Goal: Task Accomplishment & Management: Complete application form

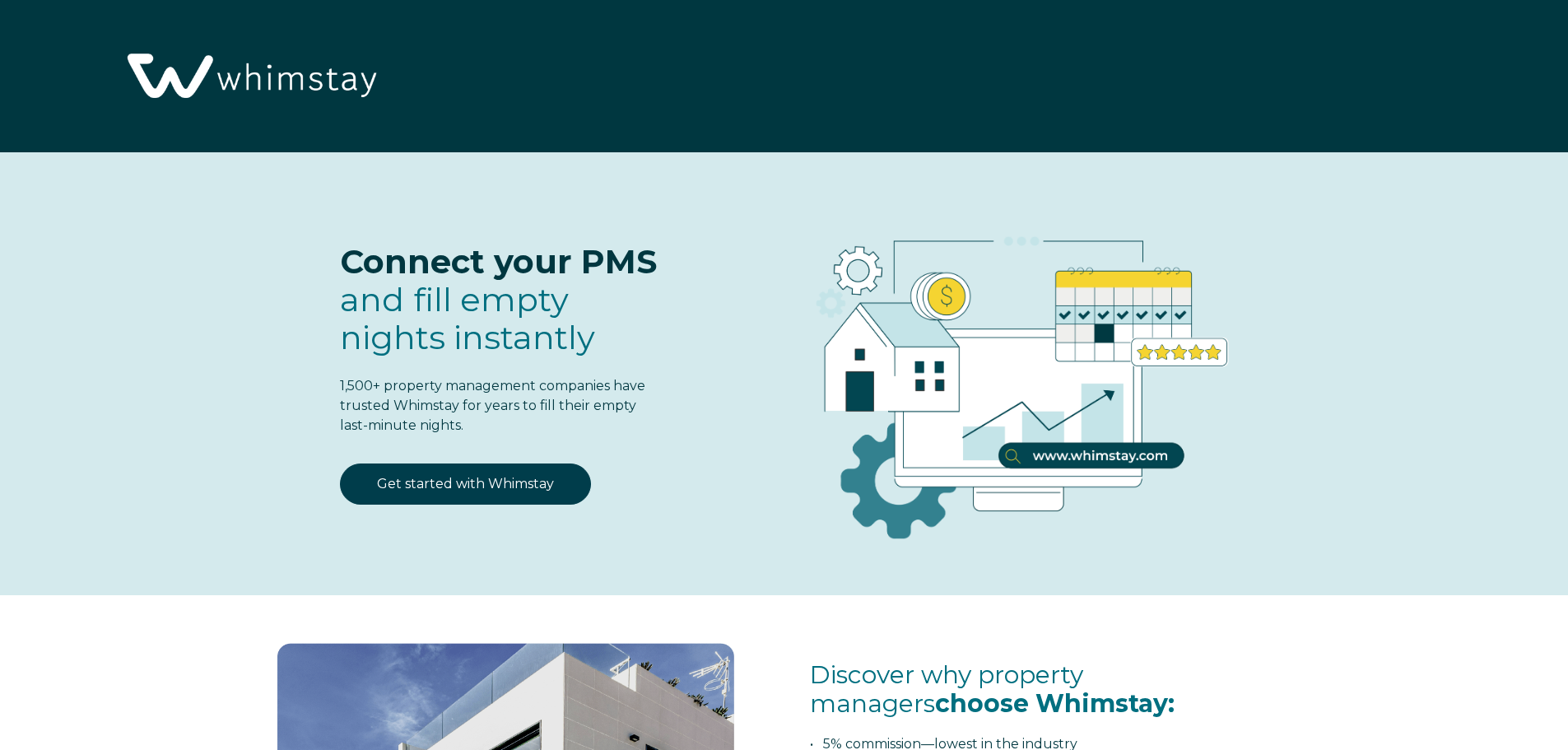
select select "US"
select select "Standard"
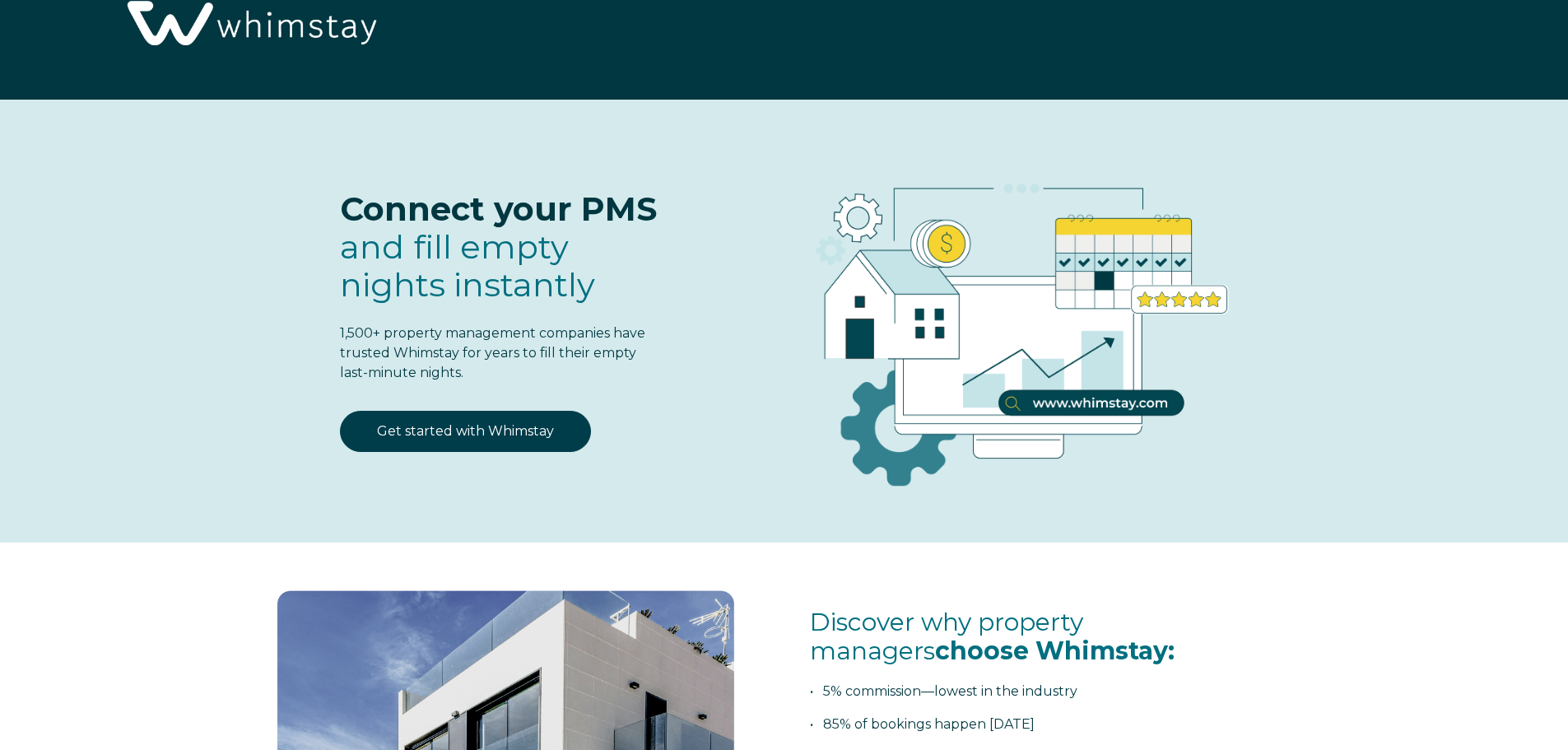
scroll to position [83, 0]
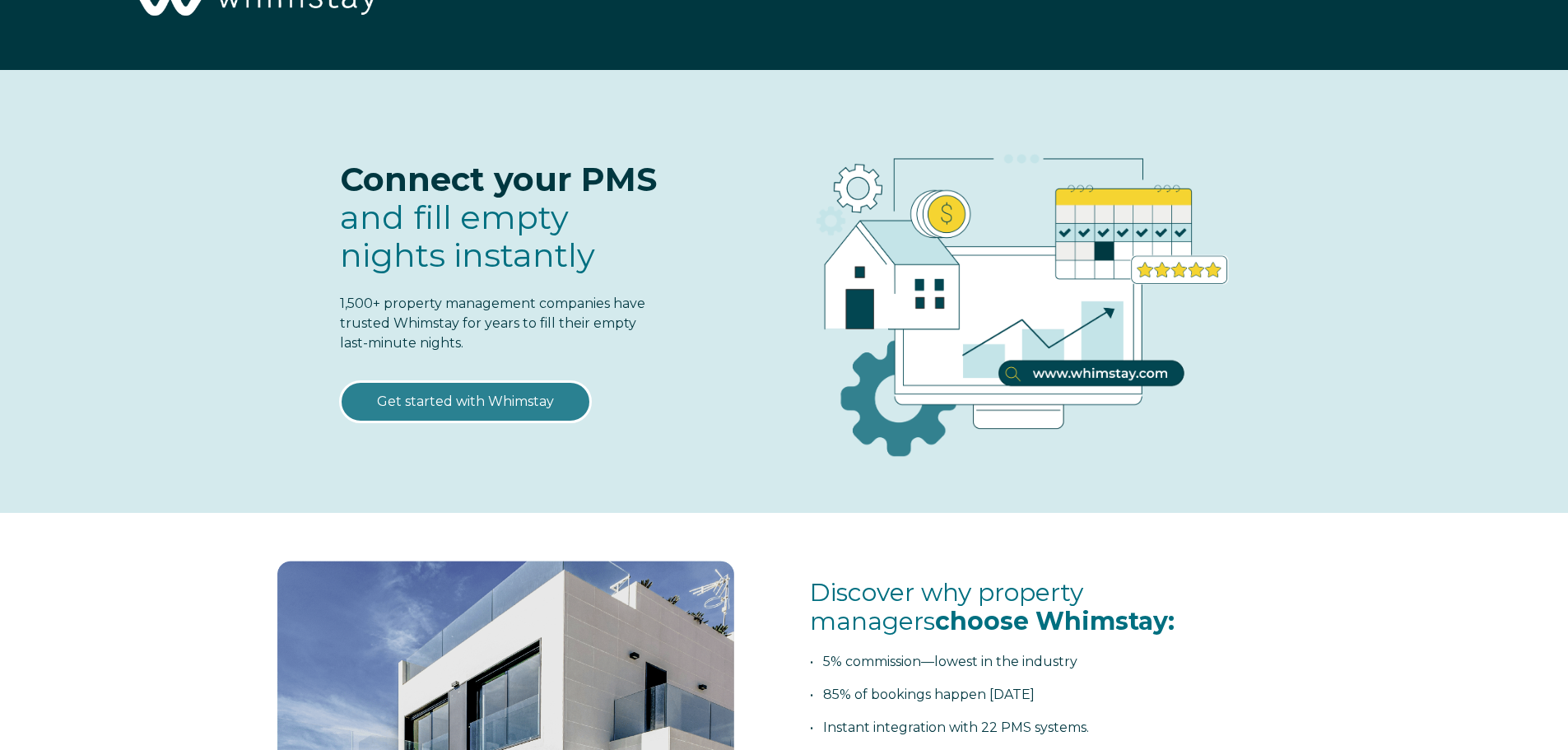
click at [507, 405] on link "Get started with Whimstay" at bounding box center [465, 401] width 251 height 41
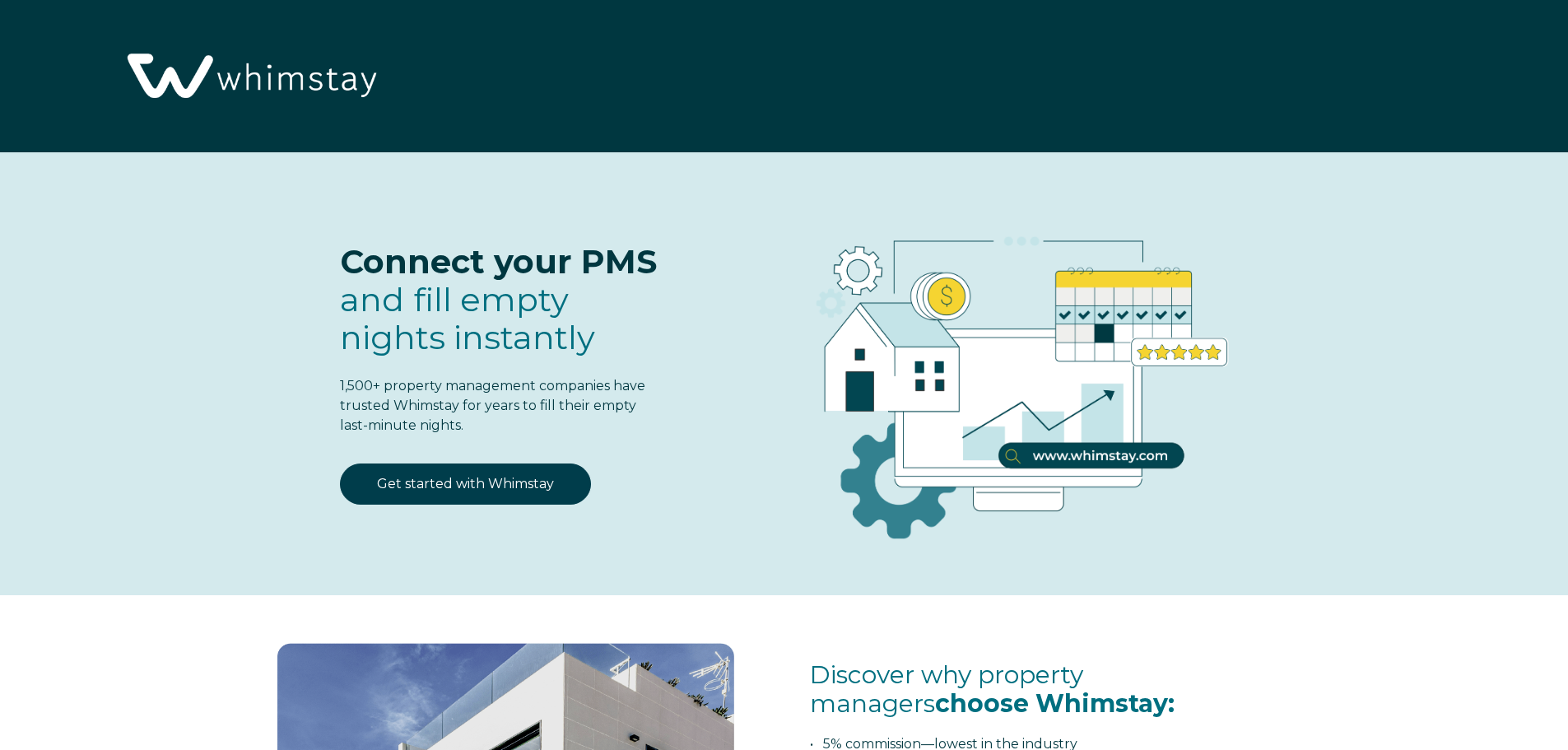
select select "US"
select select "Standard"
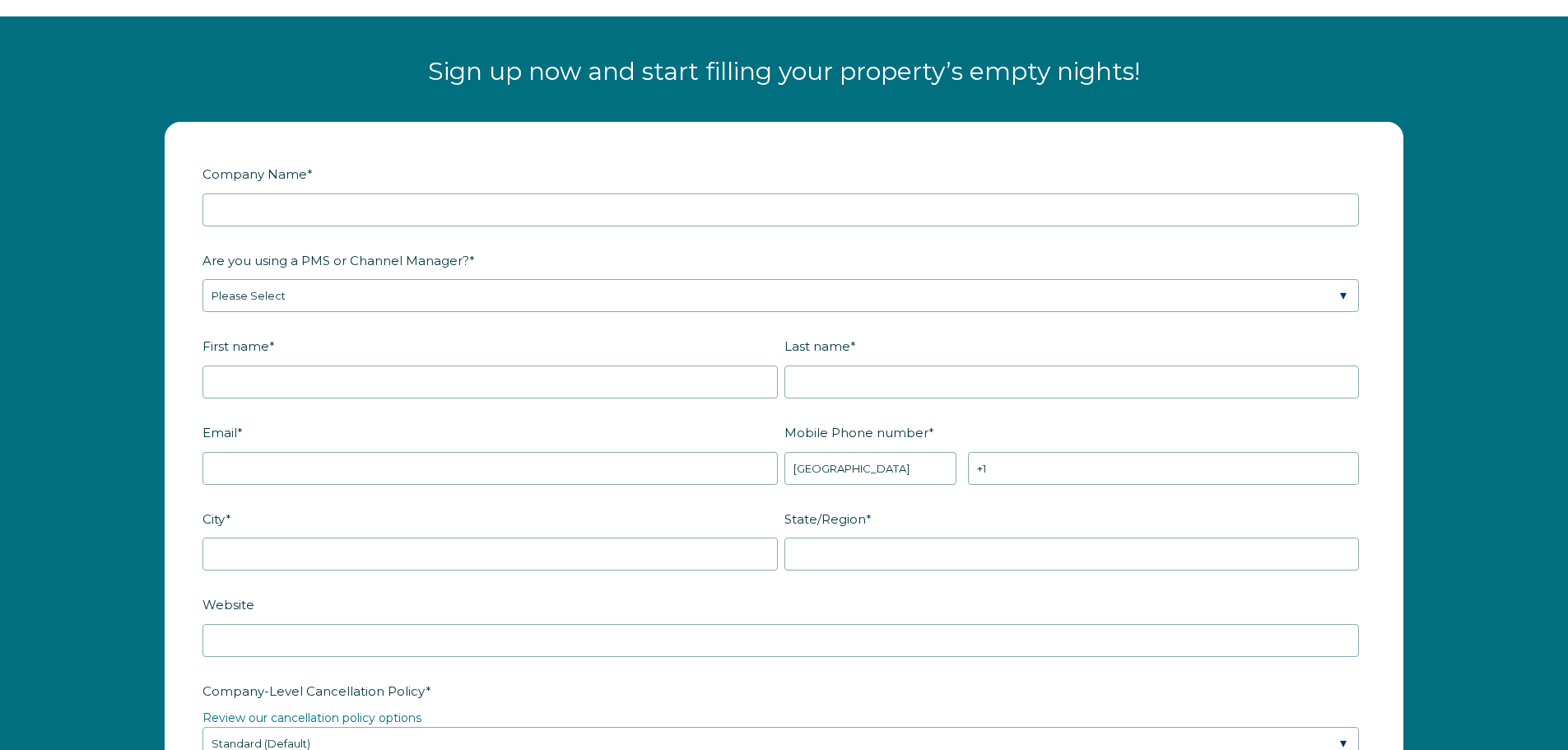
scroll to position [2068, 0]
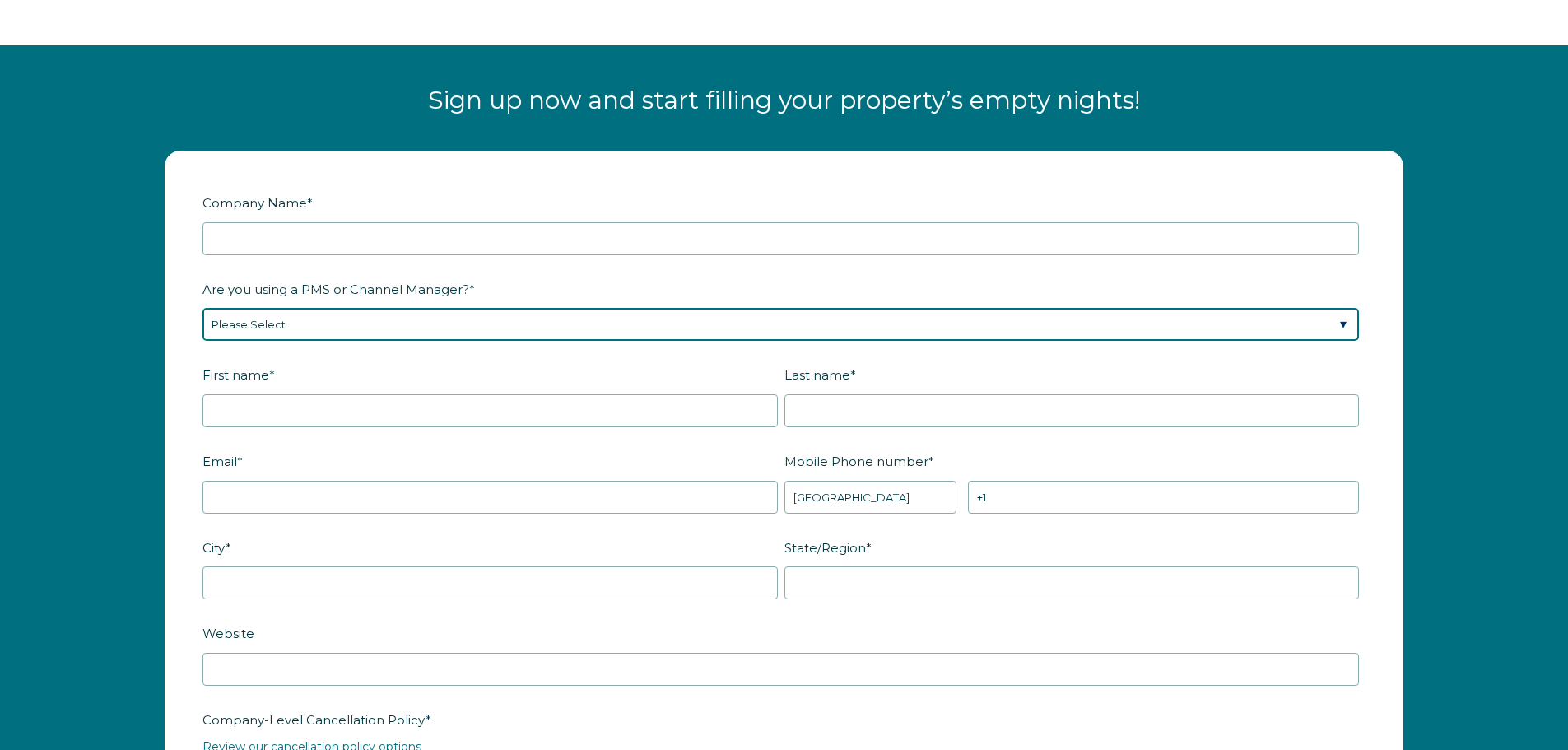
click at [354, 340] on select "Please Select Barefoot BookingPal Boost Brightside CiiRUS Escapia Guesty Hostaw…" at bounding box center [780, 324] width 1156 height 33
select select "Guesty"
click at [202, 308] on select "Please Select Barefoot BookingPal Boost Brightside CiiRUS Escapia Guesty Hostaw…" at bounding box center [780, 324] width 1156 height 33
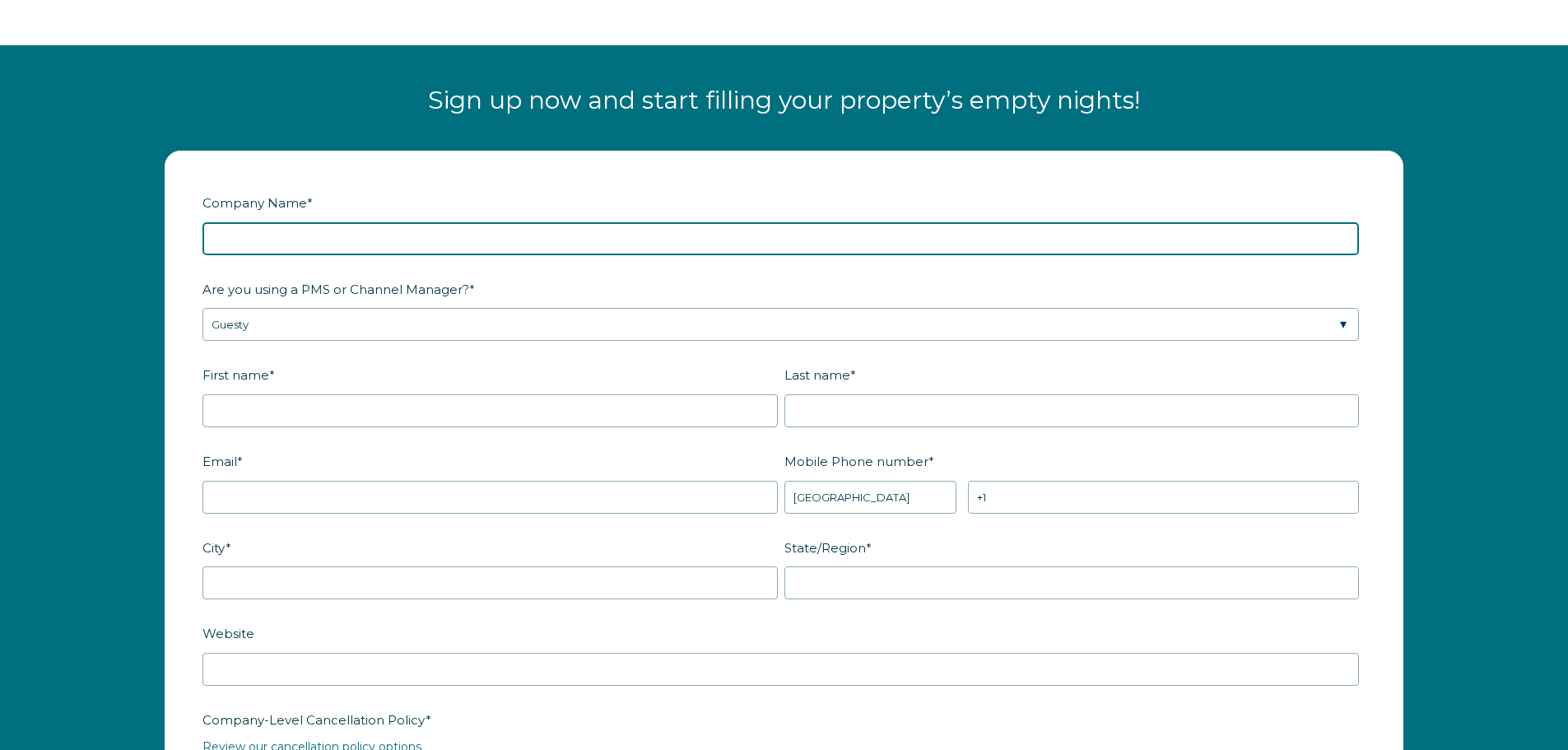
click at [325, 246] on input "Company Name *" at bounding box center [780, 239] width 1156 height 33
type input "Hollys Home Away"
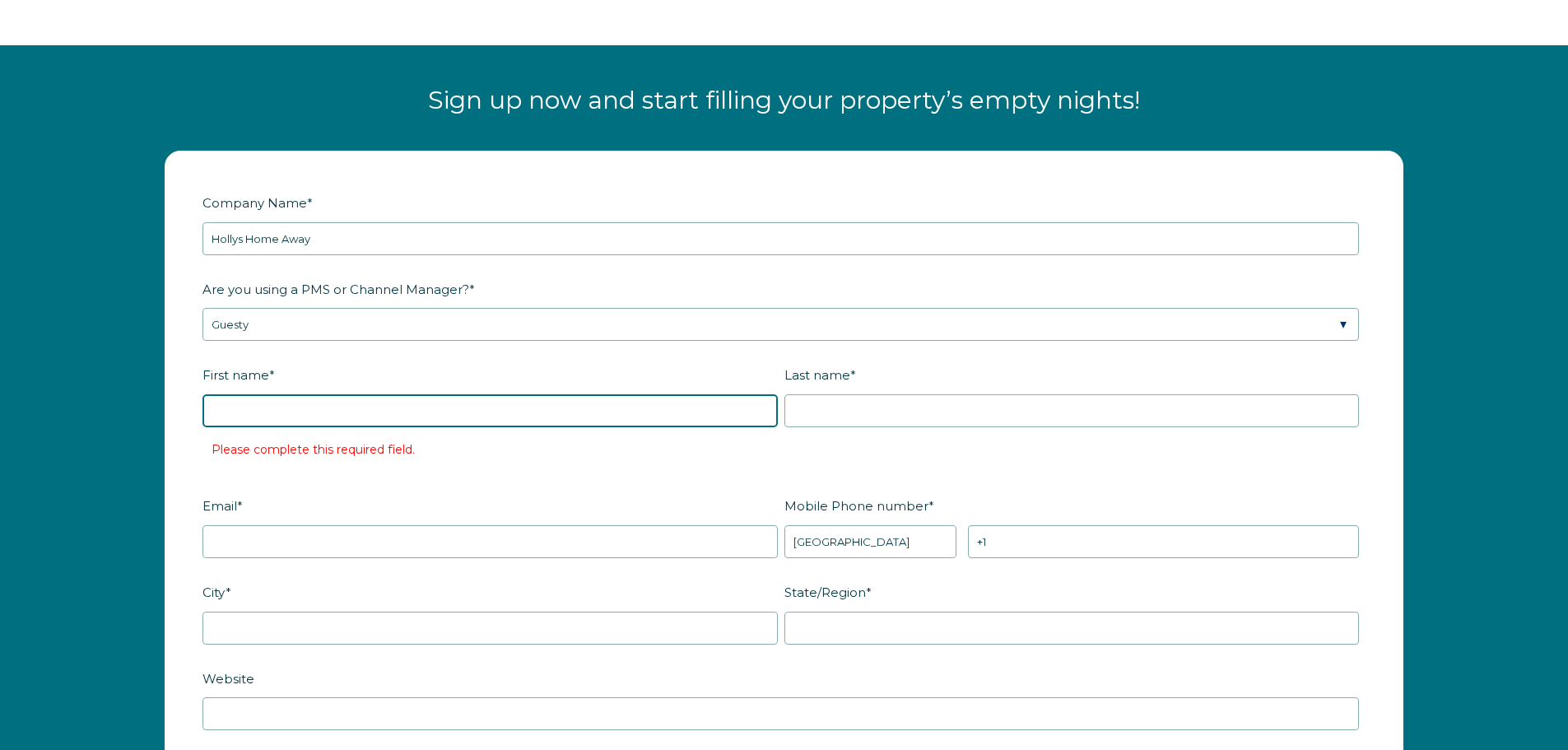
click at [277, 396] on input "First name *" at bounding box center [490, 411] width 575 height 33
type input "Daryl"
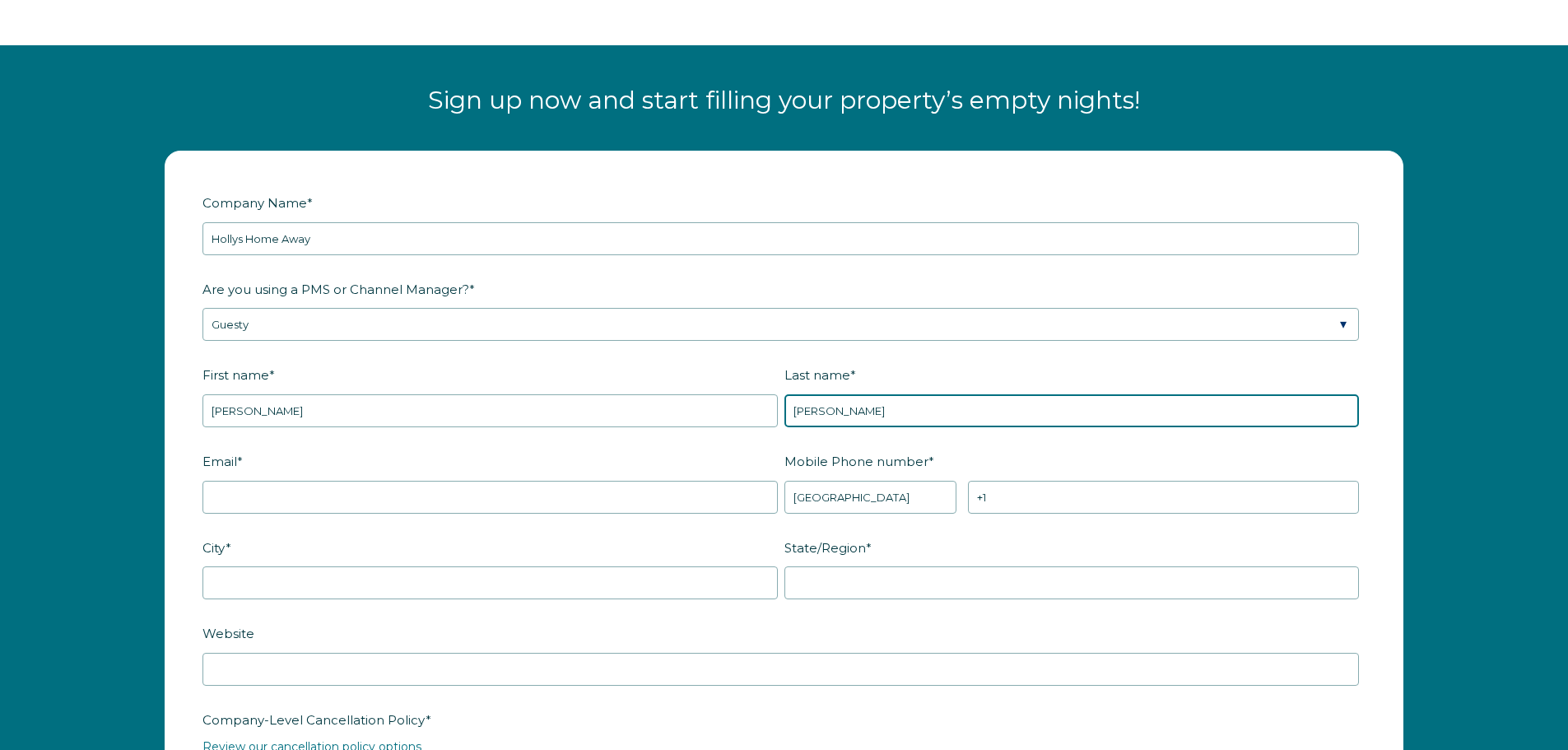
type input "[PERSON_NAME]"
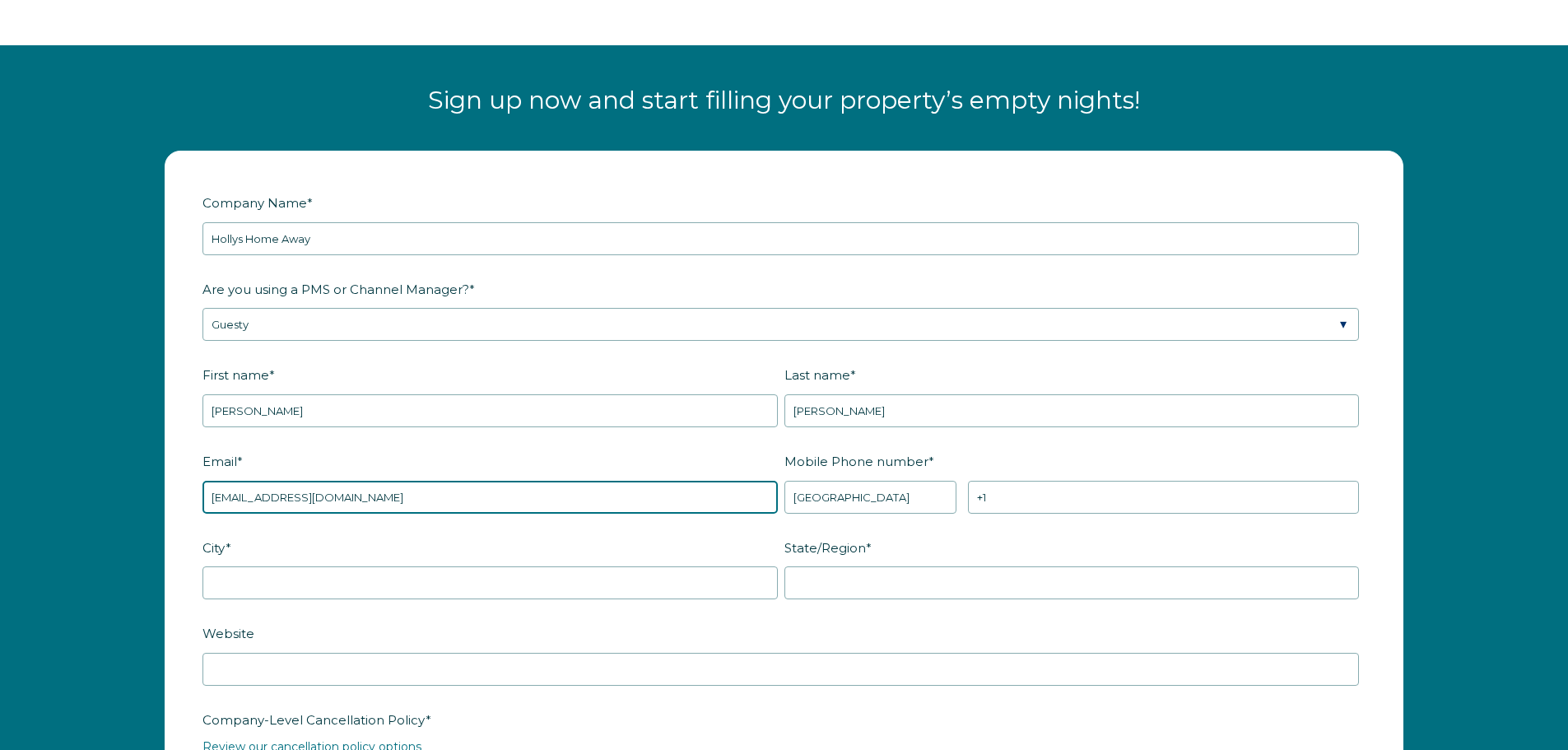
type input "[EMAIL_ADDRESS][DOMAIN_NAME]"
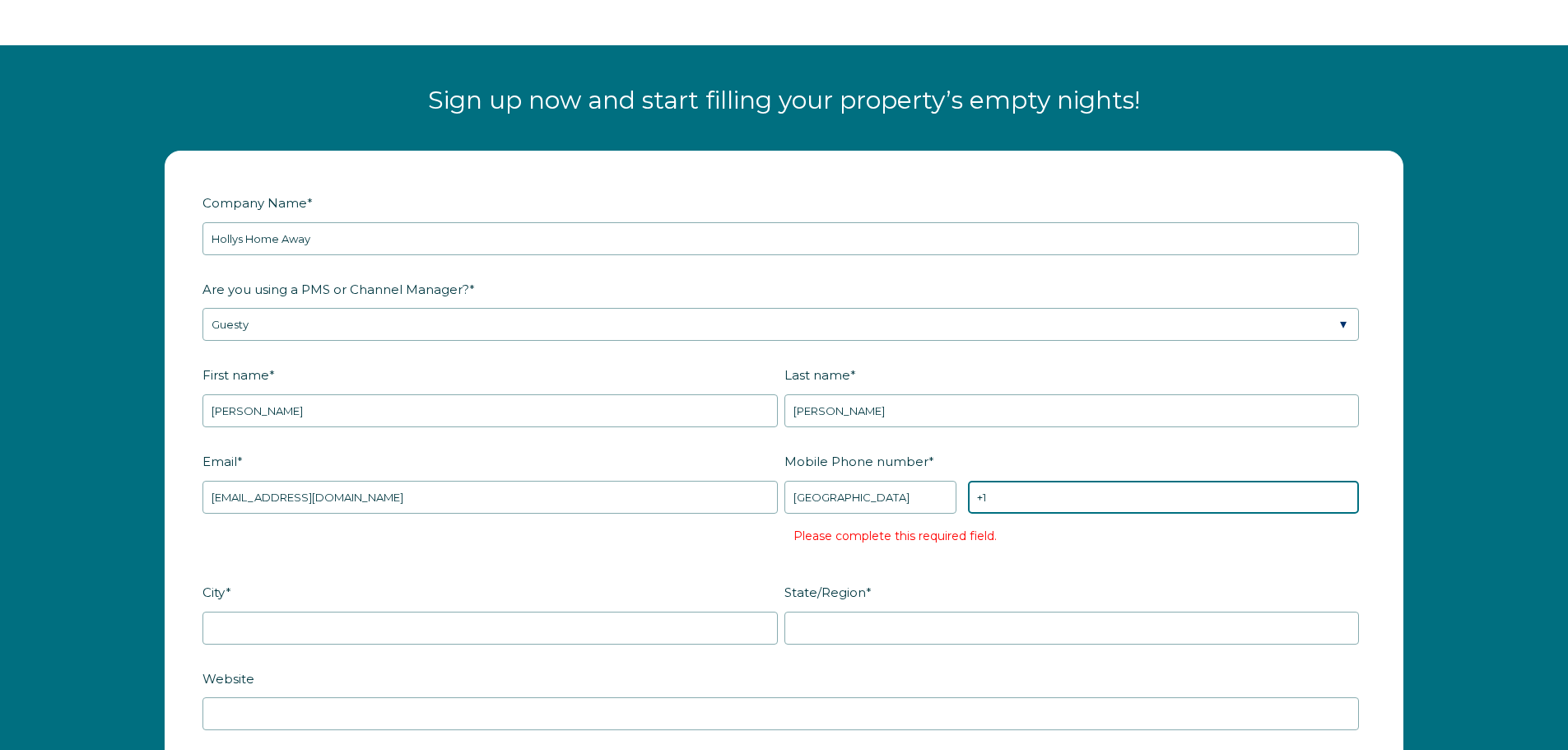
click at [1080, 488] on input "+1" at bounding box center [1163, 497] width 391 height 33
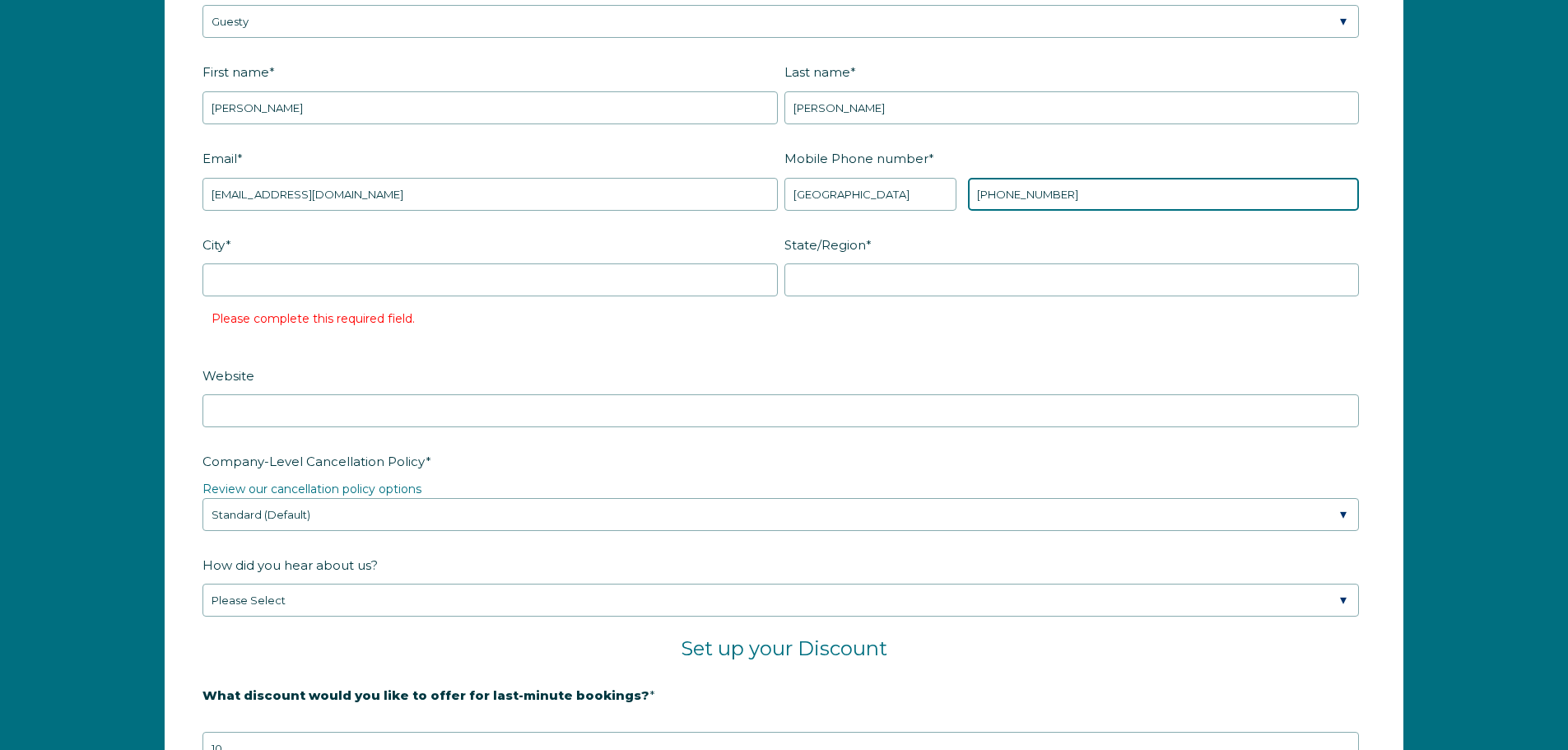
scroll to position [2398, 0]
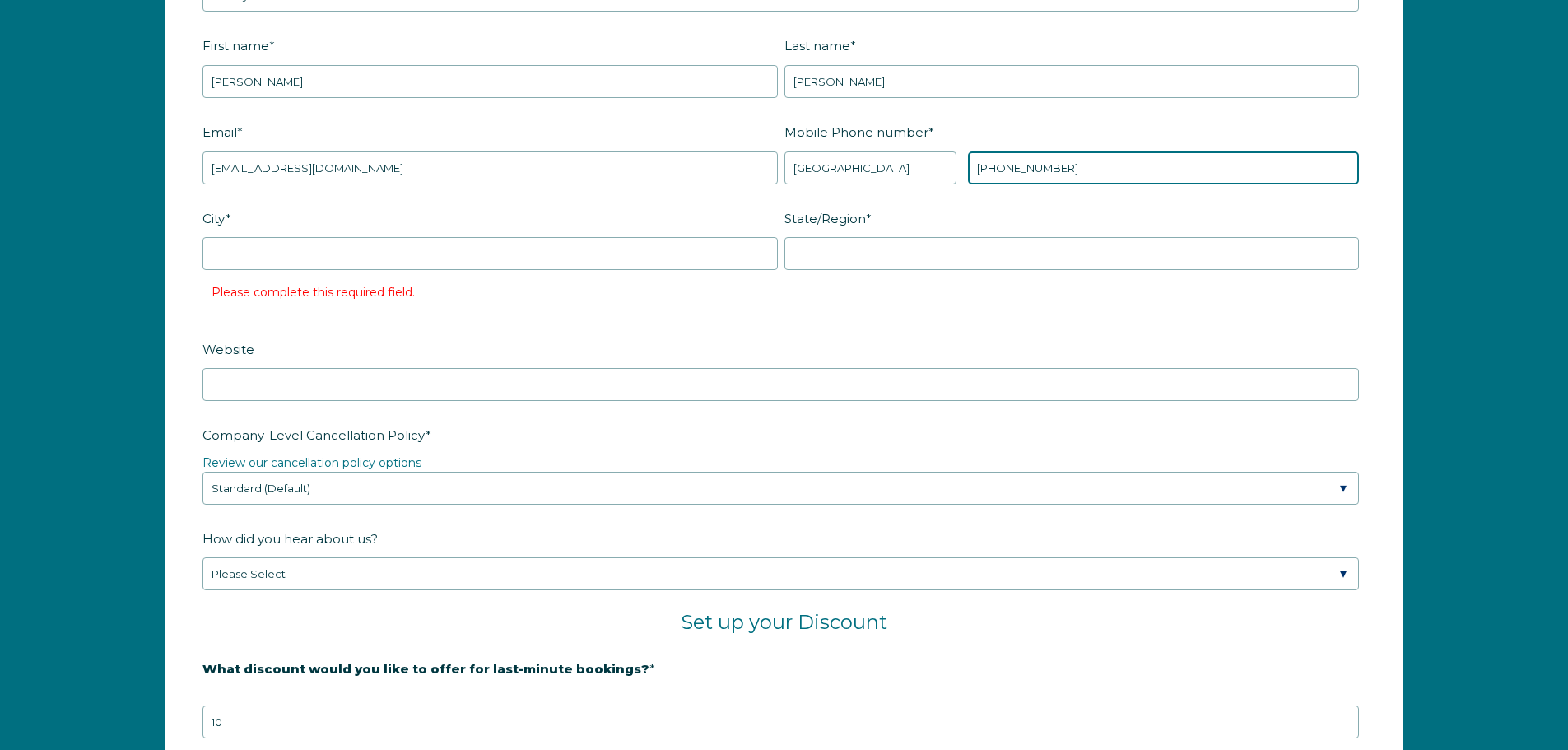
type input "[PHONE_NUMBER]"
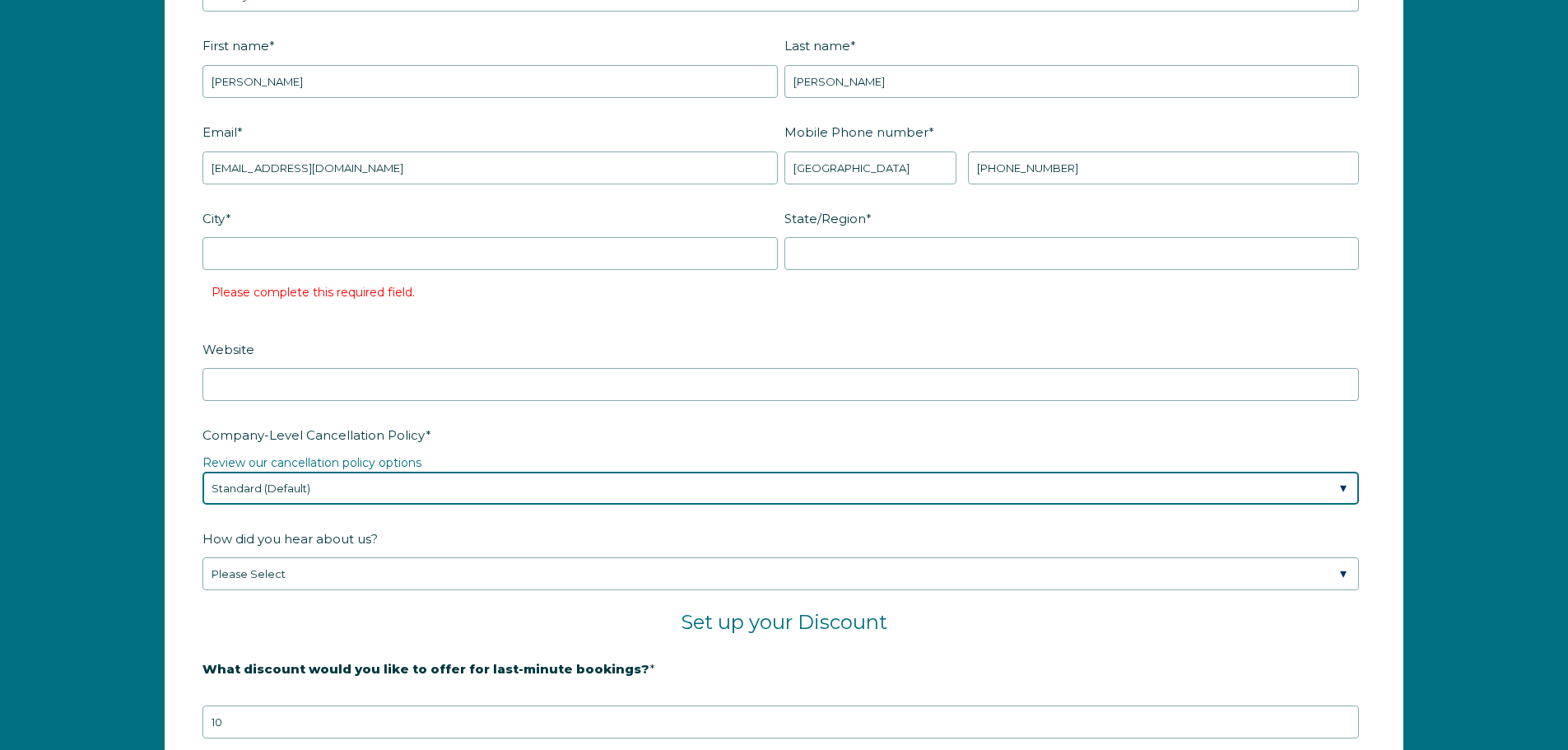
click at [304, 497] on select "Please Select Partial Standard (Default) Moderate Strict" at bounding box center [780, 488] width 1156 height 33
select select "Moderate"
click at [202, 471] on select "Please Select Partial Standard (Default) Moderate Strict" at bounding box center [780, 488] width 1156 height 33
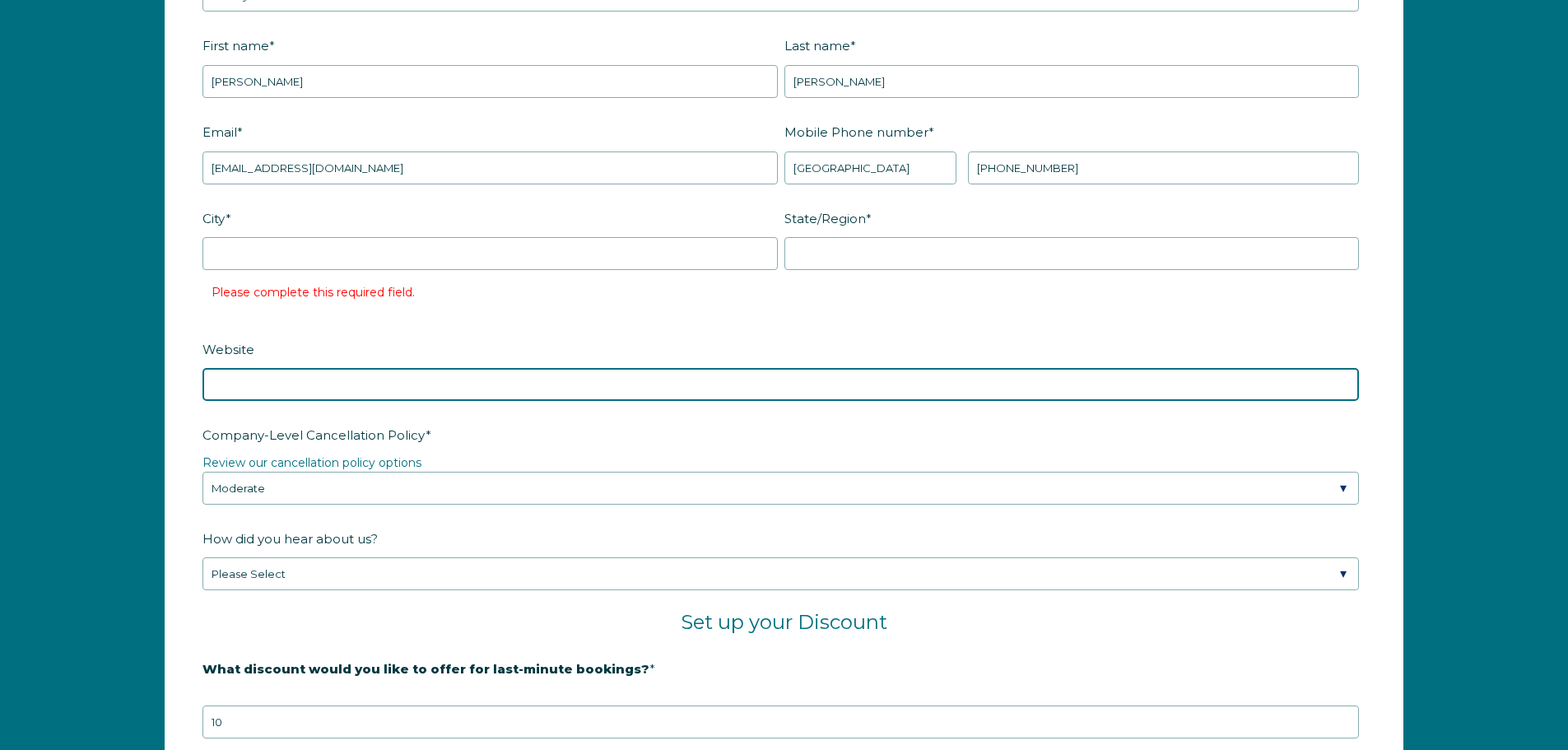
click at [361, 389] on input "Website" at bounding box center [780, 385] width 1156 height 33
paste input "https://hollyshomeaway.com/"
type input "https://hollyshomeaway.com/"
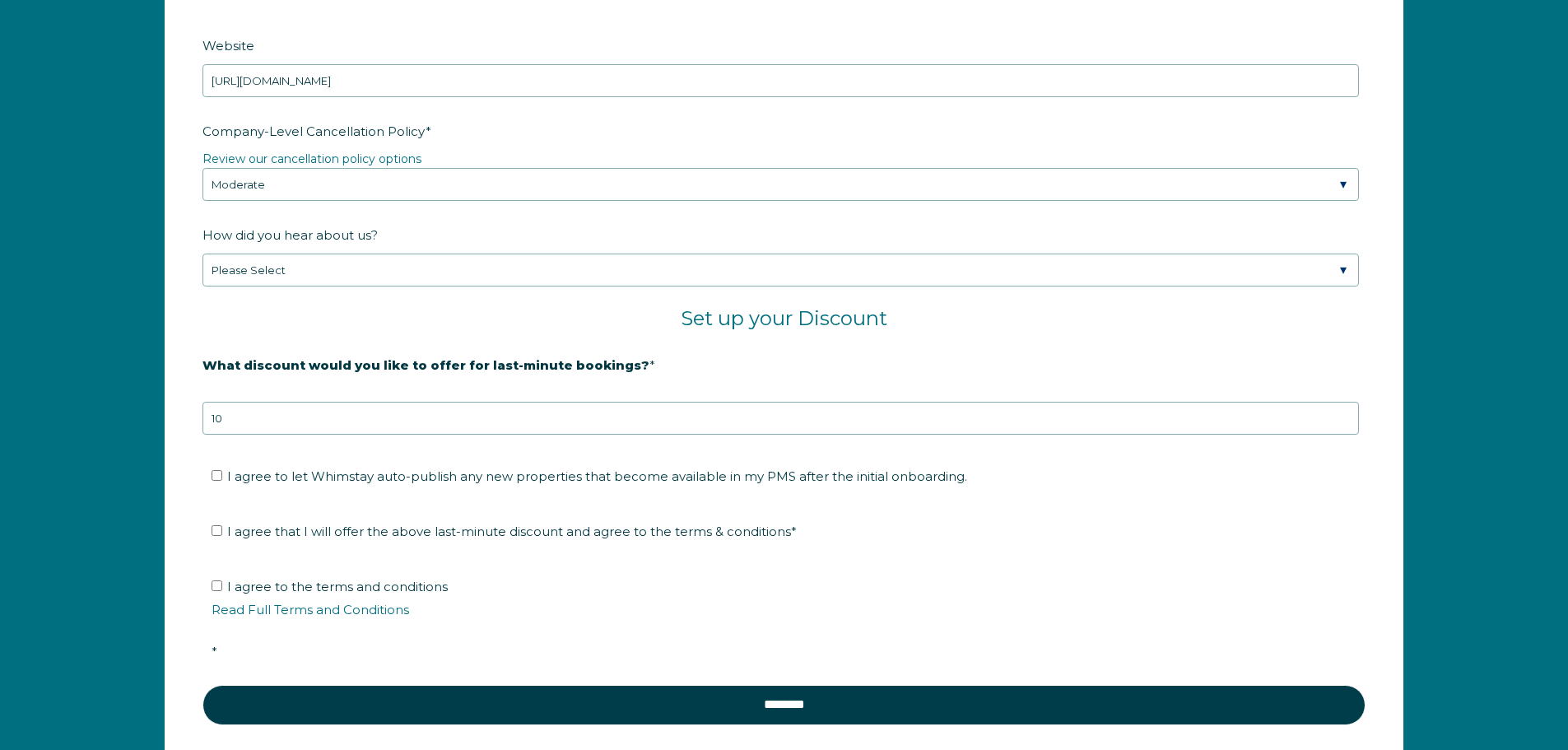
scroll to position [2727, 0]
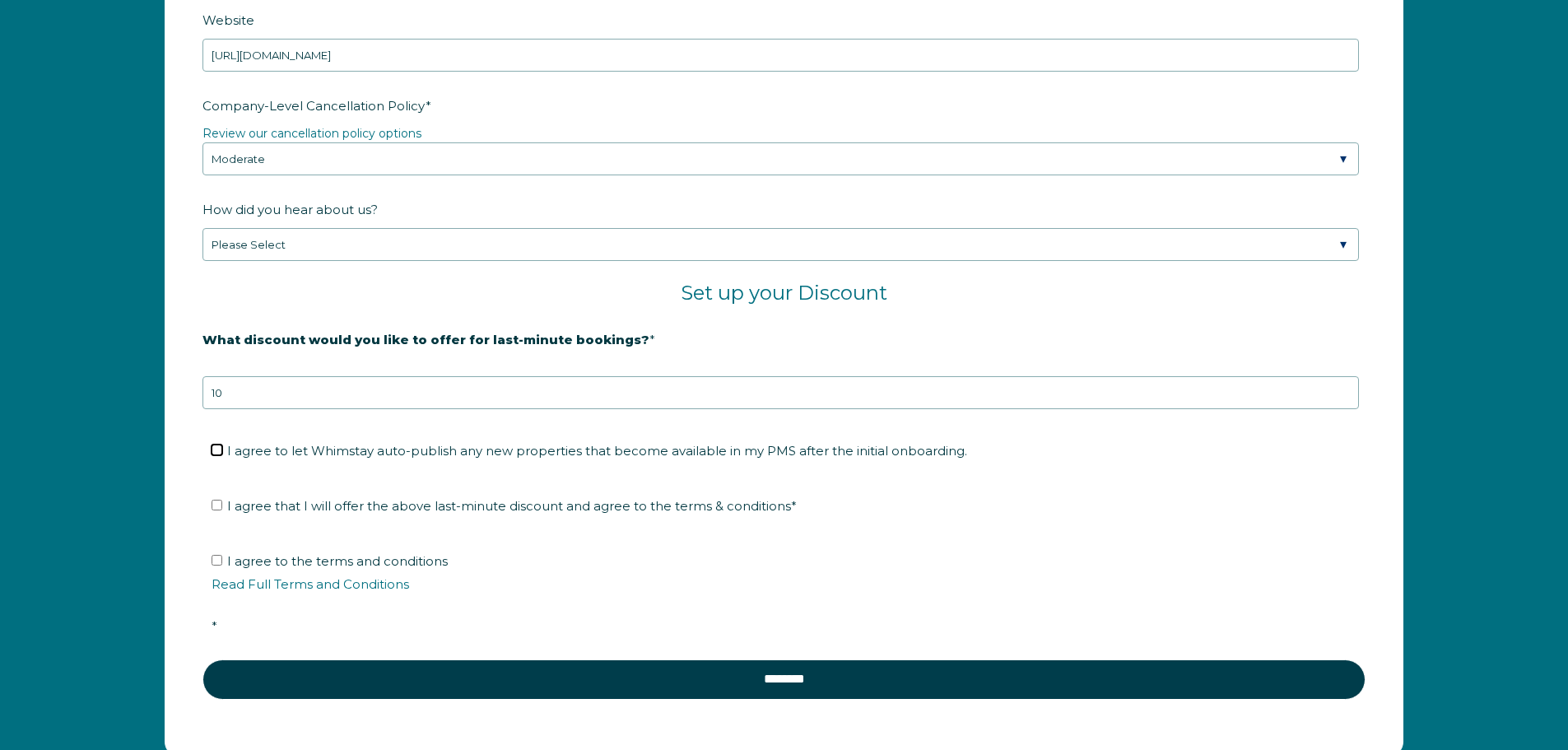
click at [220, 448] on input "I agree to let Whimstay auto-publish any new properties that become available i…" at bounding box center [217, 449] width 11 height 11
checkbox input "true"
click at [218, 501] on input "I agree that I will offer the above last-minute discount and agree to the terms…" at bounding box center [217, 504] width 11 height 11
checkbox input "true"
click at [216, 566] on label "I agree to the terms and conditions Read Full Terms and Conditions *" at bounding box center [790, 593] width 1156 height 81
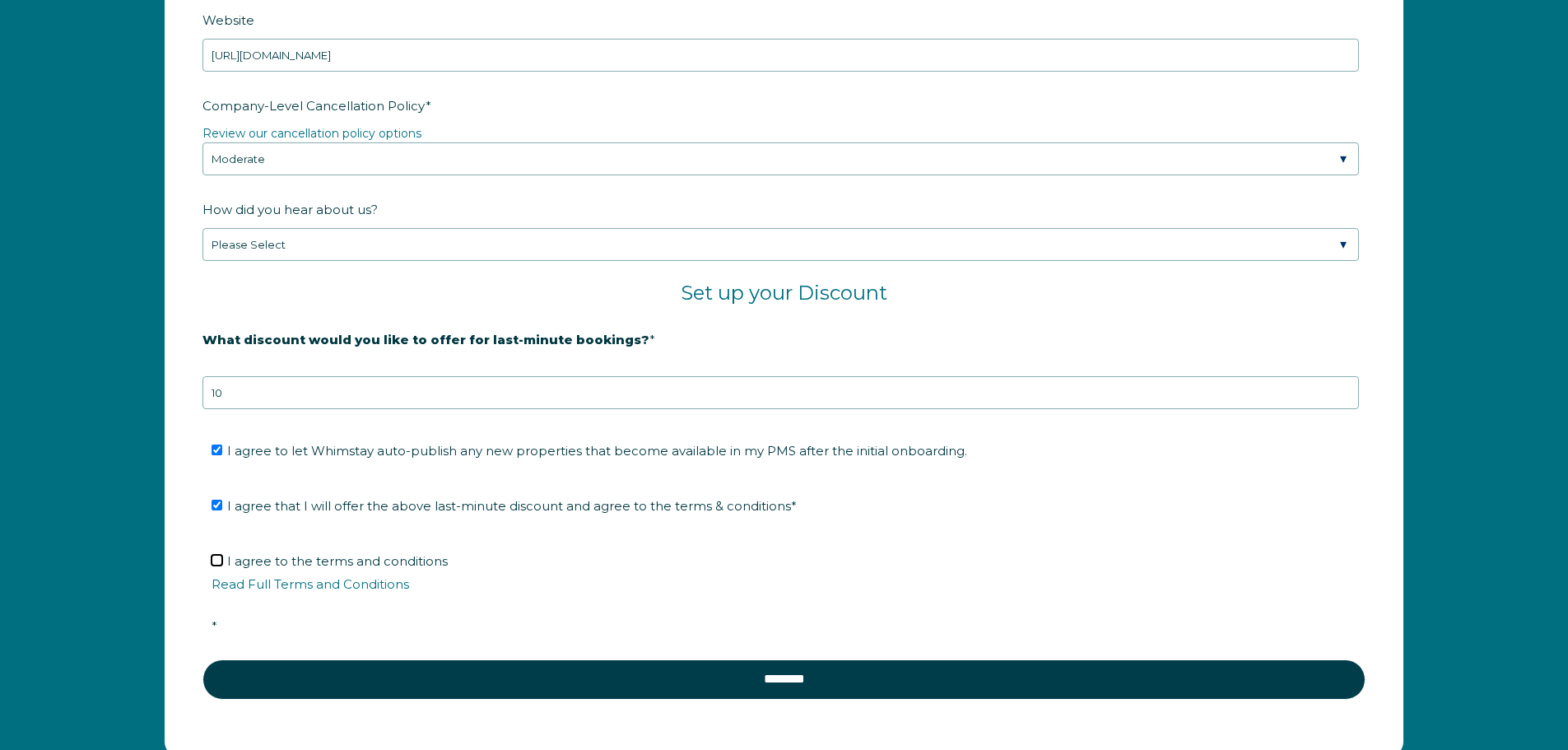
click at [216, 565] on input "I agree to the terms and conditions Read Full Terms and Conditions *" at bounding box center [217, 560] width 11 height 11
checkbox input "true"
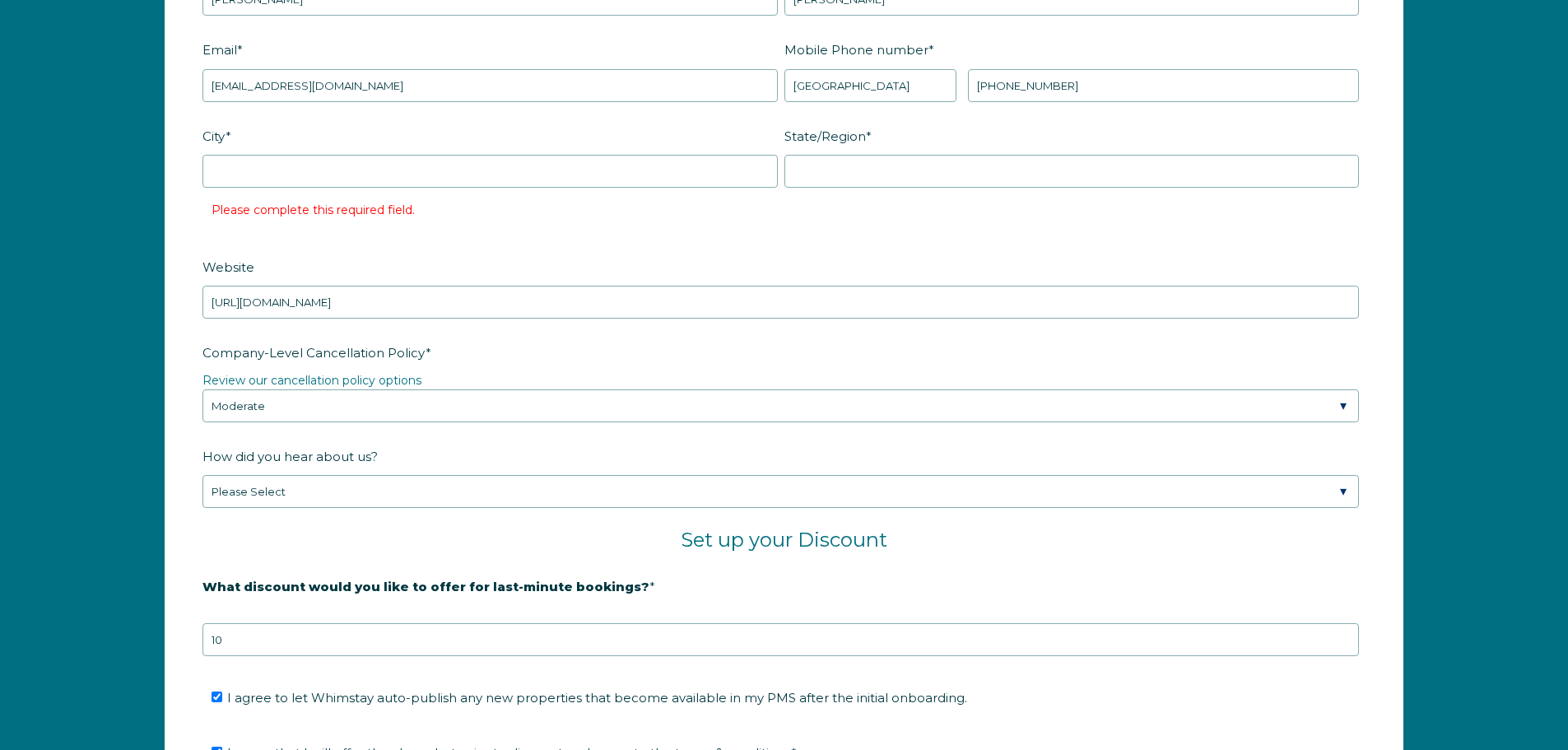
scroll to position [2398, 0]
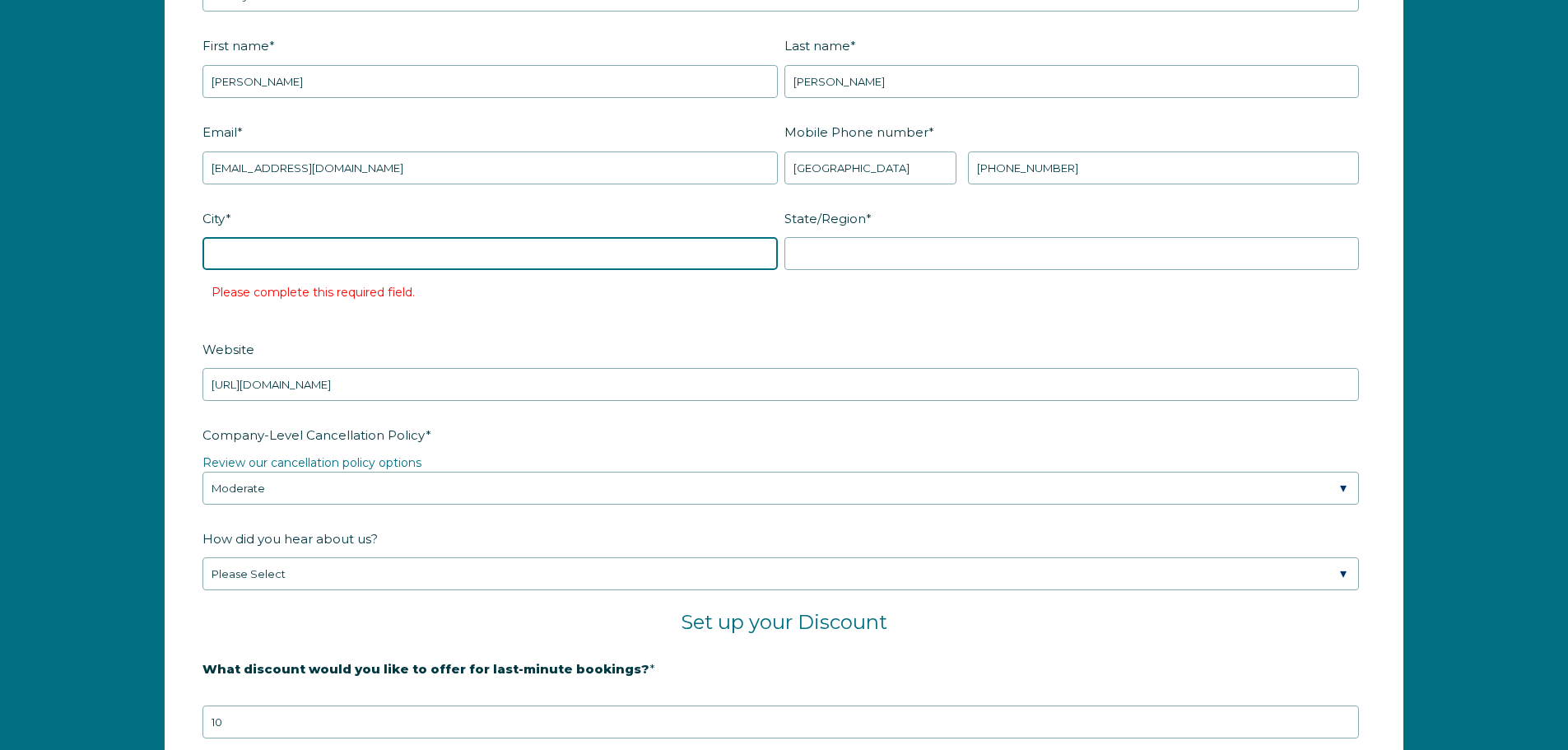
click at [335, 255] on input "City *" at bounding box center [490, 254] width 575 height 33
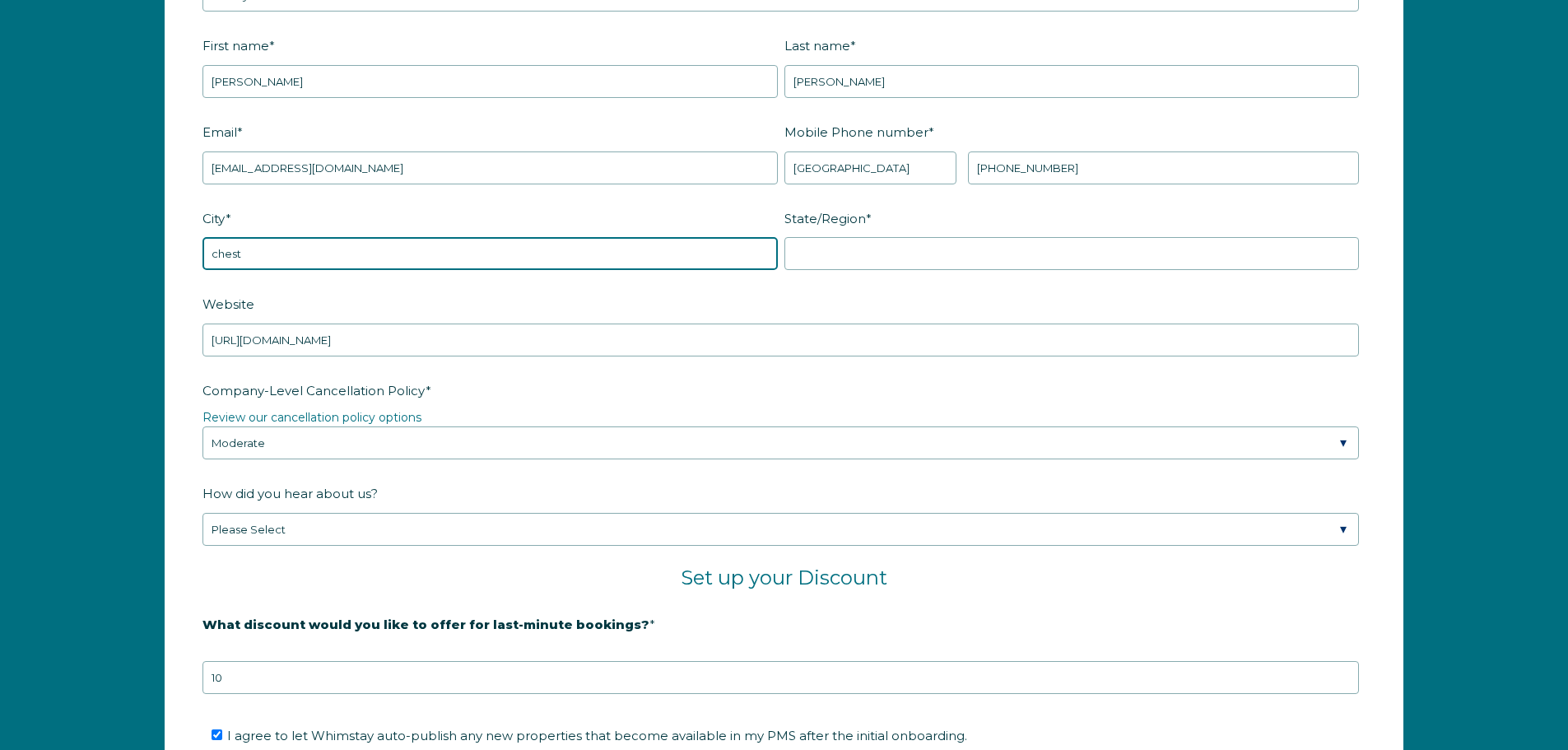
type input "CHESTERFIELD"
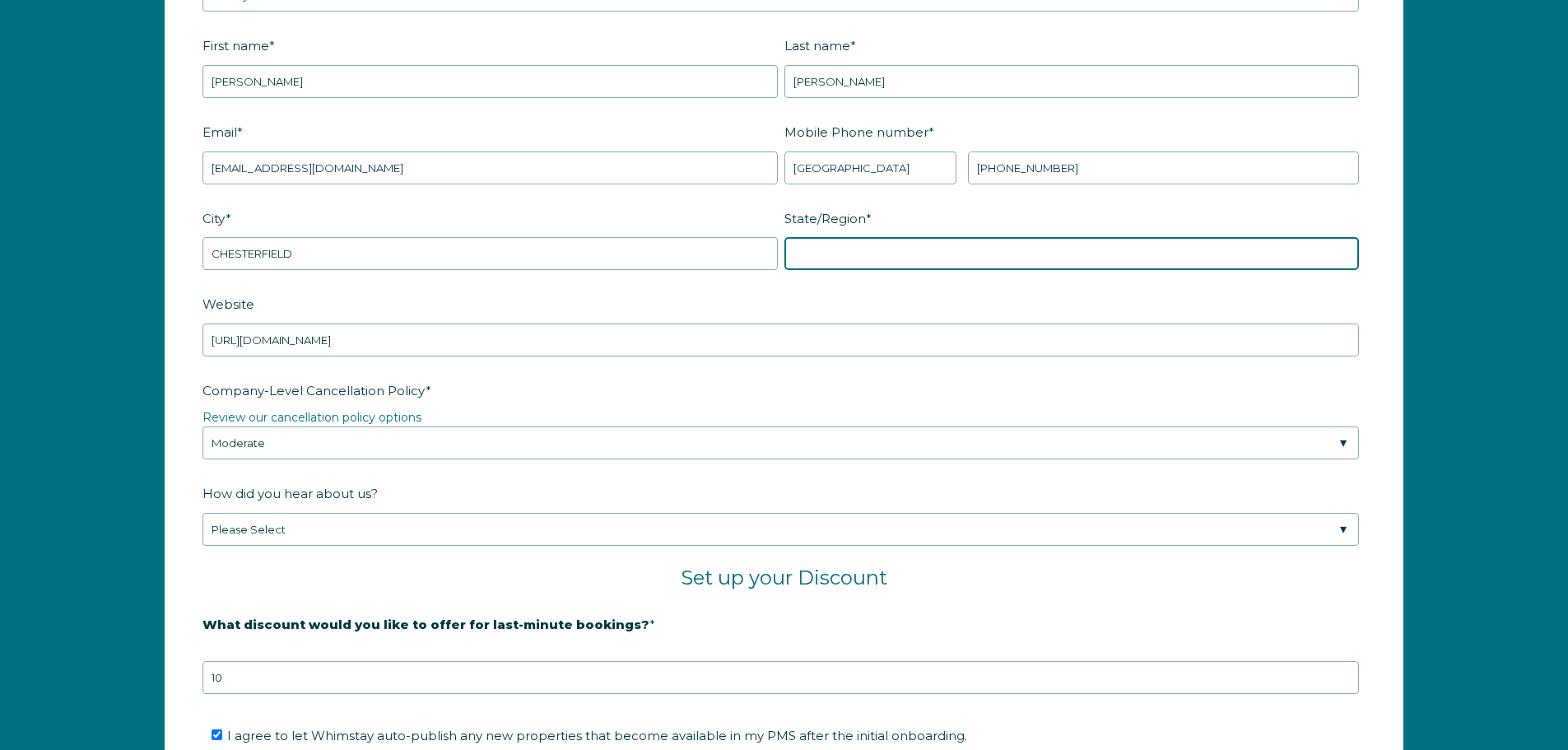
type input "MICHIGAN"
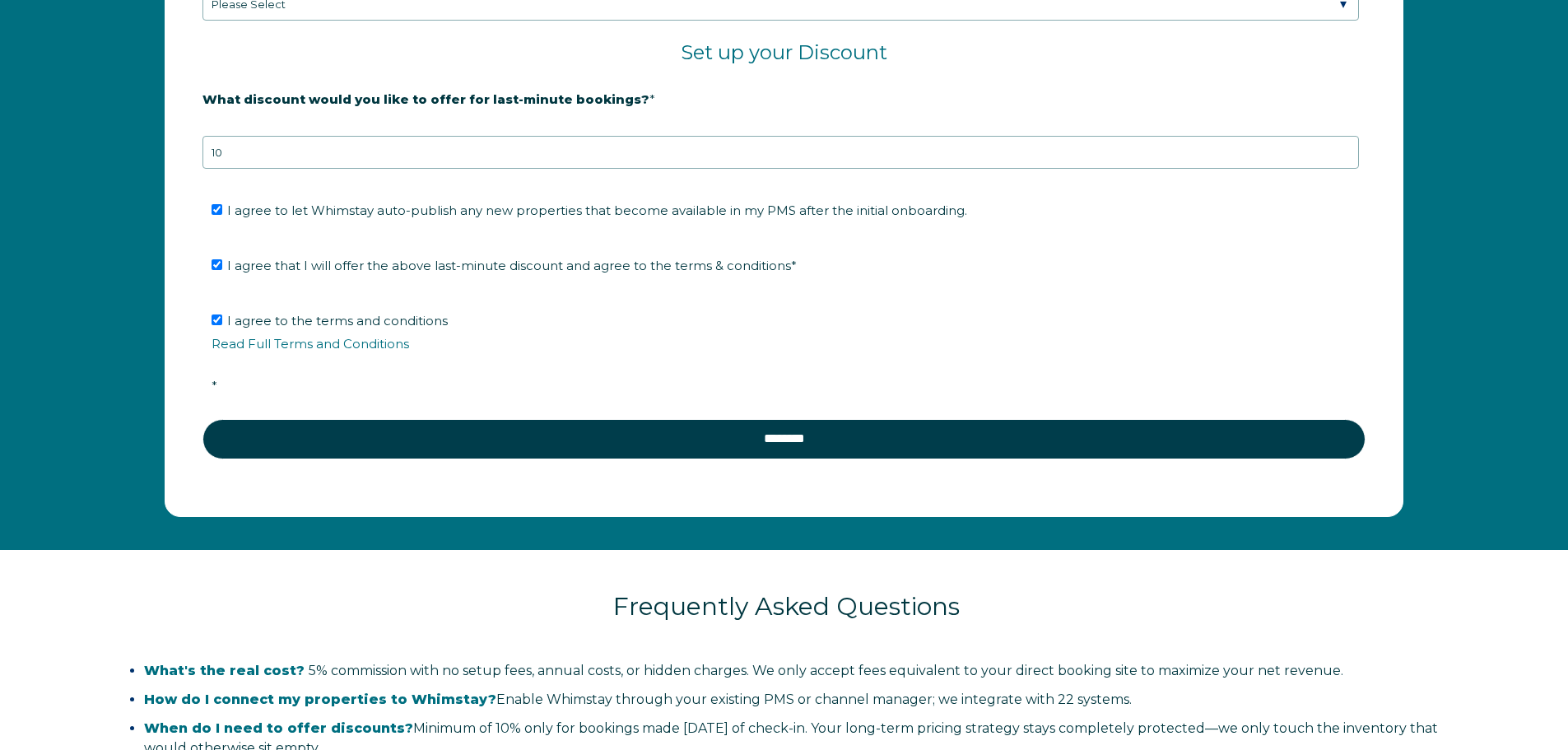
scroll to position [3138, 0]
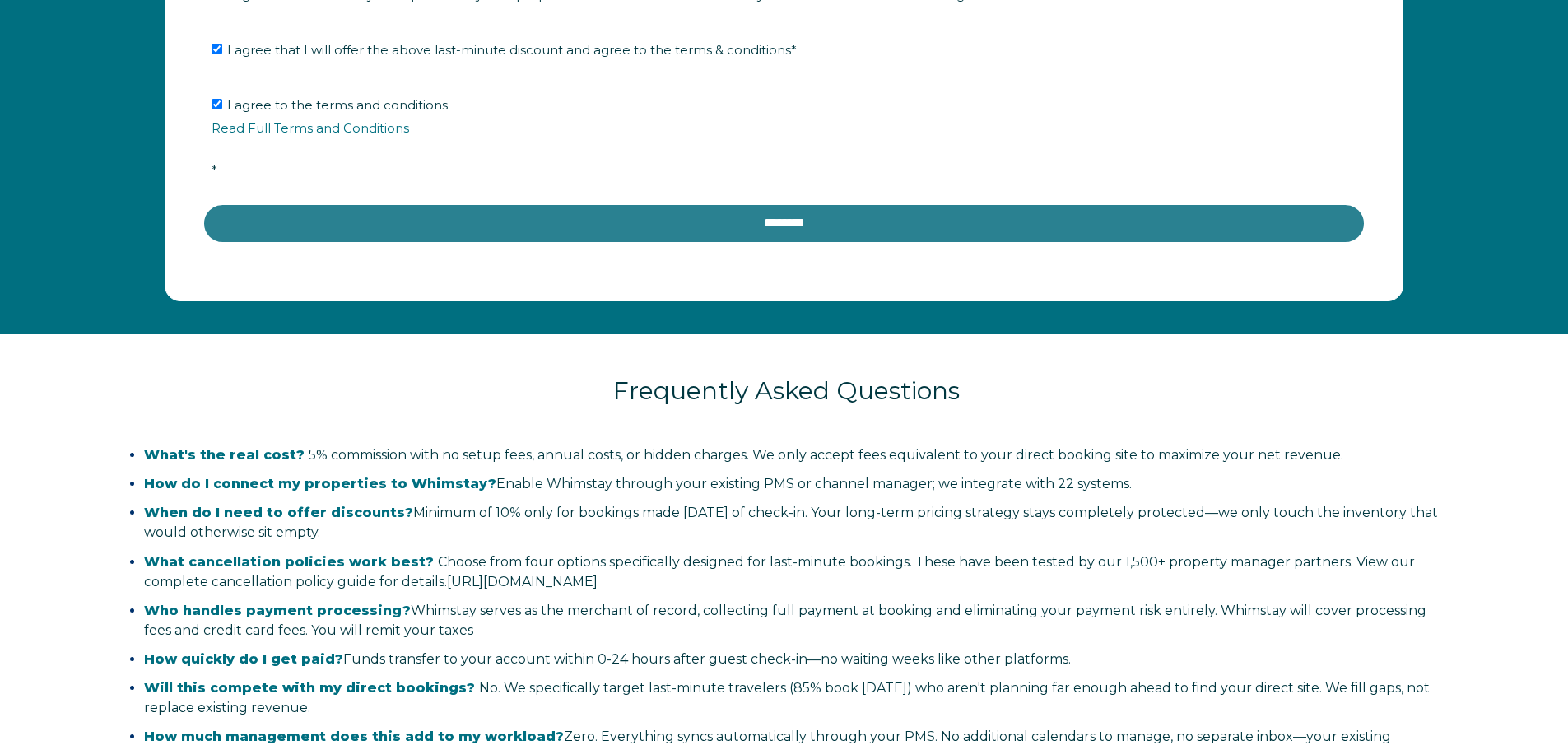
click at [833, 208] on input "********" at bounding box center [783, 222] width 1163 height 40
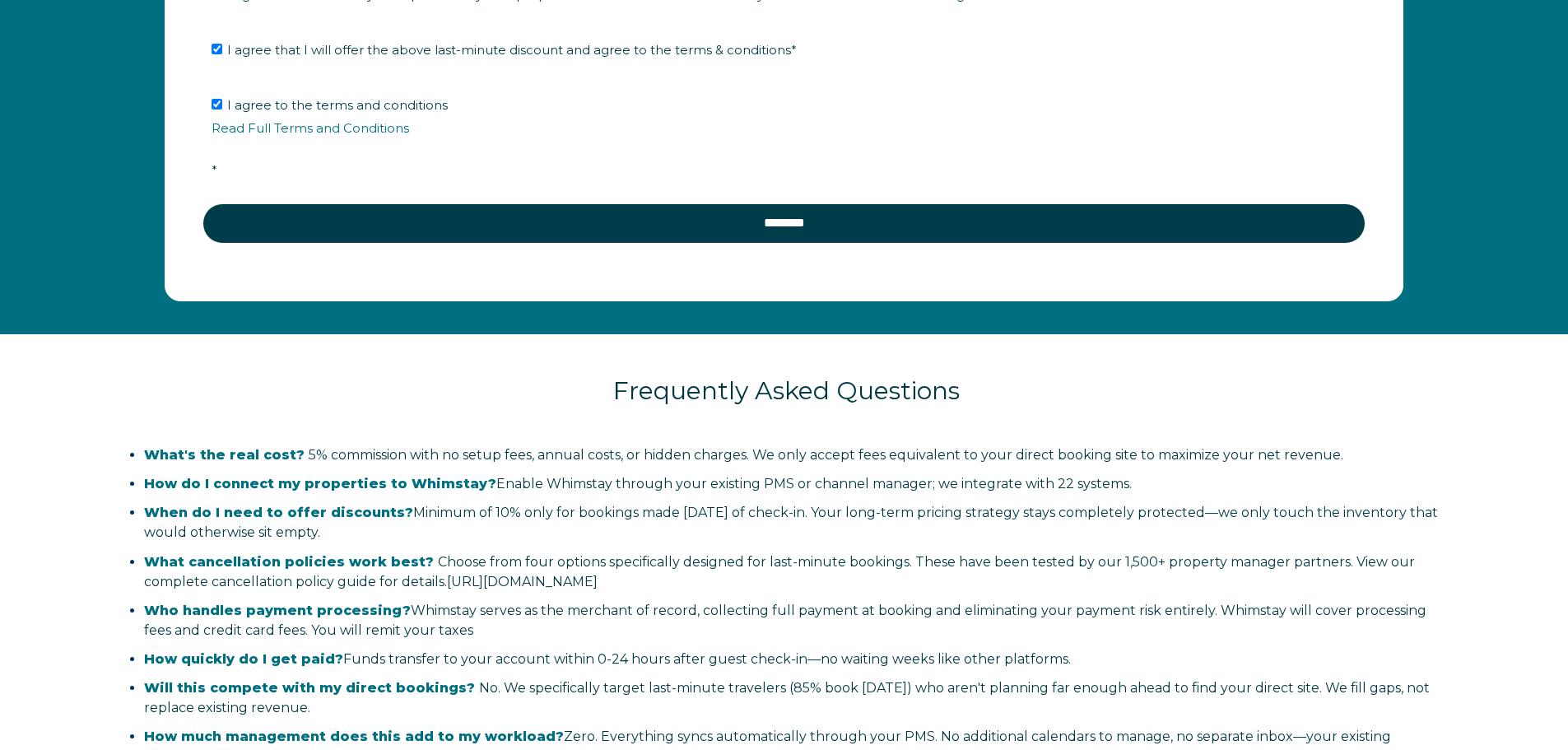
scroll to position [3134, 0]
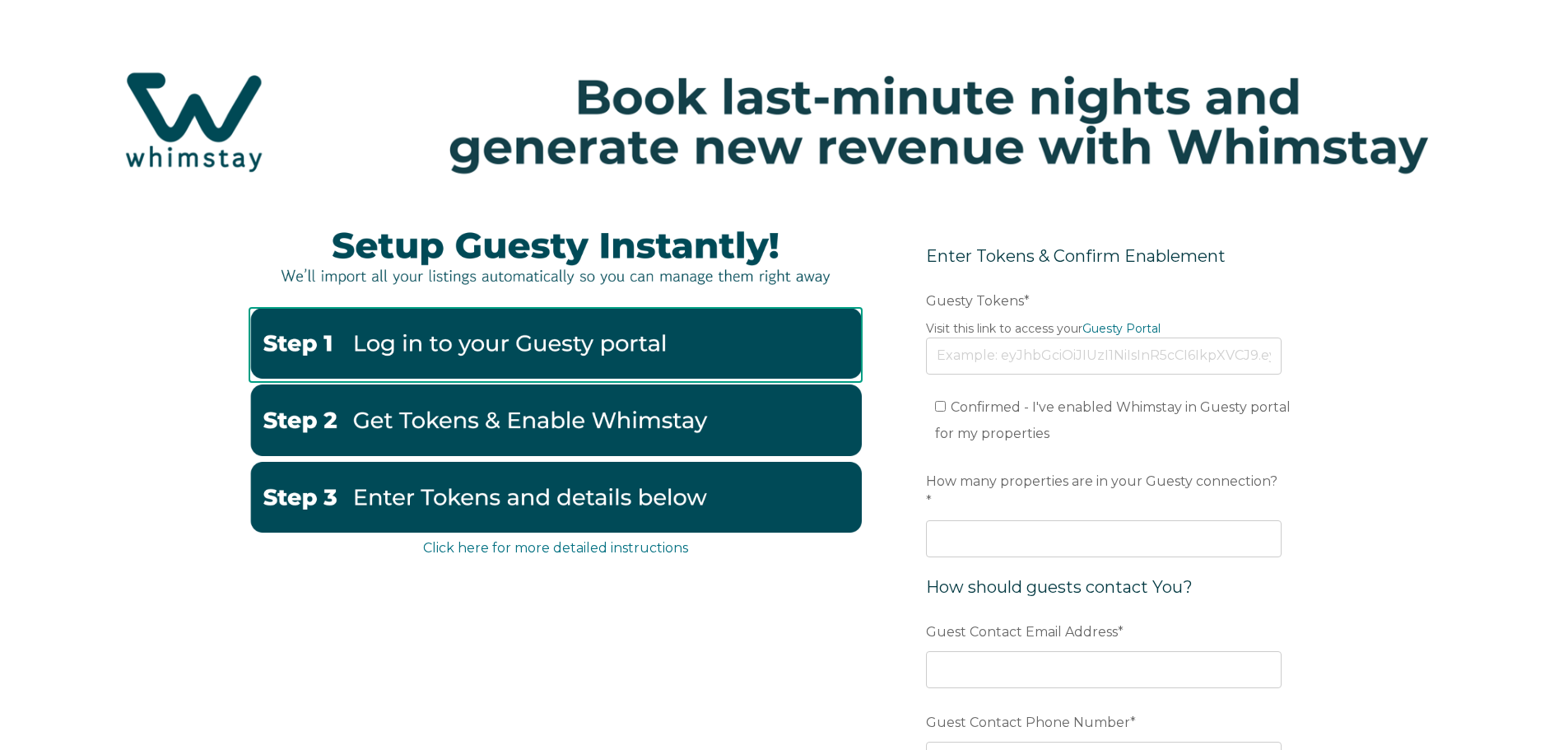
click at [576, 361] on img at bounding box center [556, 343] width 612 height 71
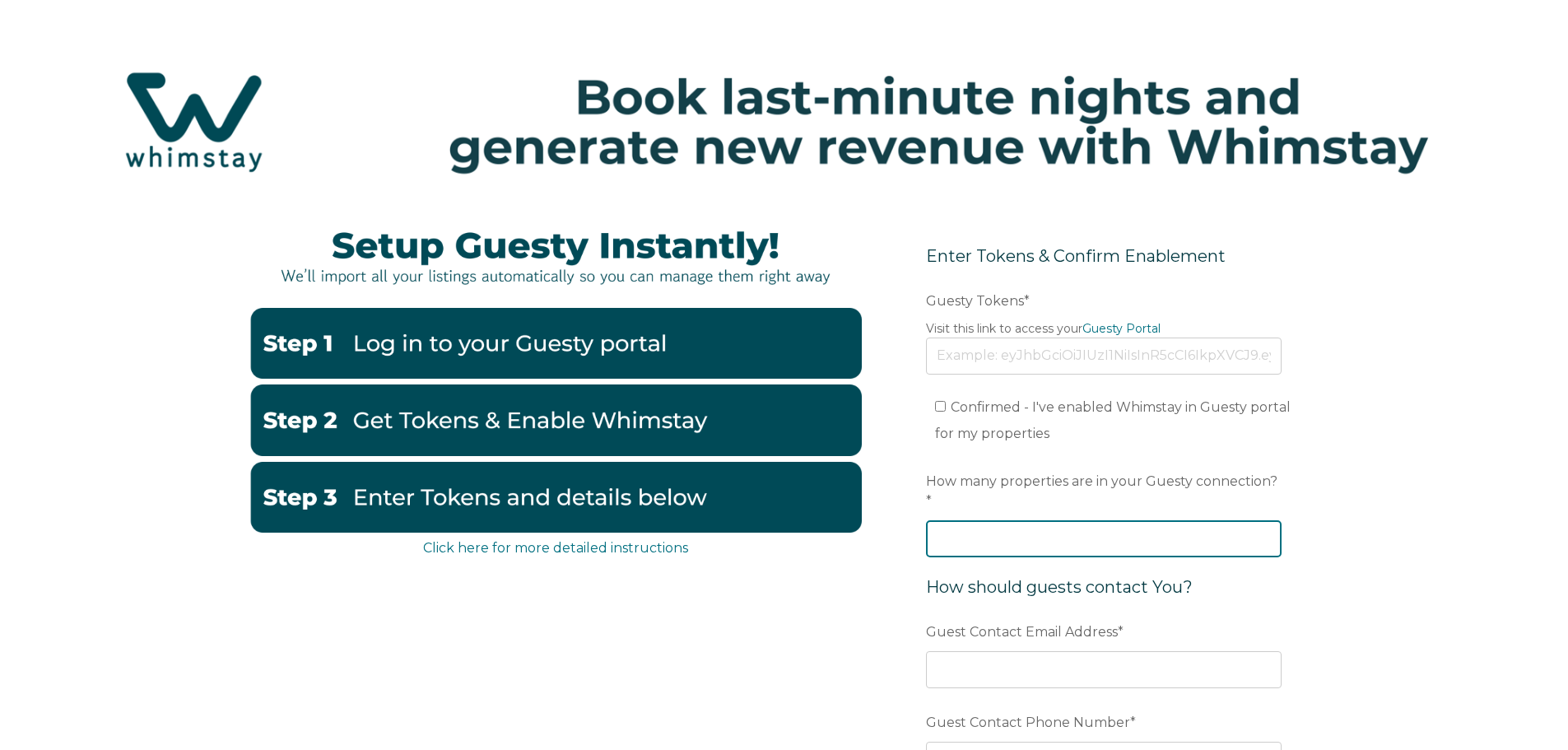
click at [1045, 520] on input "How many properties are in your Guesty connection? *" at bounding box center [1104, 537] width 356 height 36
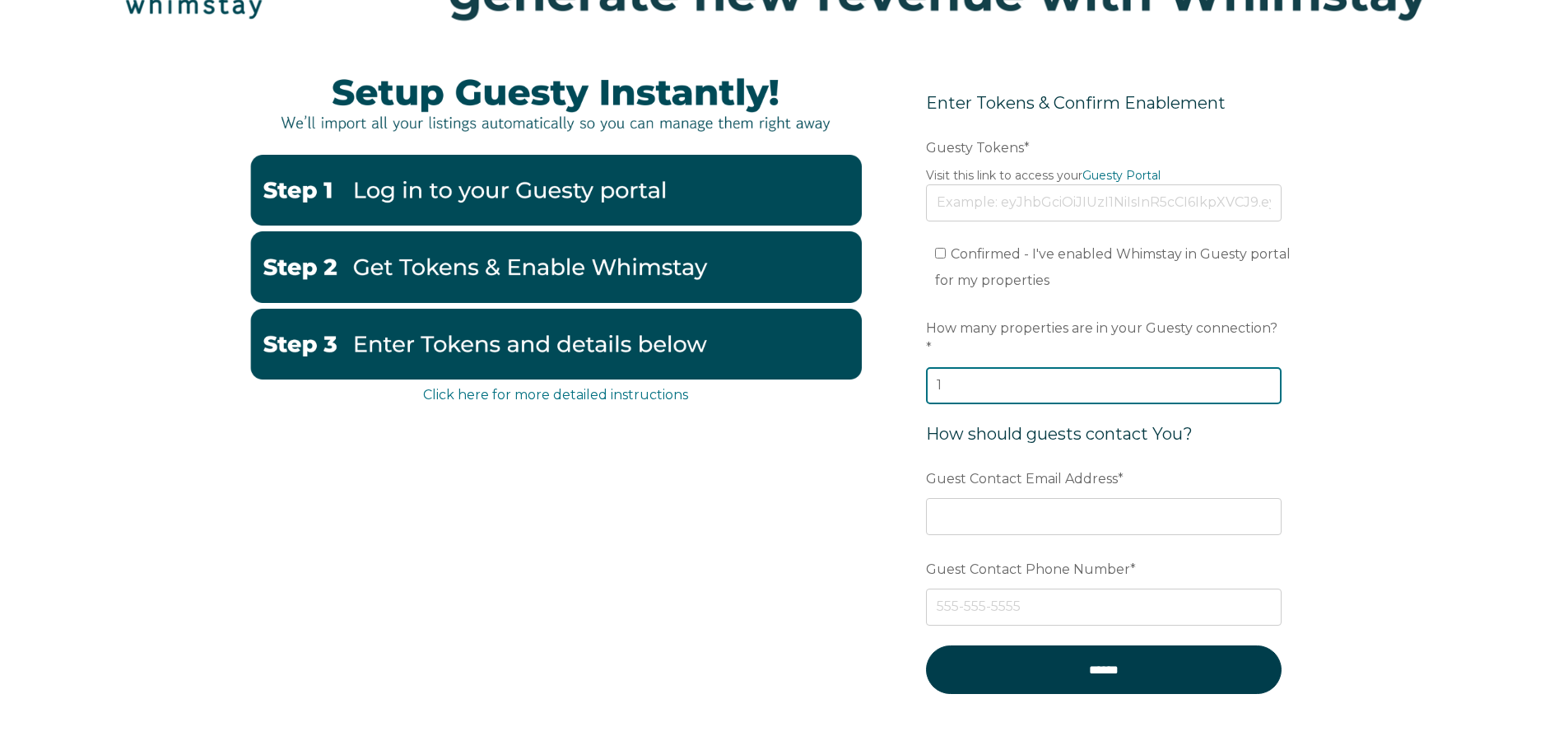
scroll to position [164, 0]
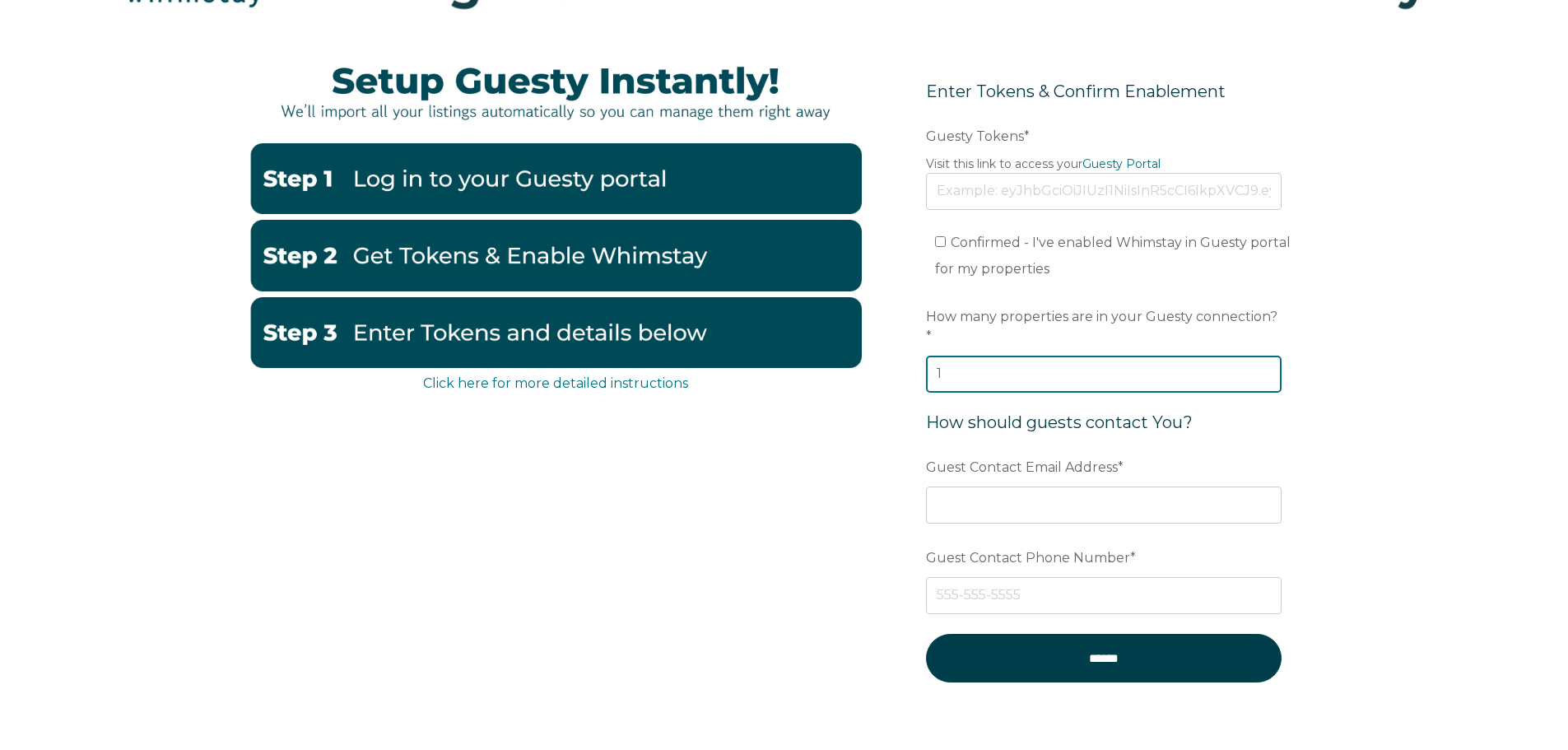
type input "1"
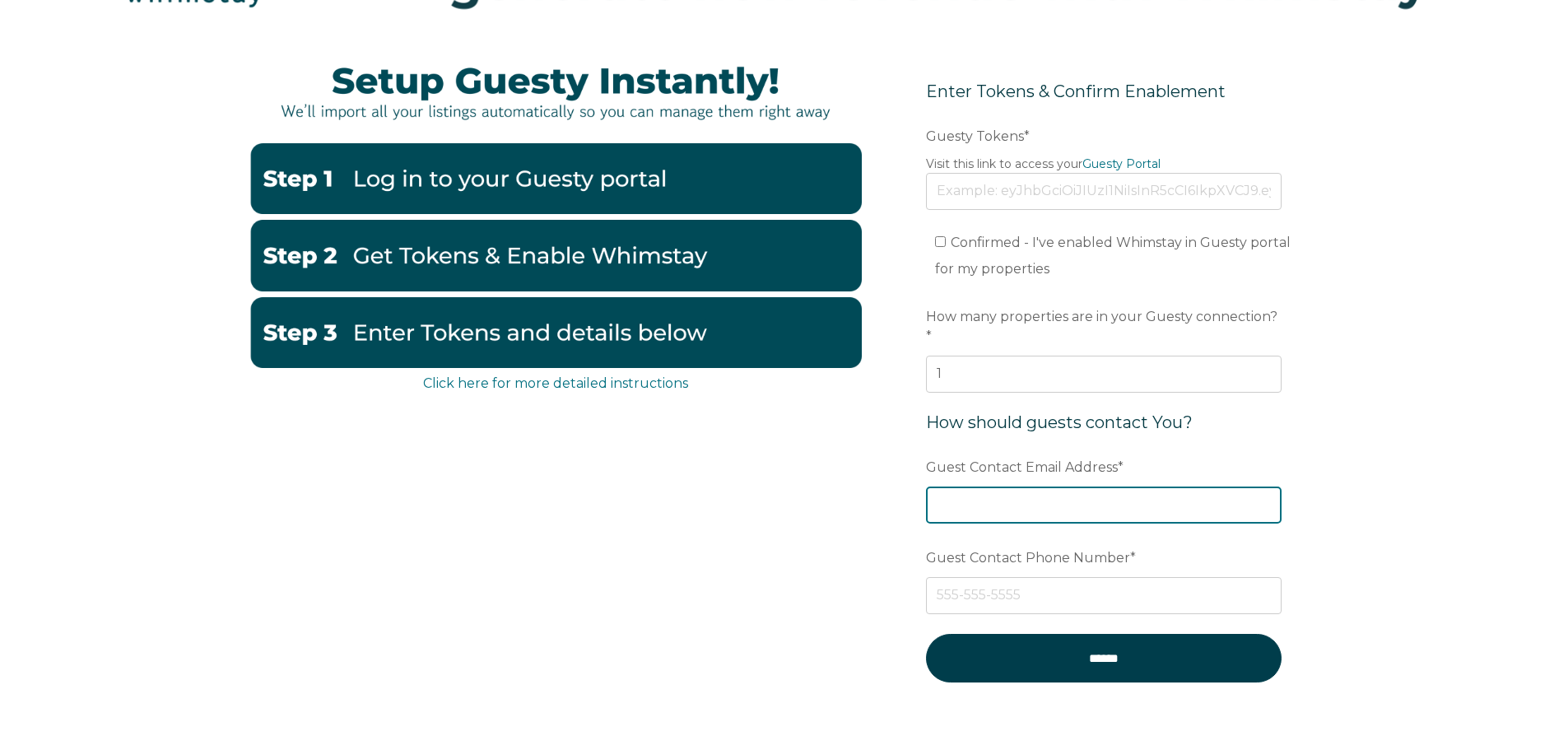
click at [1146, 492] on input "Guest Contact Email Address *" at bounding box center [1104, 504] width 356 height 36
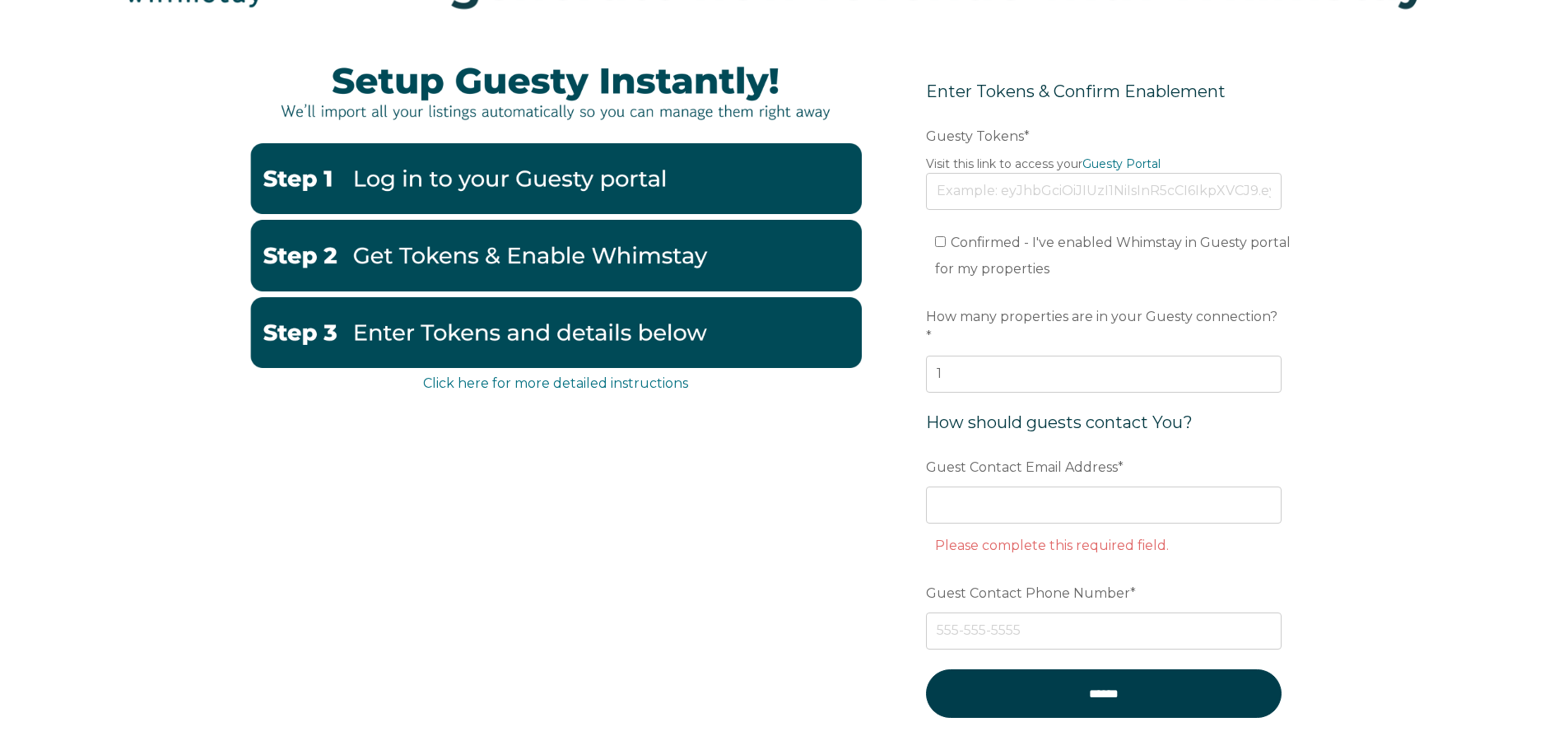
click at [1284, 460] on form "Enter Tokens & Confirm Enablement Preferred language Email Guesty Tokens * Visi…" at bounding box center [1104, 409] width 429 height 730
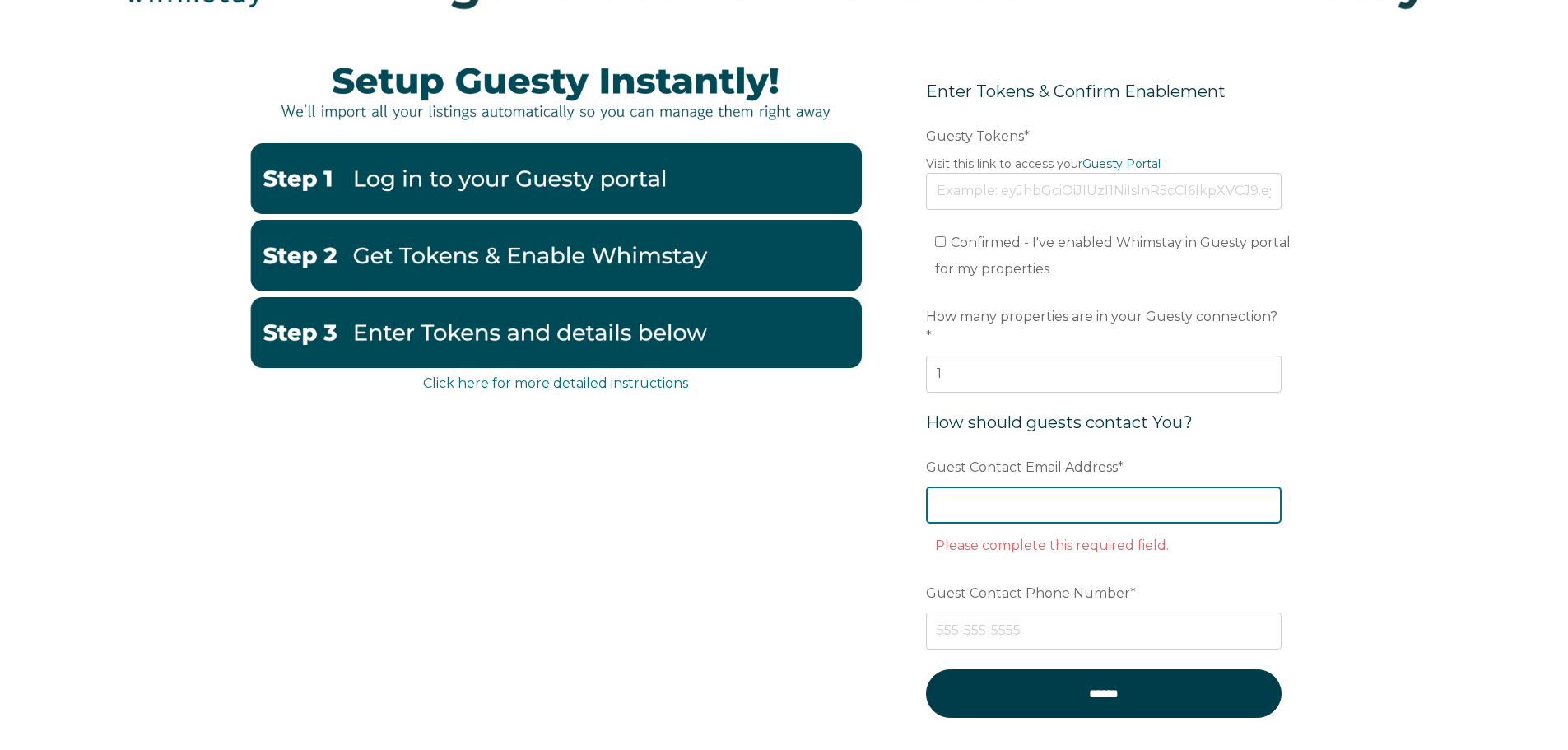
click at [1180, 487] on input "Guest Contact Email Address *" at bounding box center [1104, 504] width 356 height 36
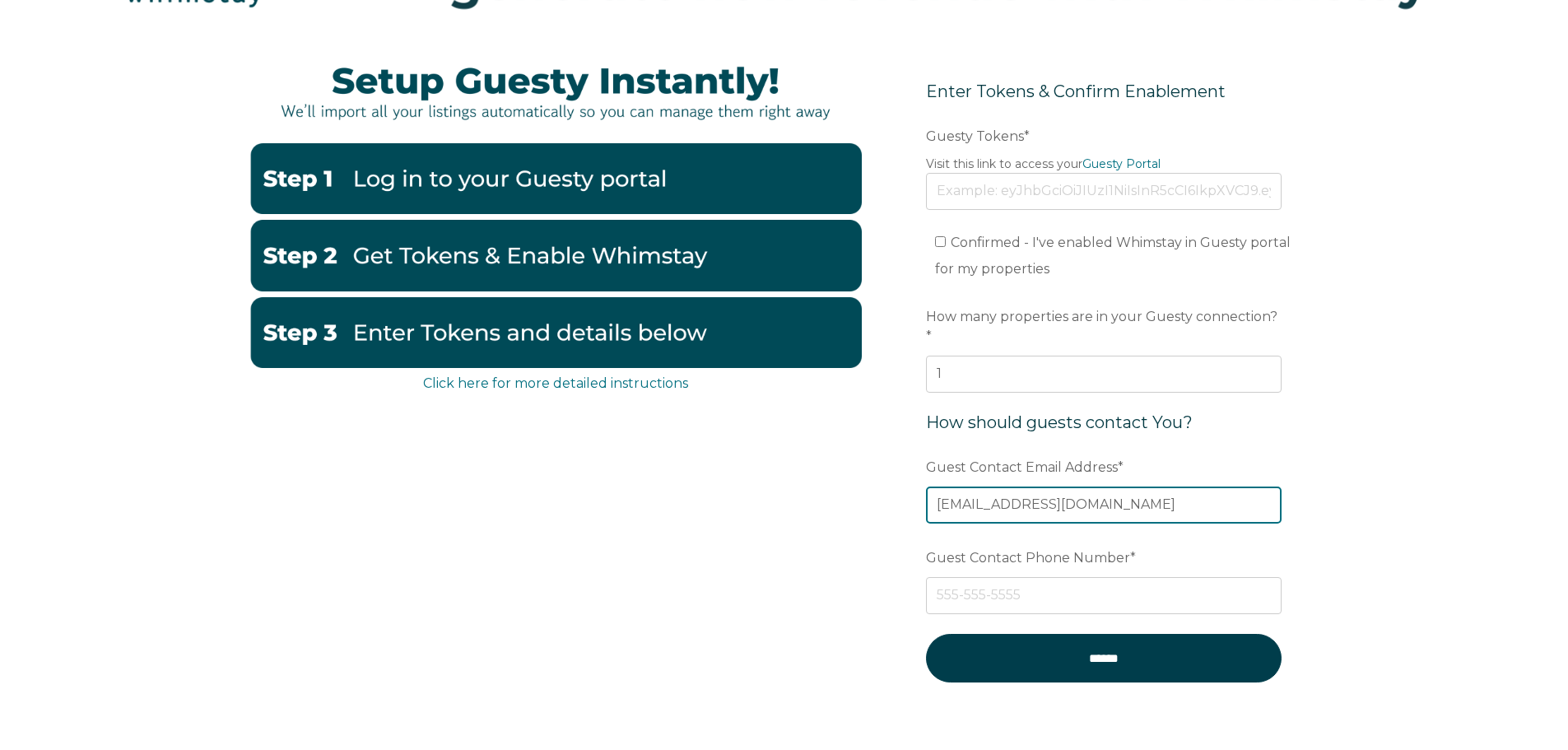
type input "dayers@atwork.com"
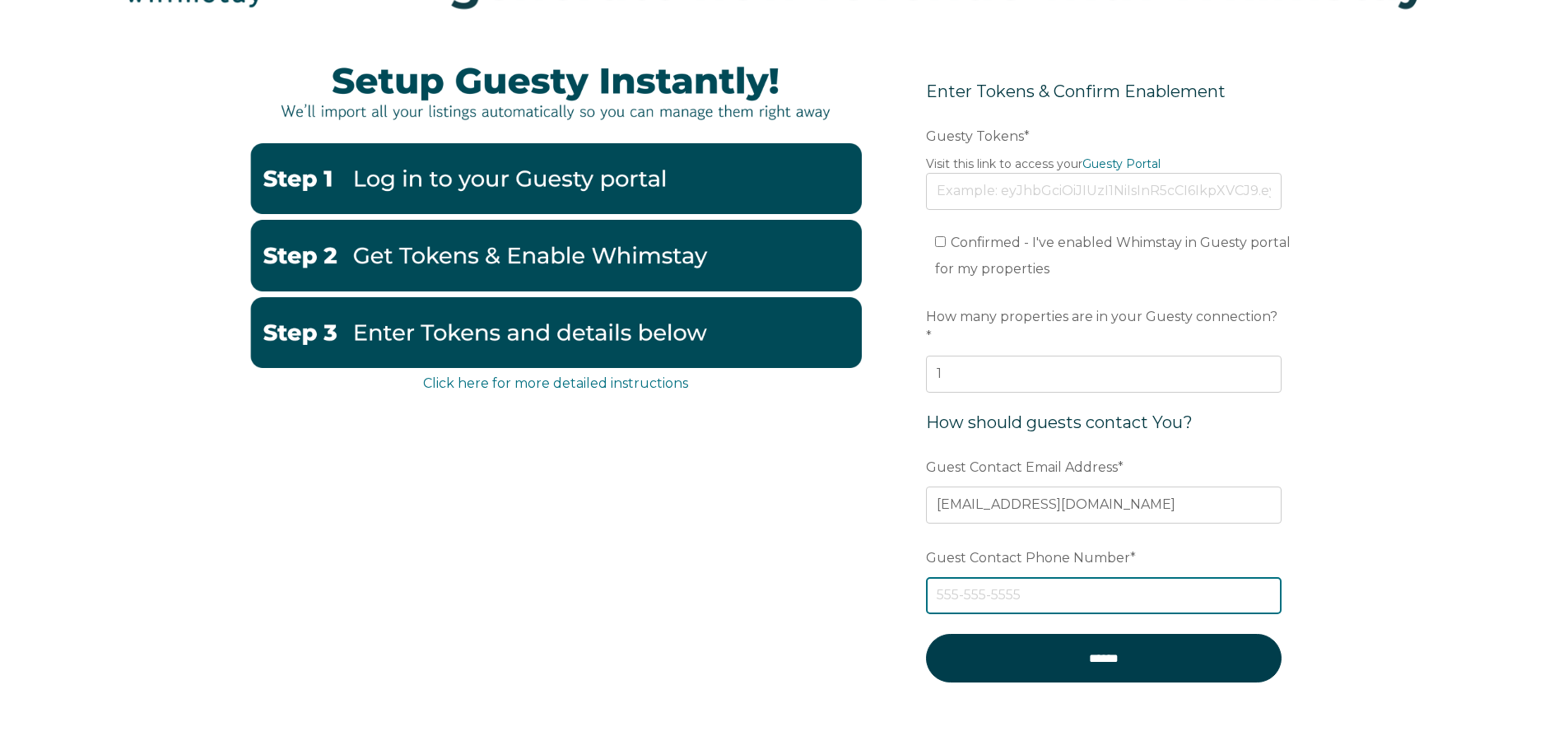
click at [1187, 589] on input "Guest Contact Phone Number *" at bounding box center [1104, 595] width 356 height 36
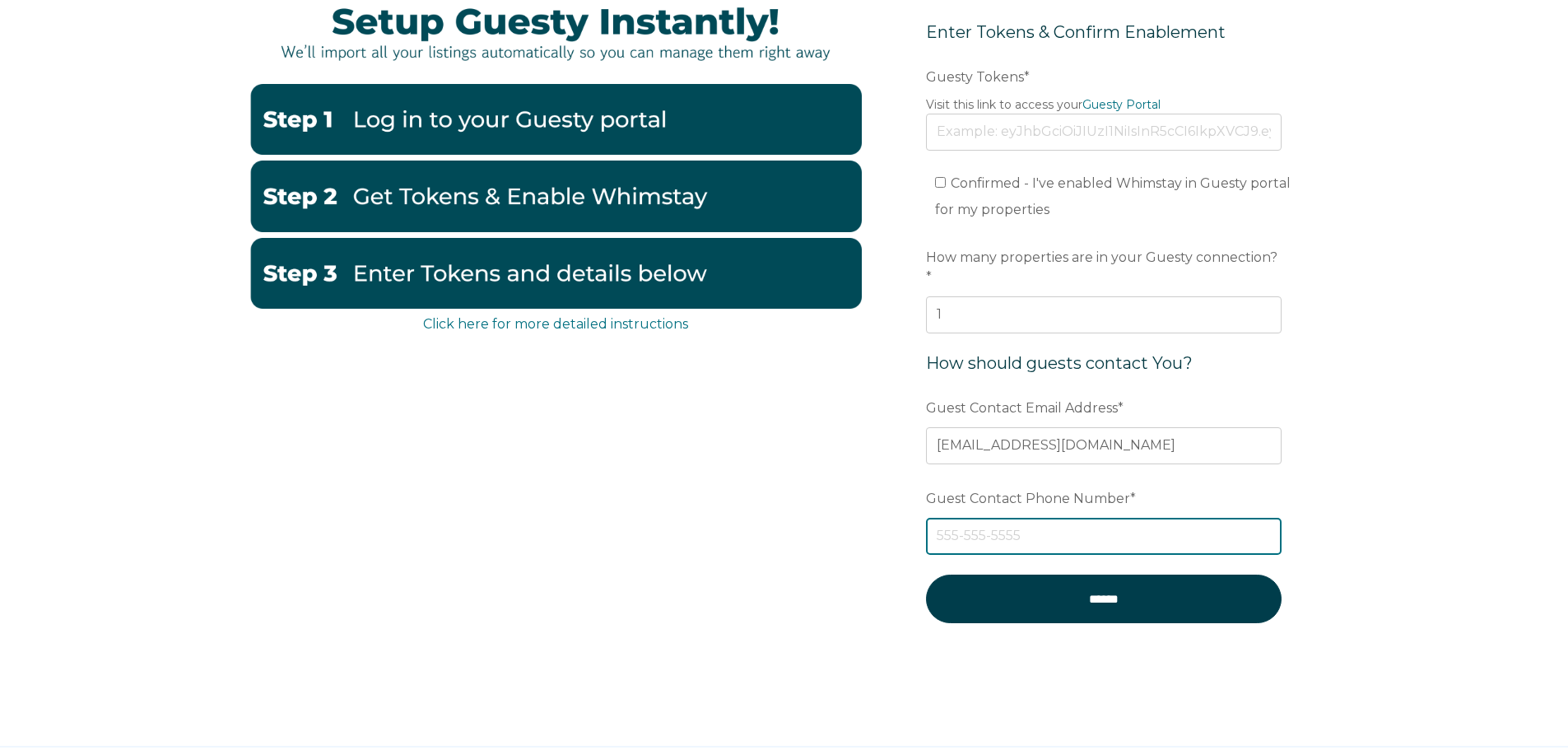
scroll to position [216, 0]
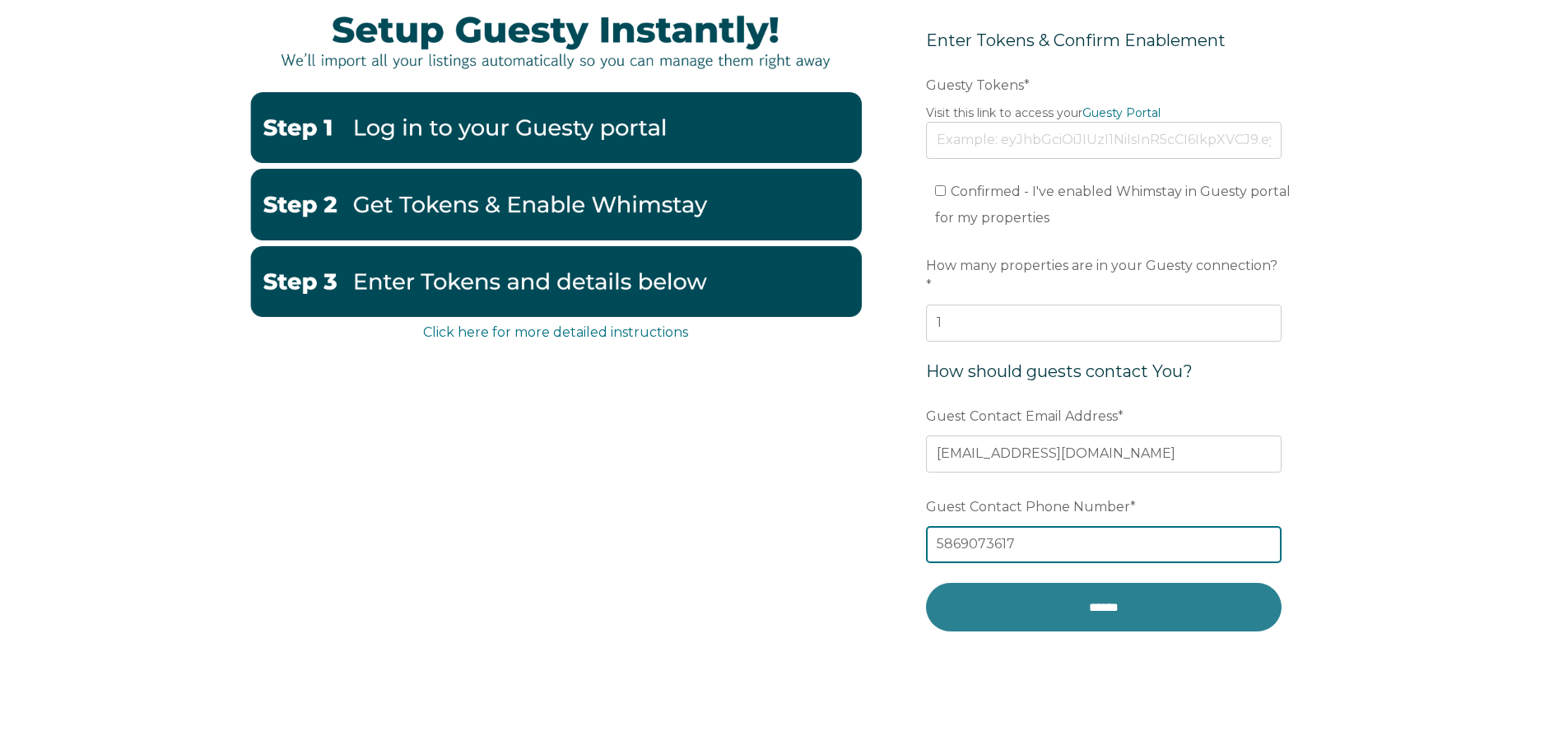
type input "5869073617"
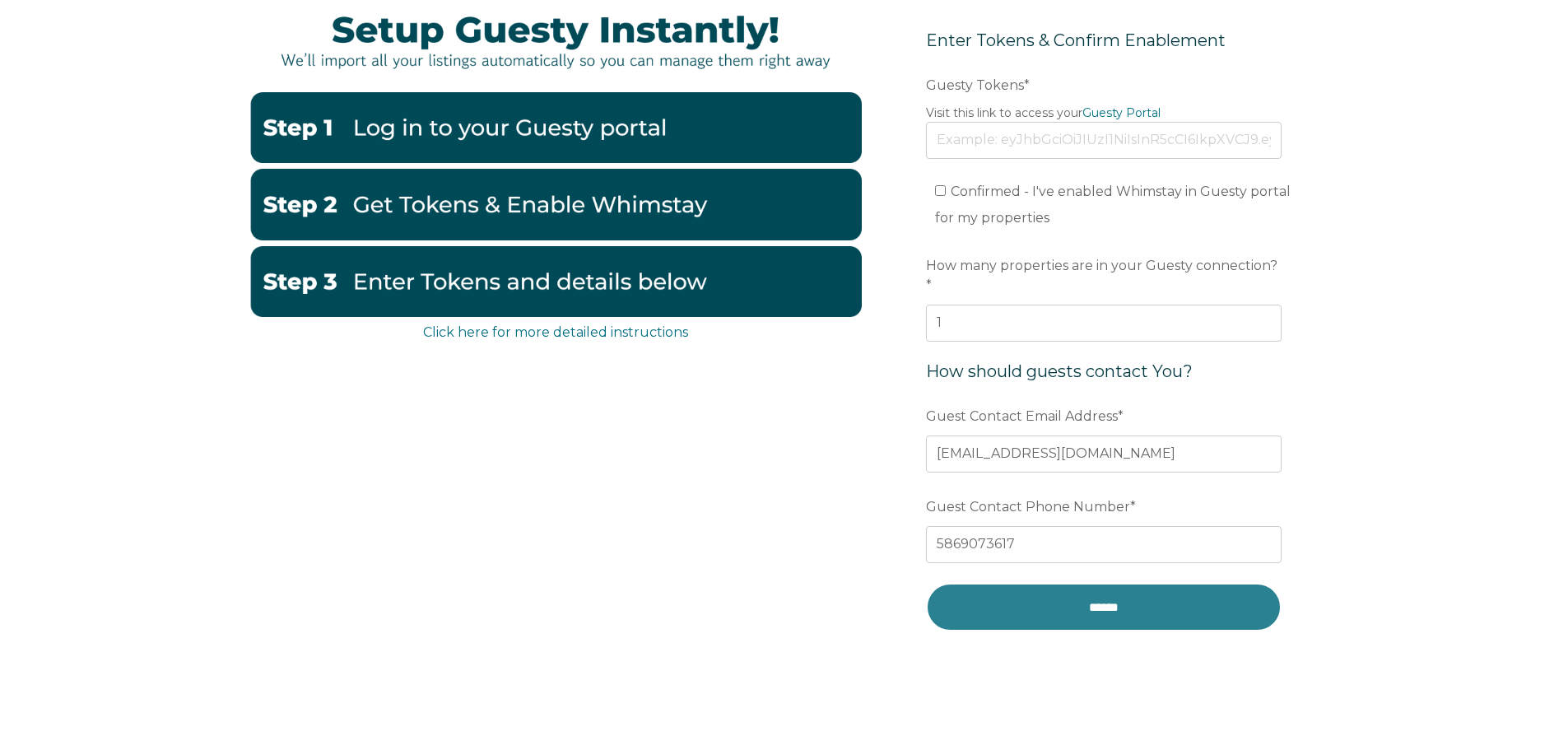
click at [1170, 583] on input "******" at bounding box center [1104, 607] width 356 height 49
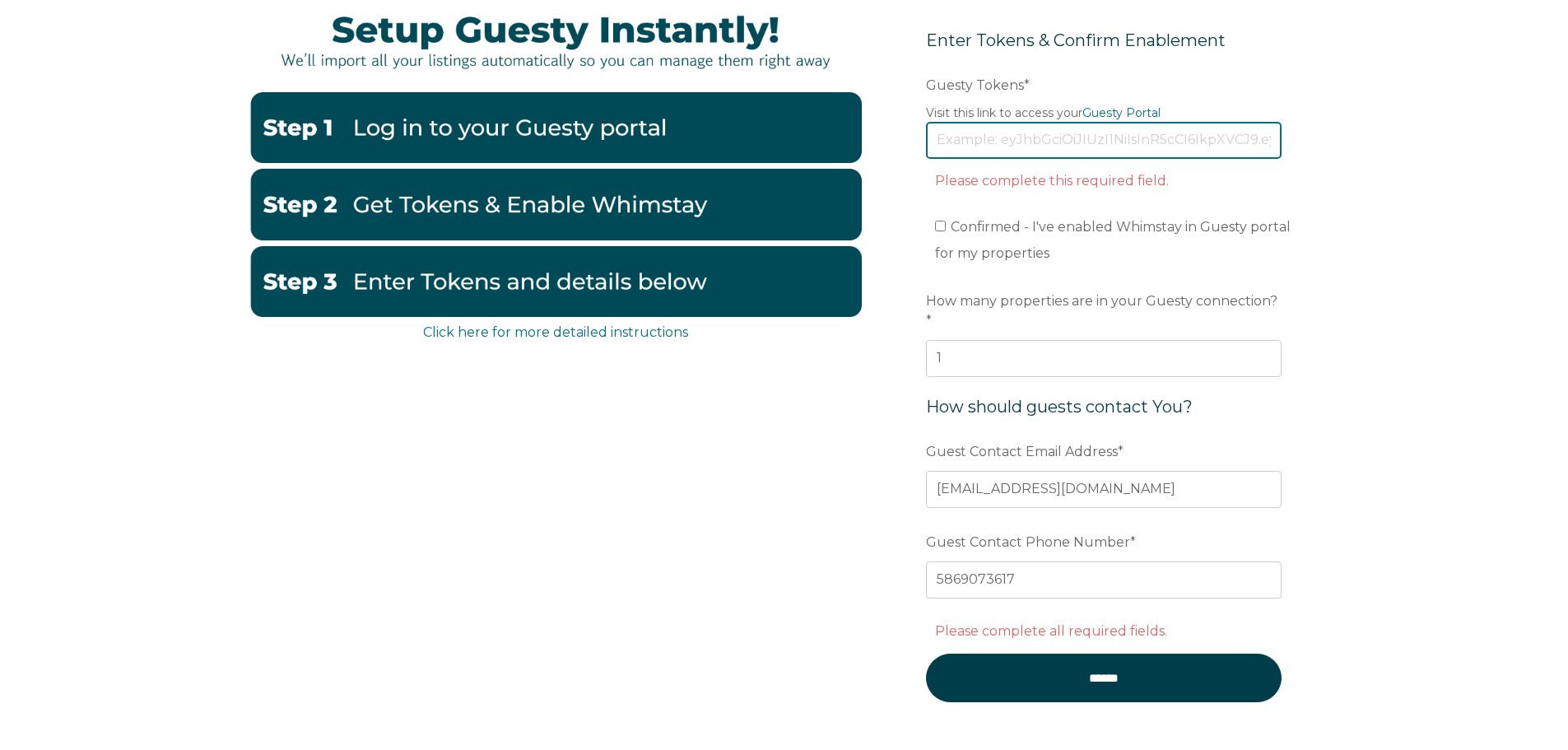
click at [1070, 153] on input "Guesty Tokens *" at bounding box center [1104, 139] width 356 height 36
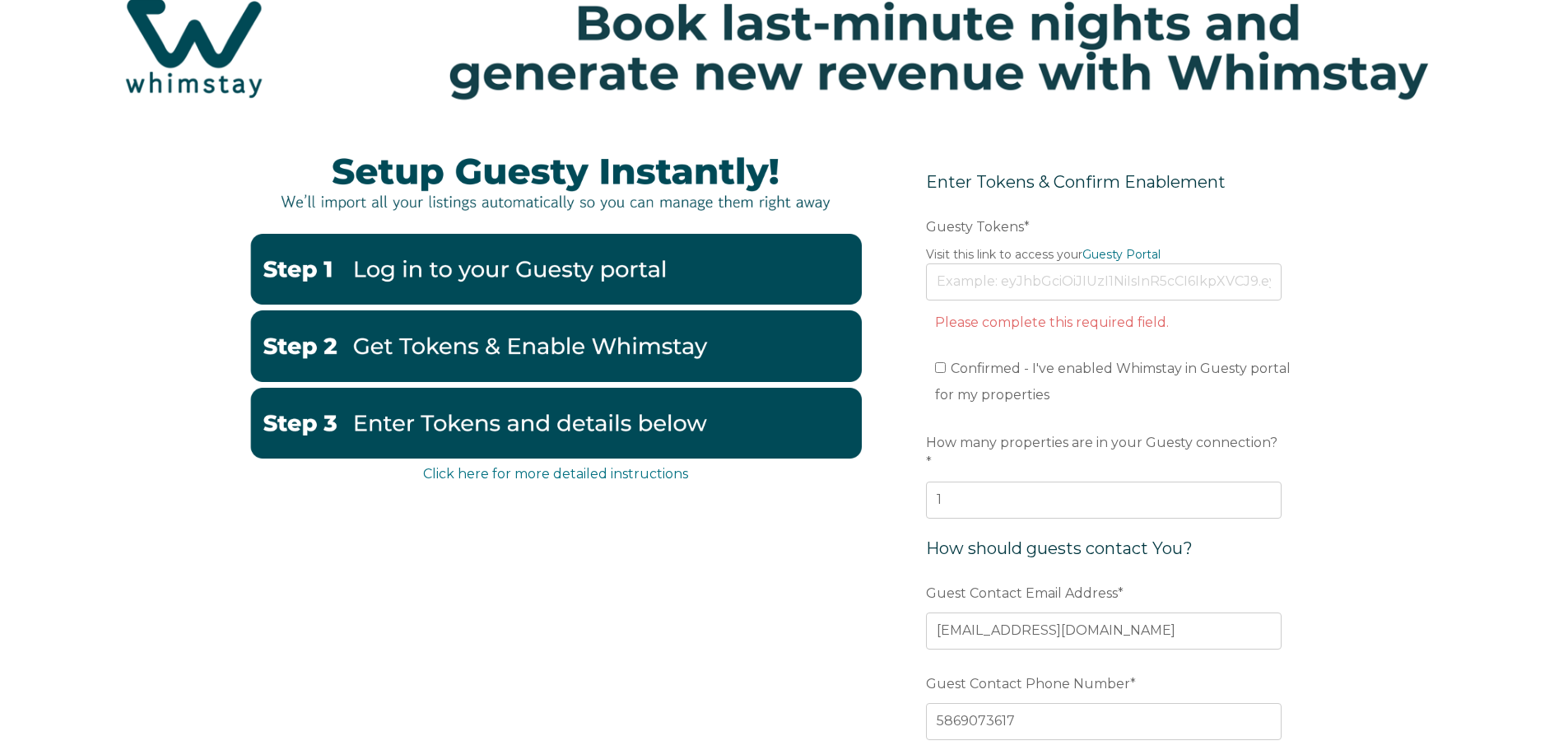
scroll to position [0, 0]
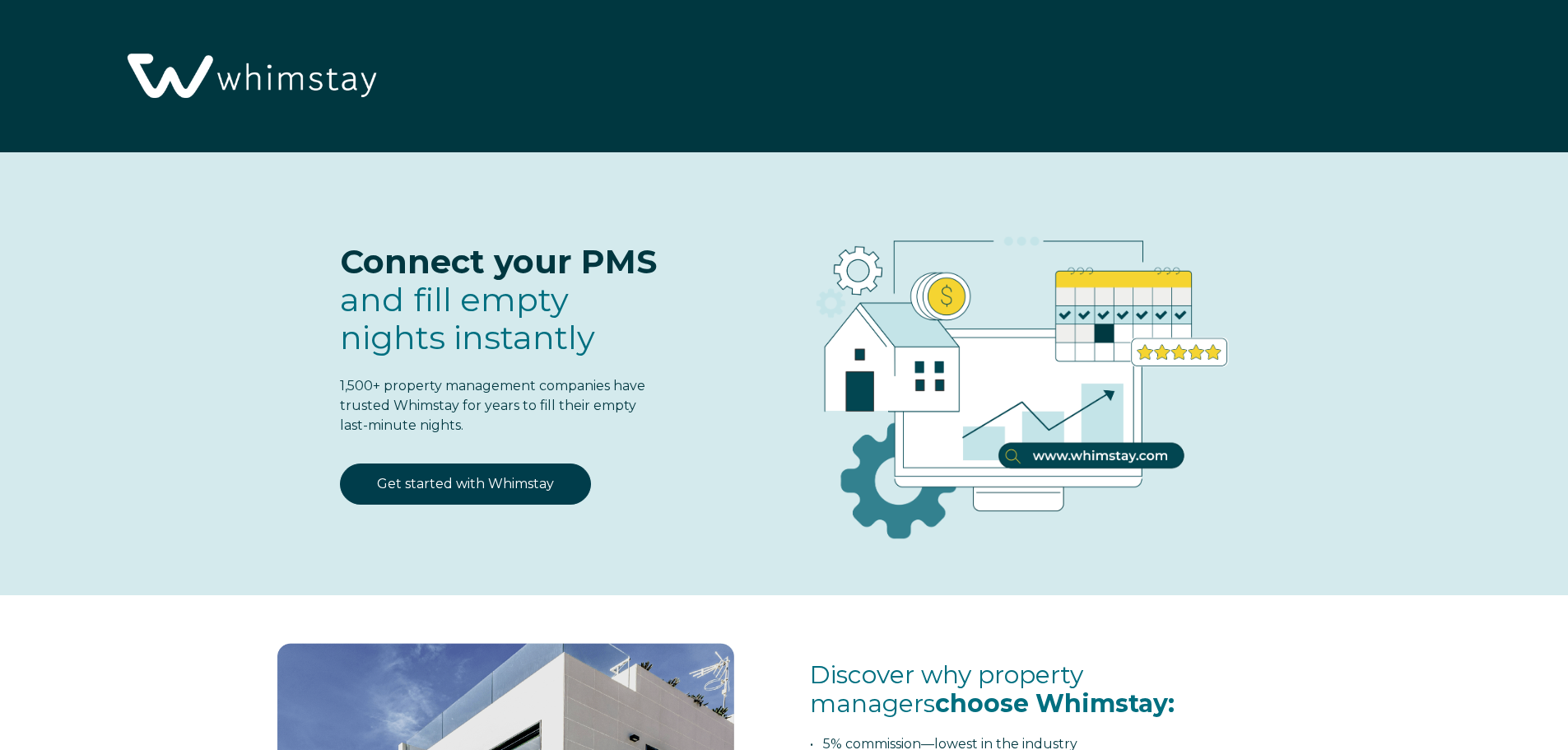
select select "US"
select select "Standard"
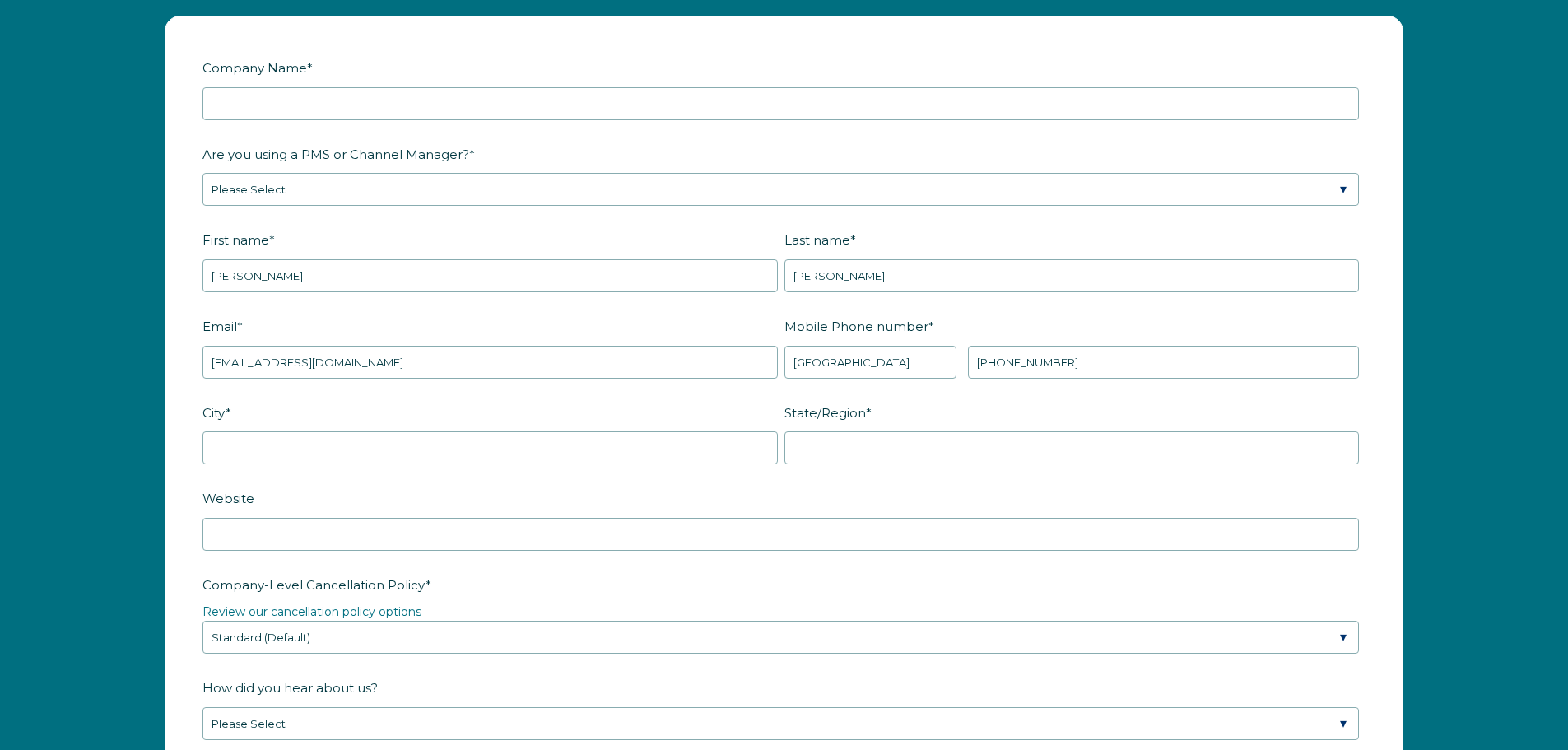
scroll to position [1978, 0]
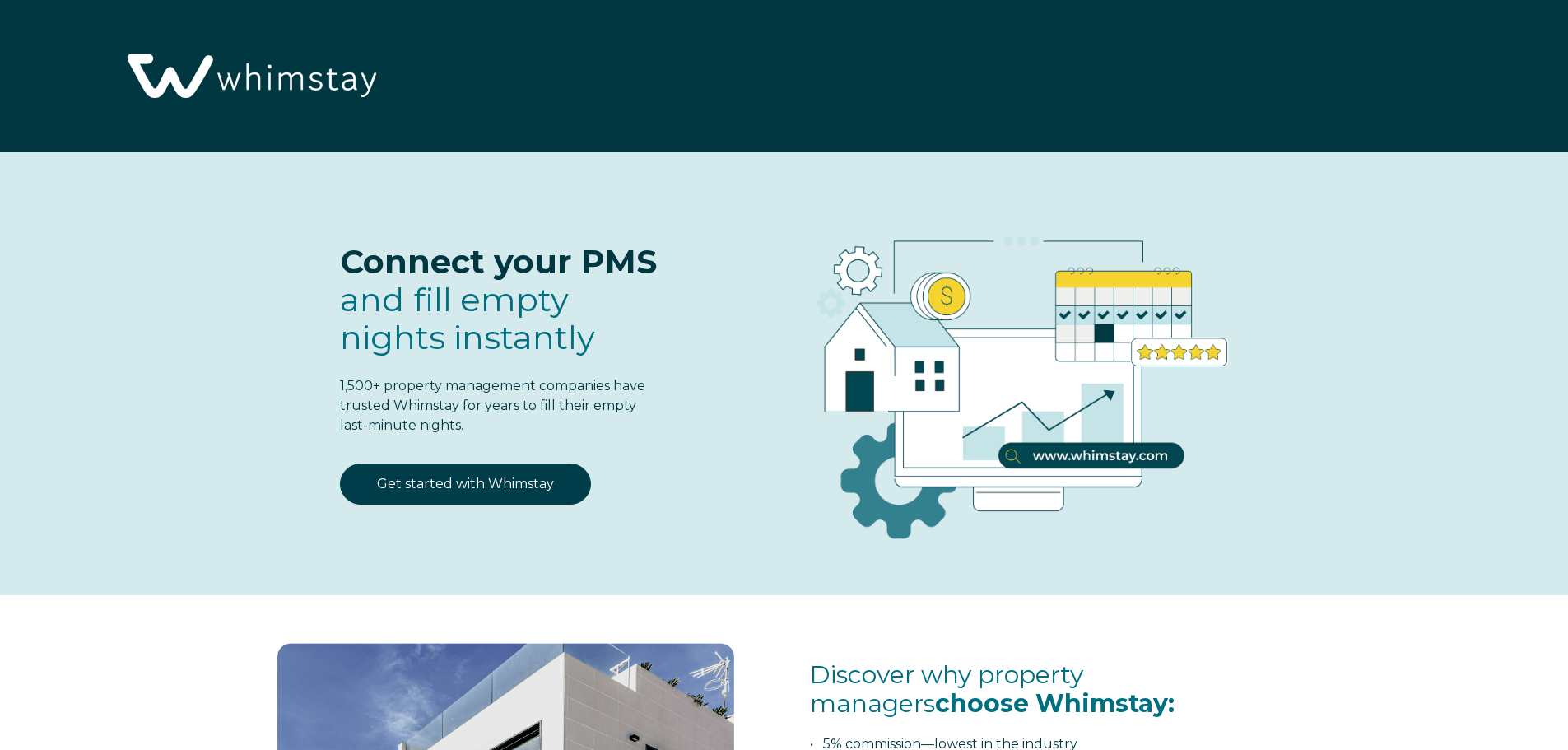
select select "US"
select select "Standard"
click at [527, 480] on link "Get started with Whimstay" at bounding box center [465, 484] width 251 height 41
select select "US"
select select "Standard"
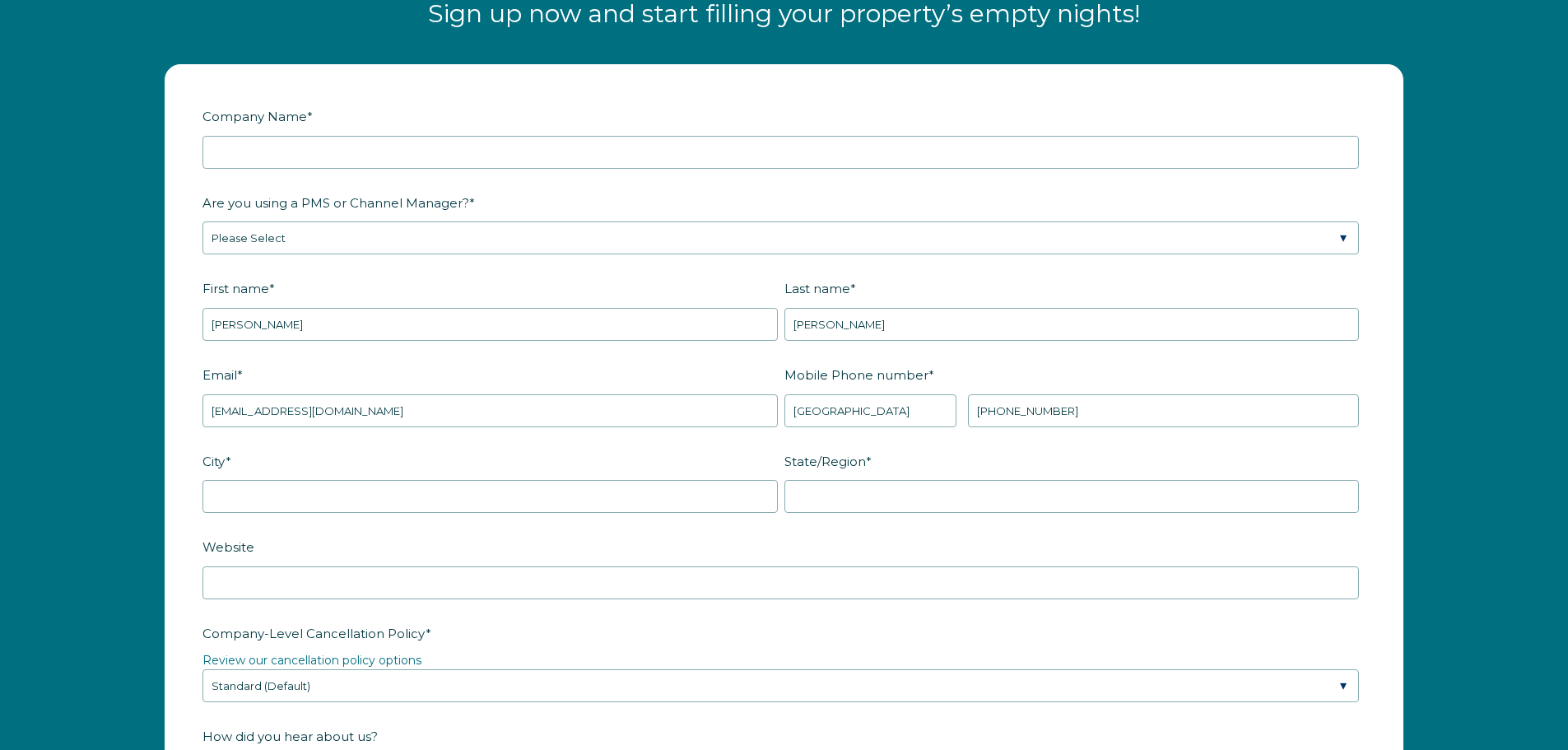
scroll to position [2151, 0]
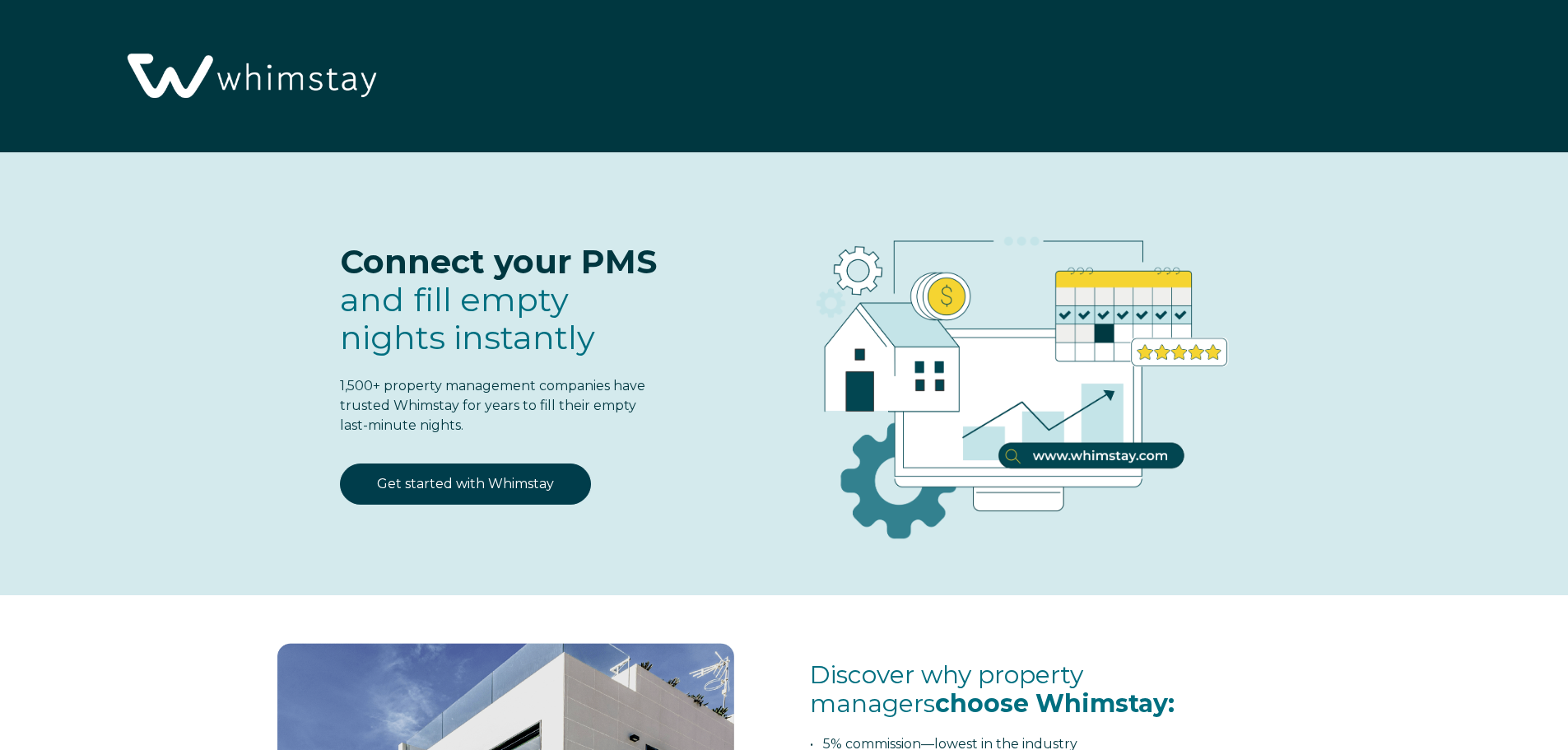
select select "US"
select select "Standard"
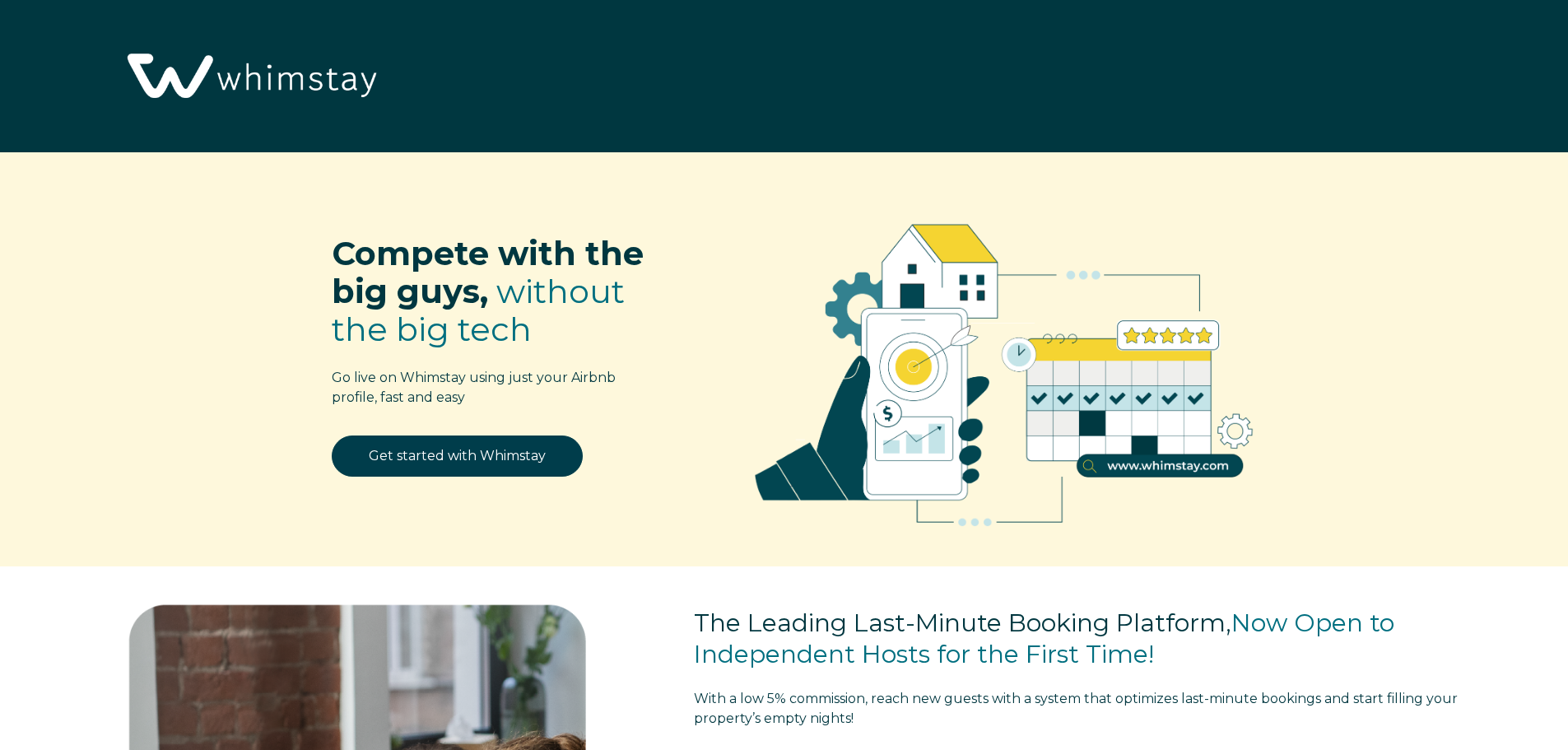
select select "US"
click at [425, 456] on link "Get started with Whimstay" at bounding box center [457, 456] width 251 height 41
select select "US"
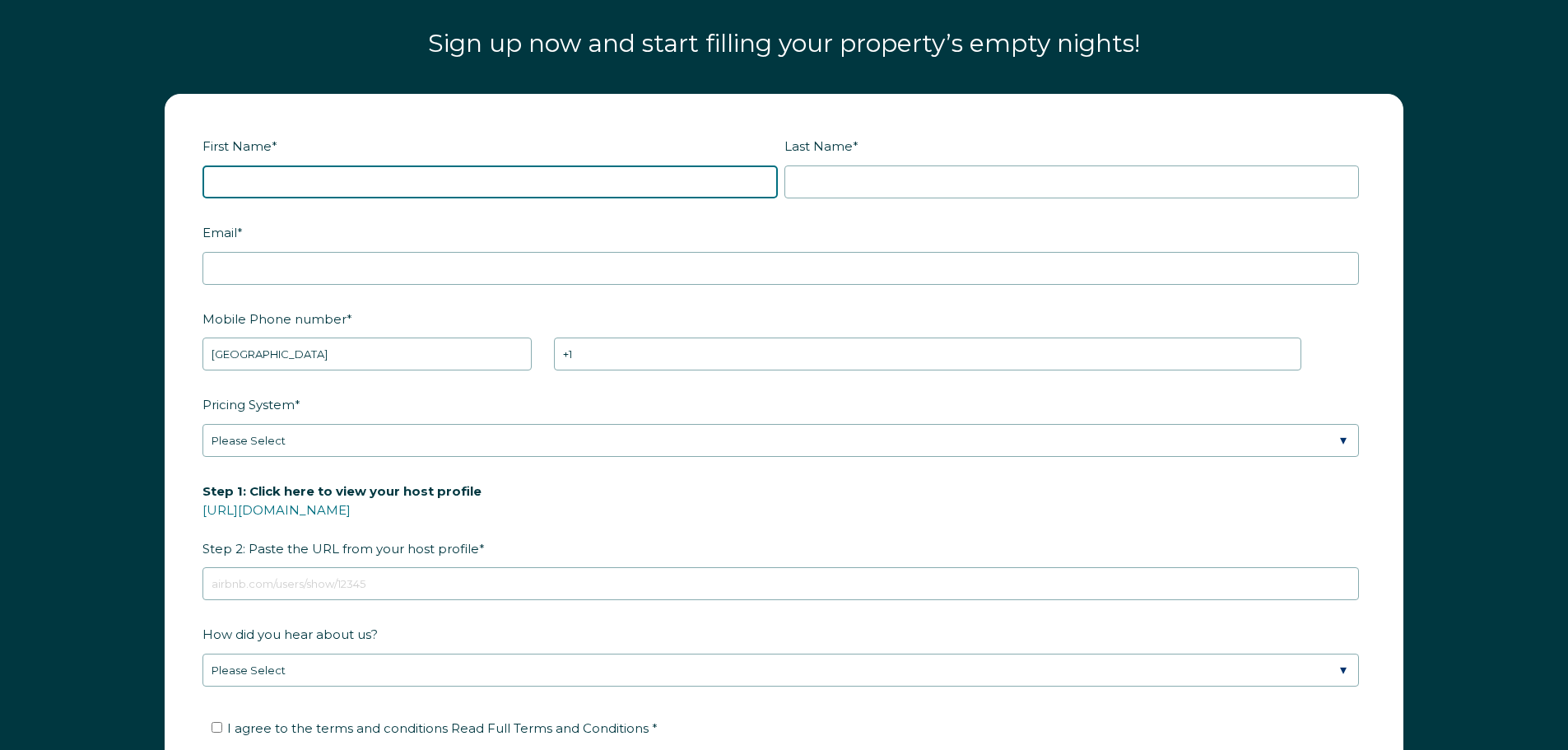
click at [316, 165] on input "First Name *" at bounding box center [490, 182] width 575 height 33
type input "[PERSON_NAME]"
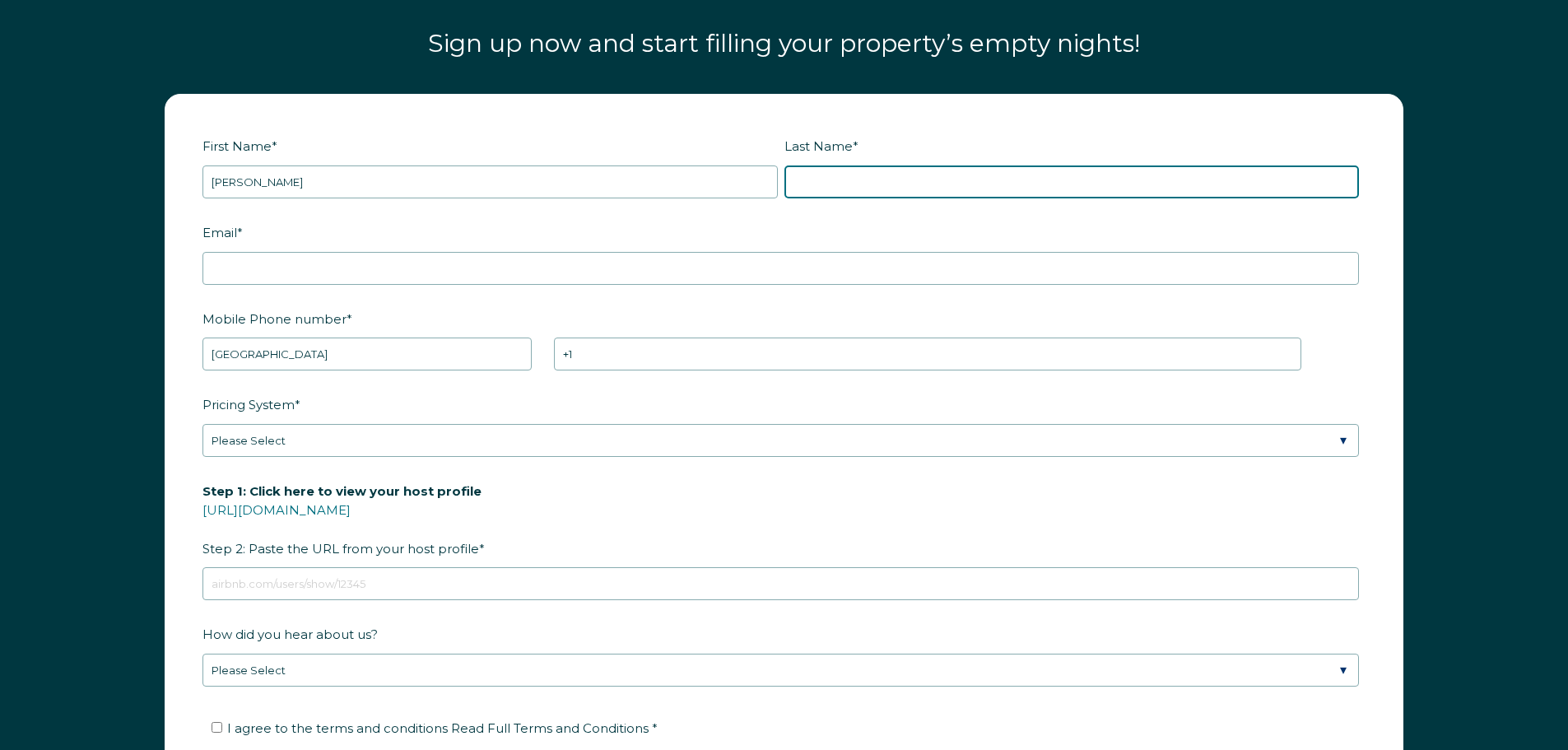
type input "[PERSON_NAME]"
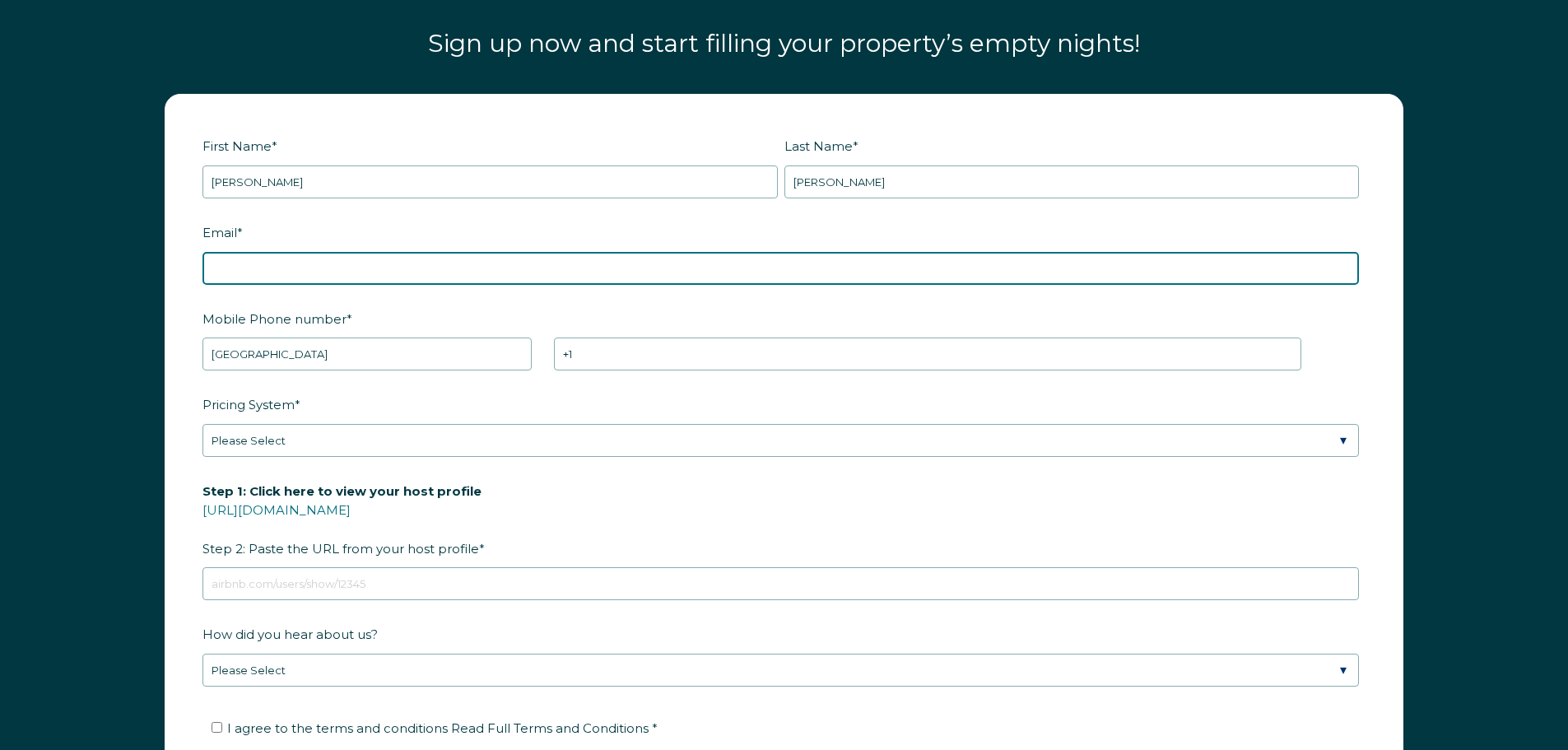
click at [339, 252] on input "Email *" at bounding box center [780, 268] width 1156 height 33
type input "[EMAIL_ADDRESS][DOMAIN_NAME]"
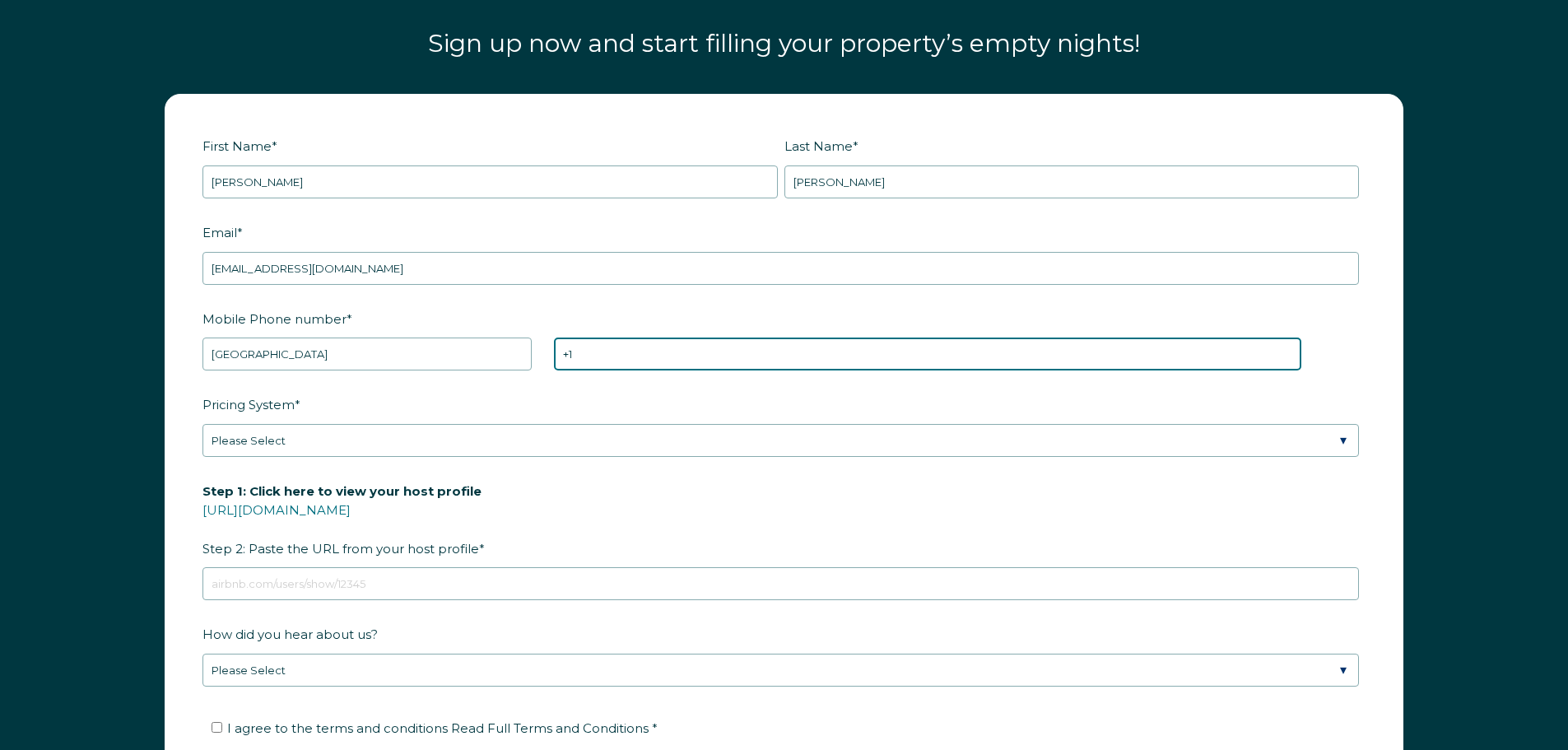
click at [605, 350] on input "+1" at bounding box center [927, 354] width 747 height 33
type input "[PHONE_NUMBER]"
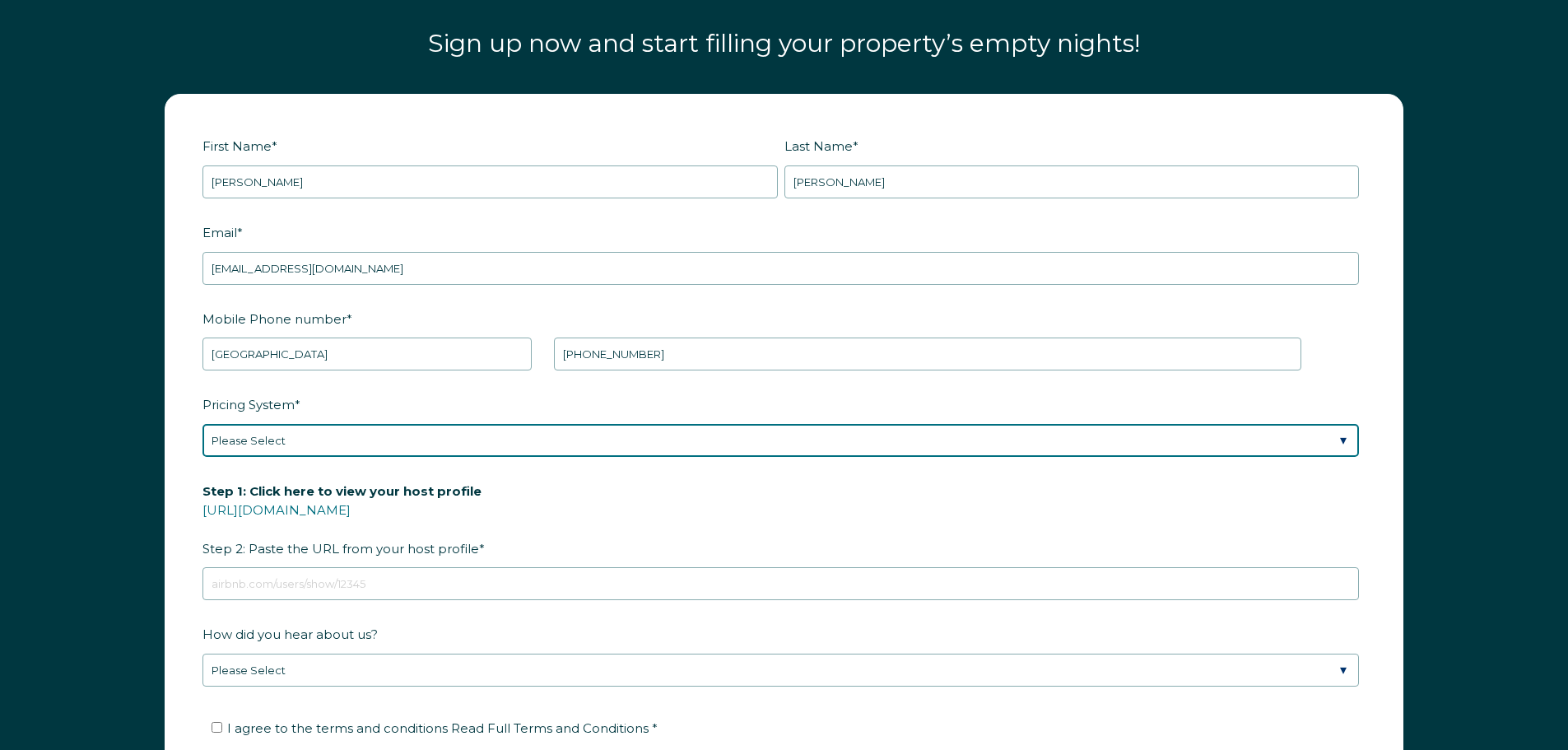
click at [552, 424] on select "Please Select Manual Airbnb Smart Pricing PriceLabs Wheelhouse Beyond Pricing 3…" at bounding box center [780, 440] width 1156 height 33
select select "Manual"
click at [202, 424] on select "Please Select Manual Airbnb Smart Pricing PriceLabs Wheelhouse Beyond Pricing 3…" at bounding box center [780, 440] width 1156 height 33
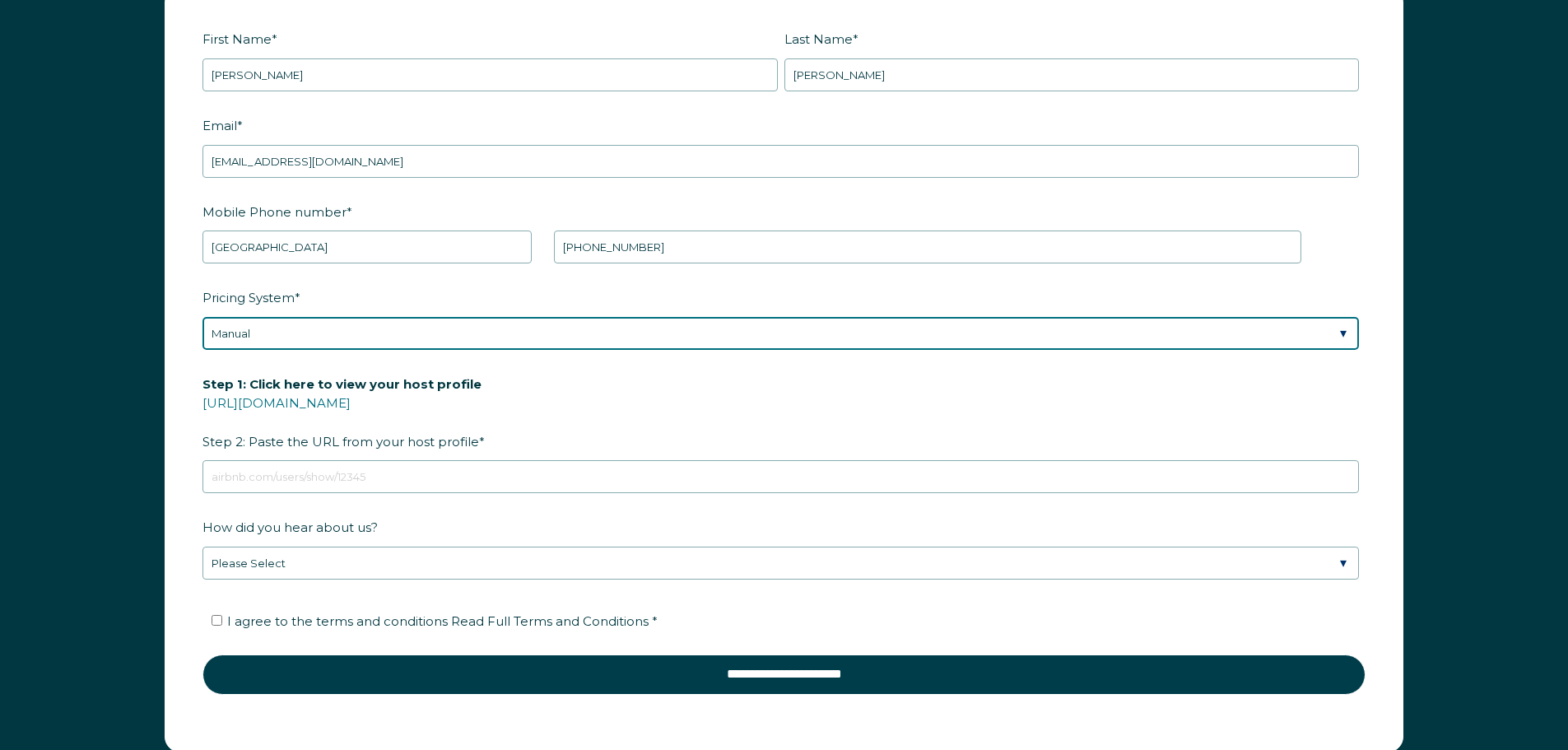
scroll to position [2401, 0]
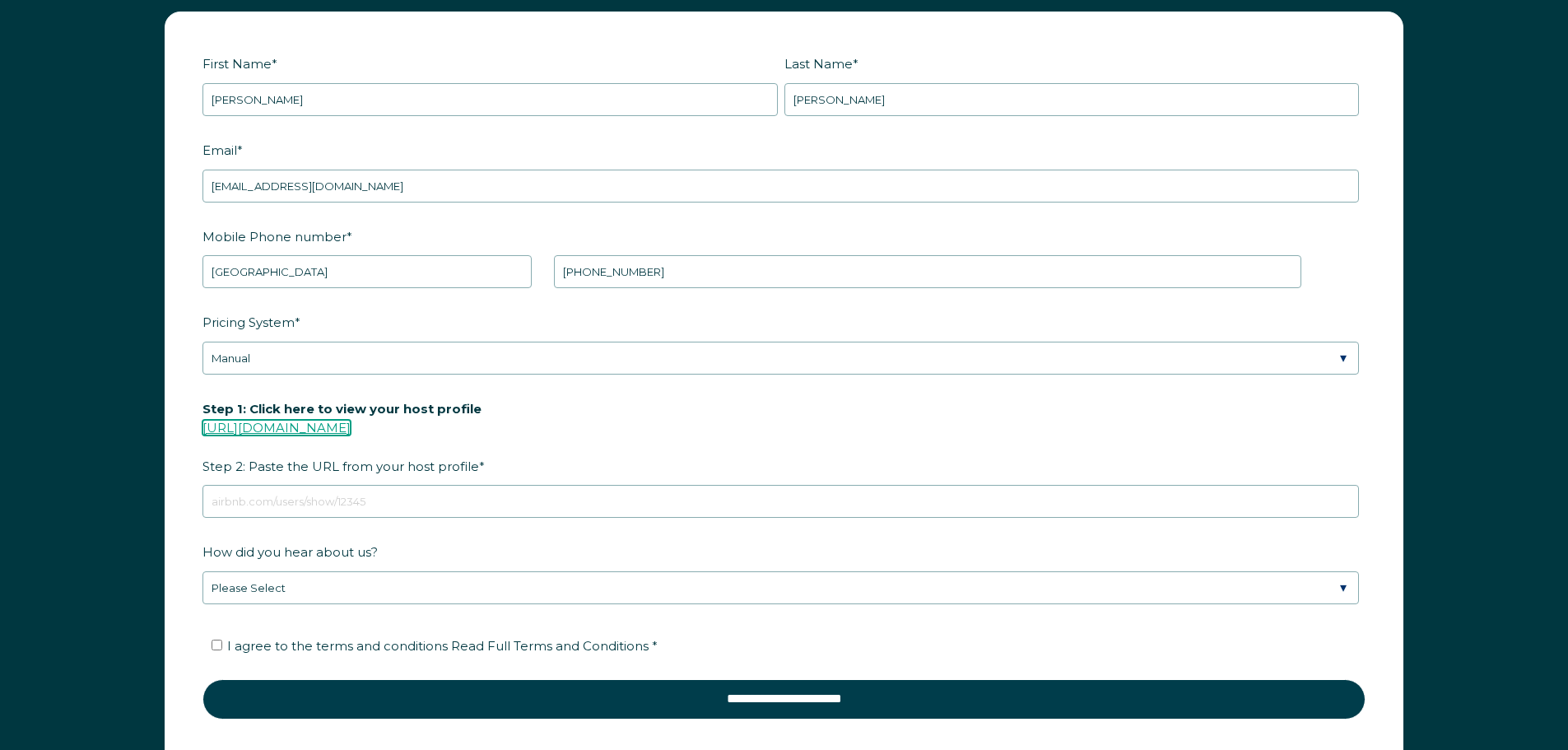
click at [351, 420] on link "https://www.airbnb.com/users/show/" at bounding box center [276, 427] width 148 height 16
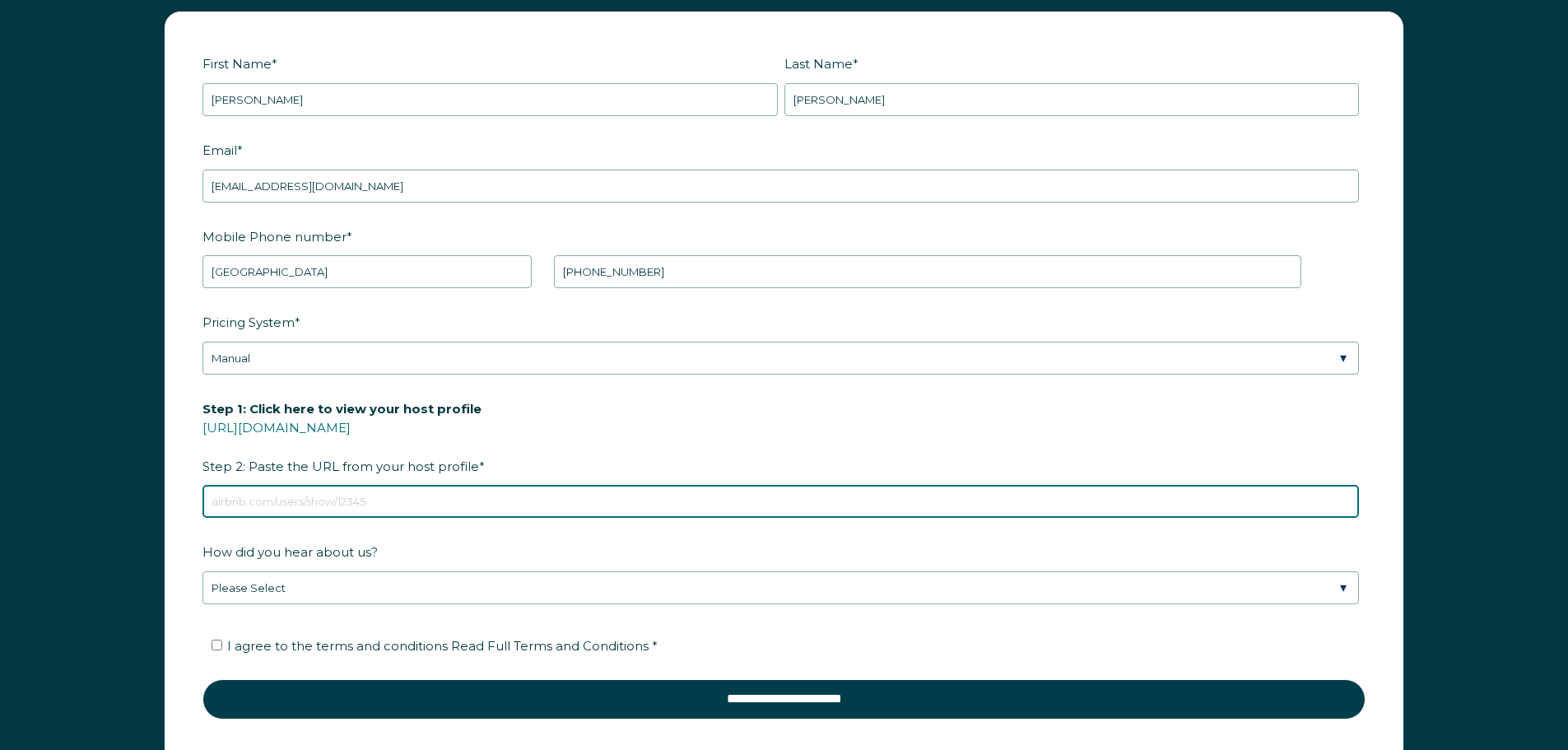
click at [429, 486] on input "Step 1: Click here to view your host profile https://www.airbnb.com/users/show/…" at bounding box center [780, 501] width 1156 height 33
paste input "https://www.airbnb.com/rooms/1216746429464935452?source_impression_id=p3_175940…"
type input "https://www.airbnb.com/rooms/1216746429464935452?source_impression_id=p3_175940…"
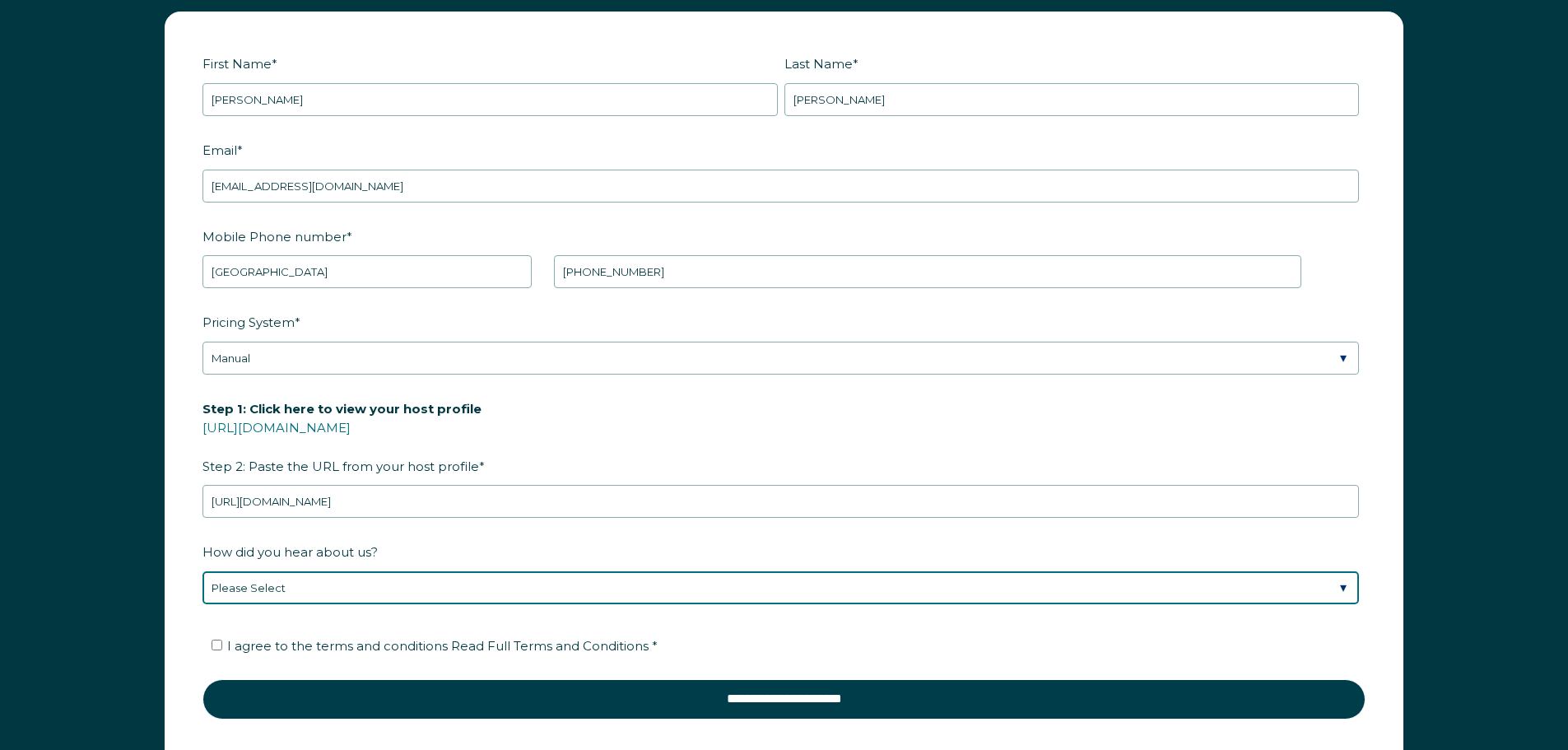
click at [448, 573] on select "Please Select Discovered Whimstay at an event or conference Found Whimstay thro…" at bounding box center [780, 588] width 1156 height 33
select select "Social Media"
click at [202, 571] on select "Please Select Discovered Whimstay at an event or conference Found Whimstay thro…" at bounding box center [780, 588] width 1156 height 33
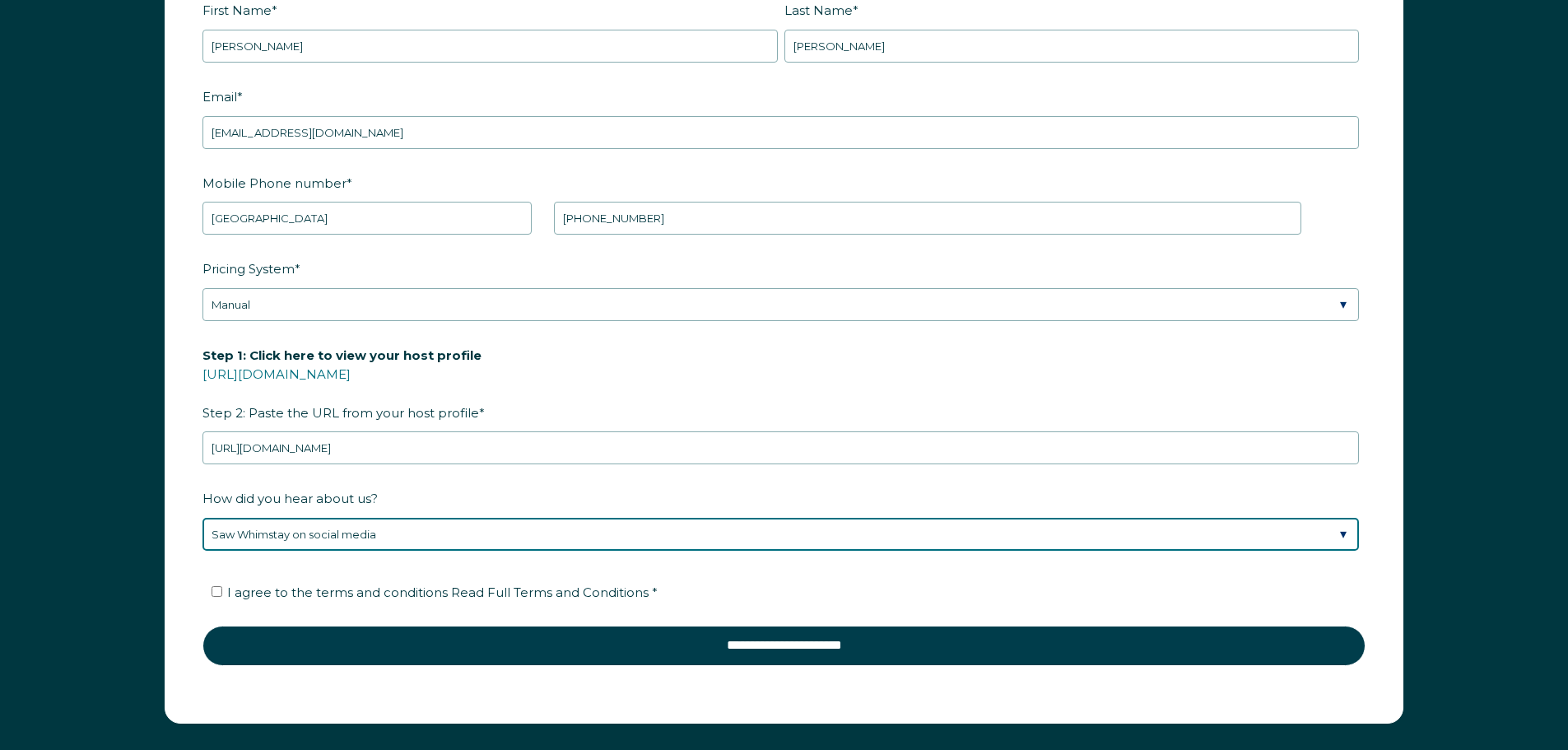
scroll to position [2483, 0]
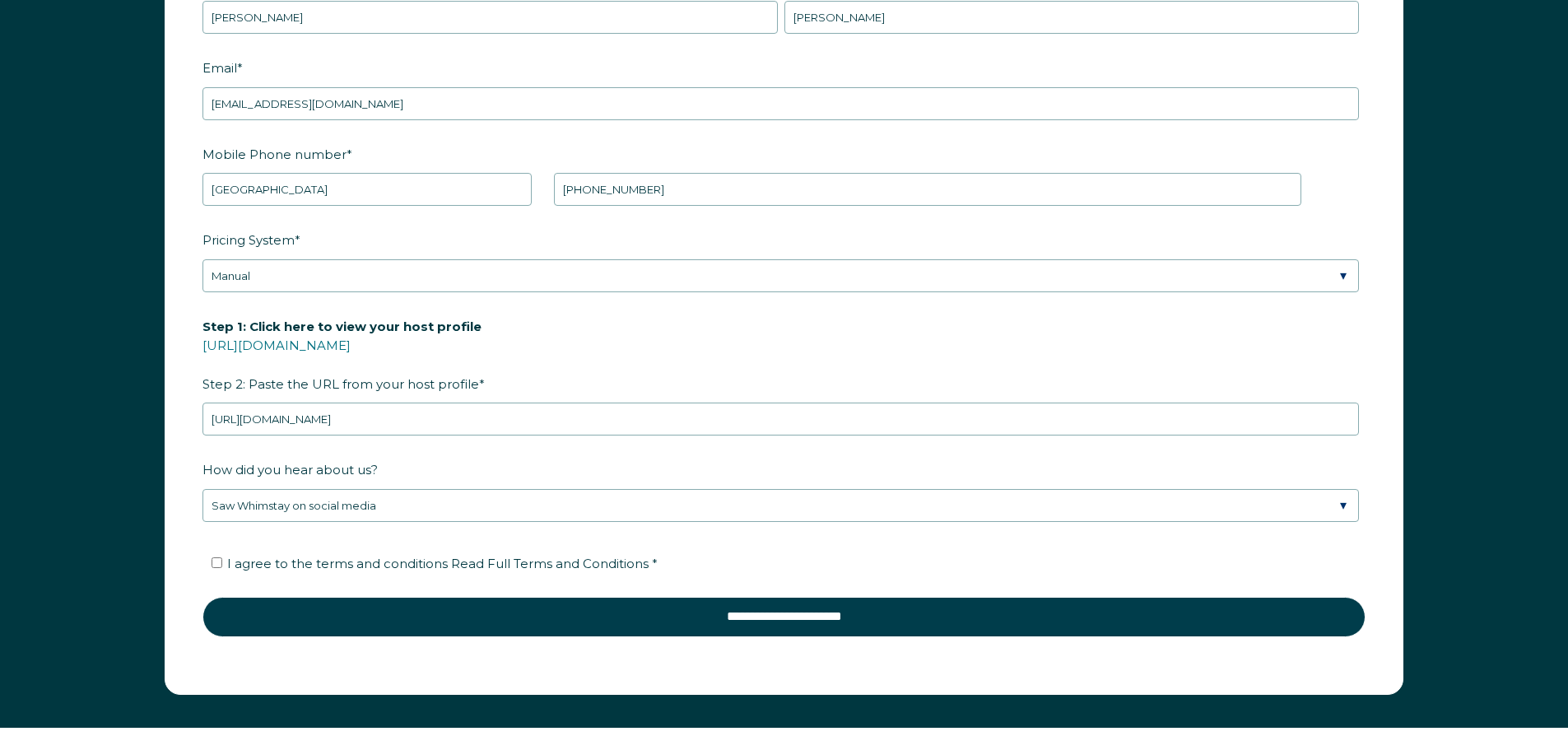
click at [371, 556] on span "I agree to the terms and conditions Read Full Terms and Conditions *" at bounding box center [442, 563] width 430 height 16
click at [222, 557] on input "I agree to the terms and conditions Read Full Terms and Conditions *" at bounding box center [217, 562] width 11 height 11
checkbox input "true"
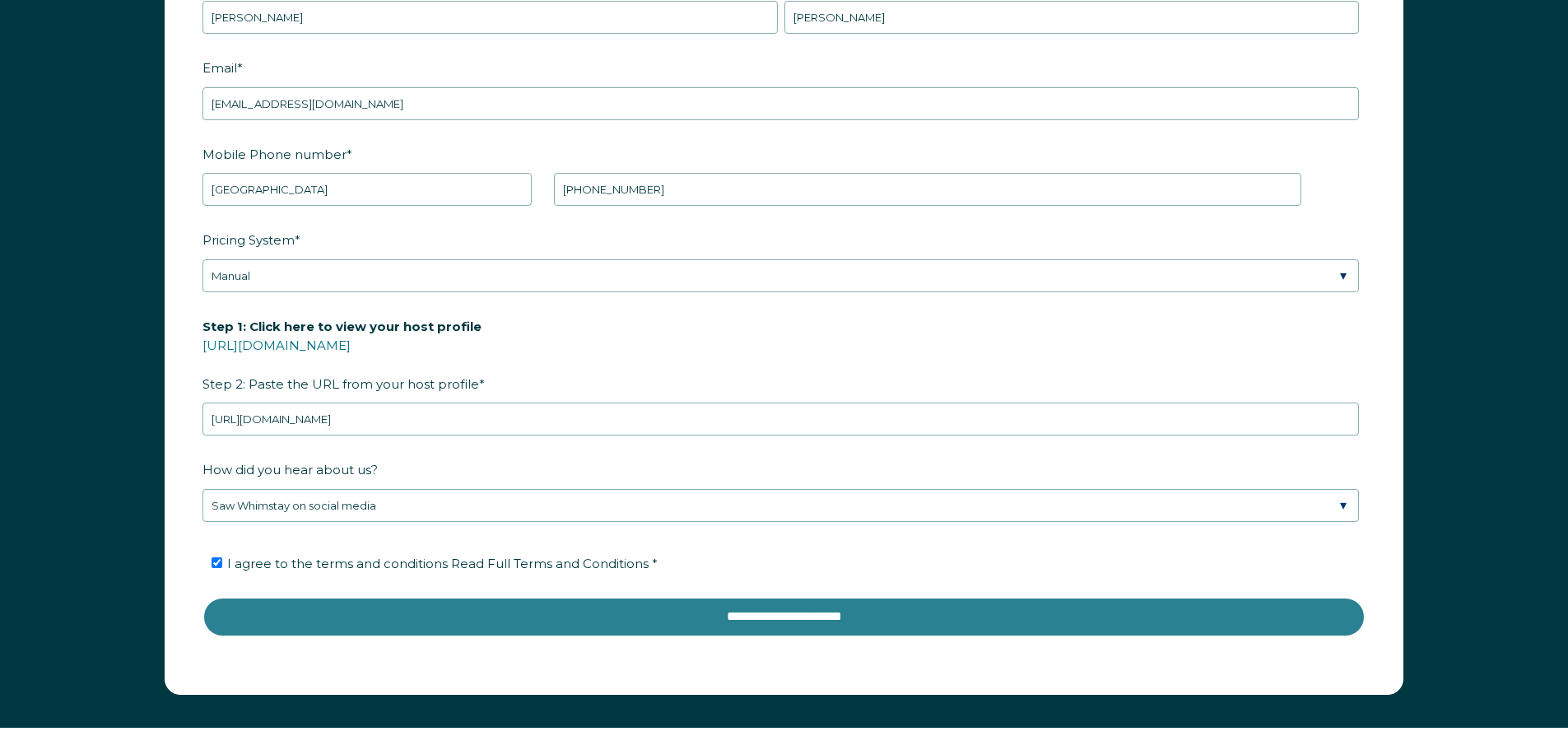
click at [563, 598] on input "**********" at bounding box center [783, 616] width 1163 height 40
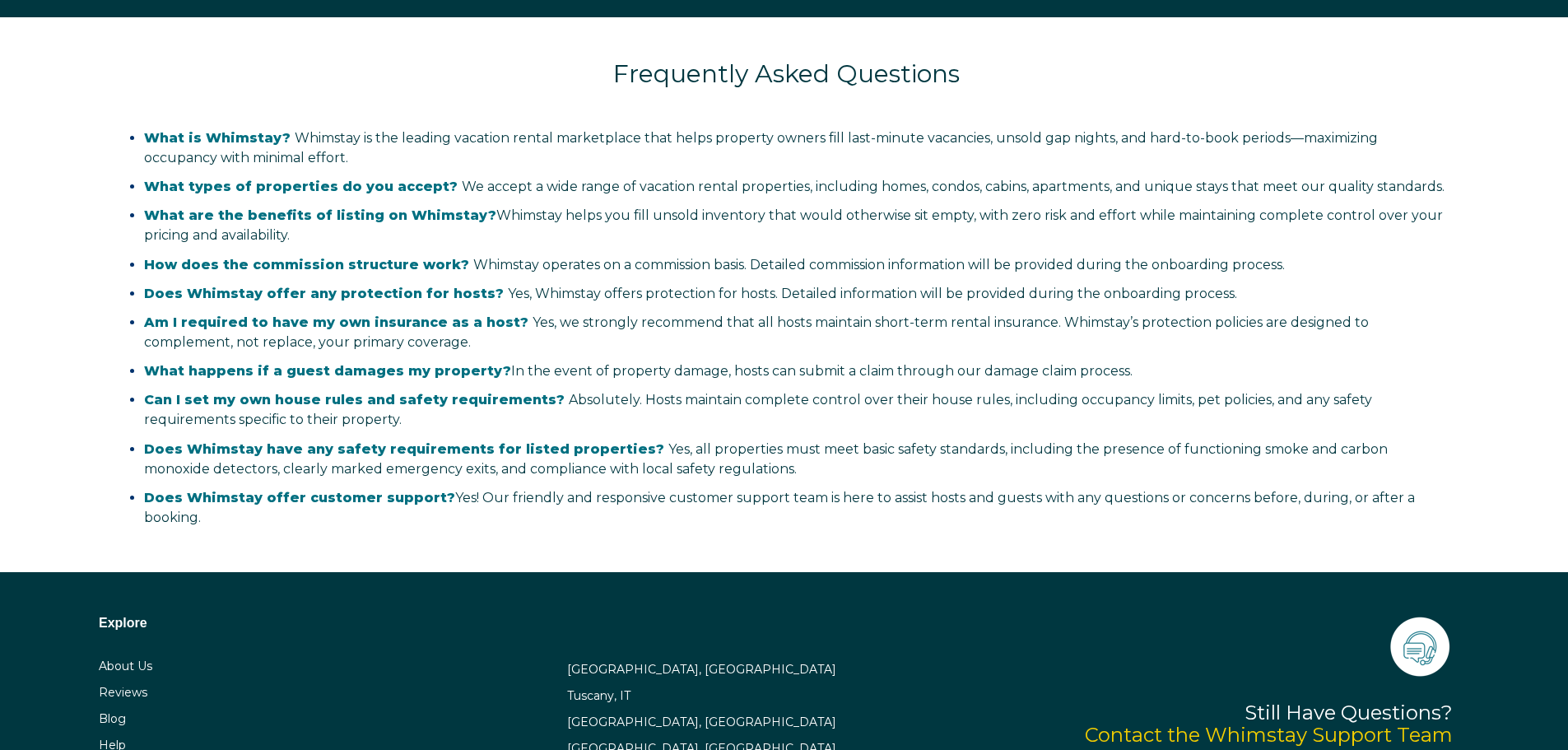
scroll to position [3380, 0]
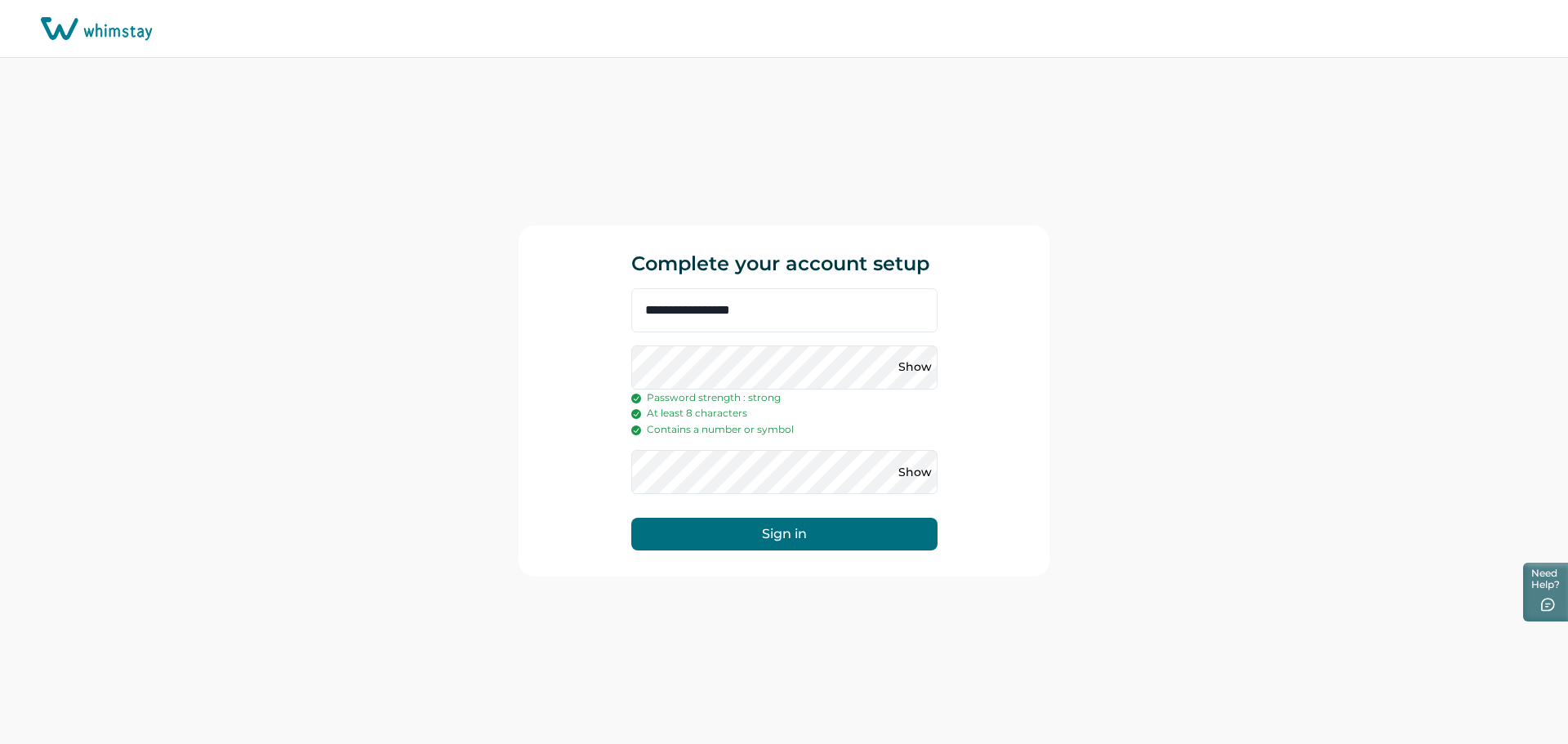
click at [776, 535] on button "Sign in" at bounding box center [785, 534] width 307 height 33
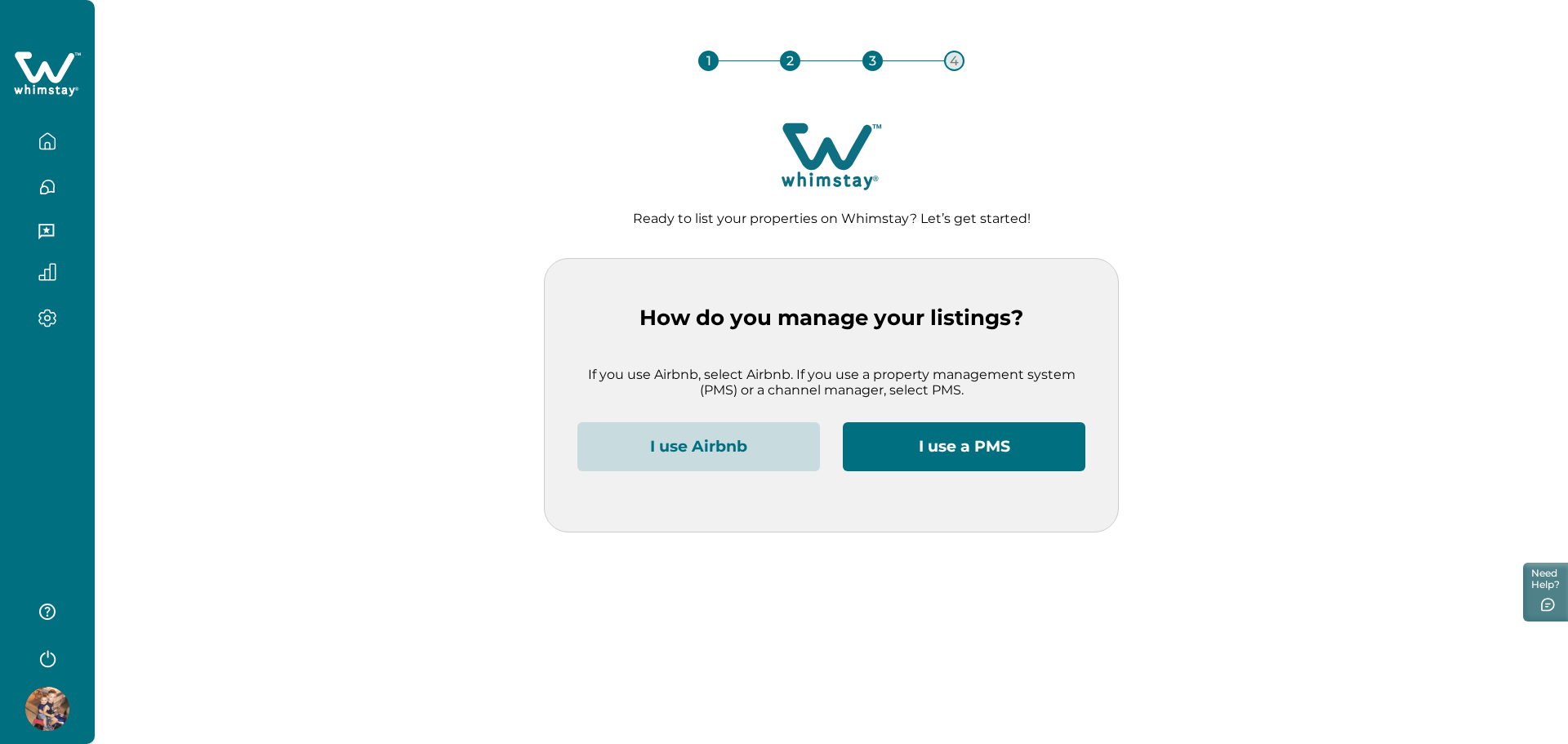
click at [726, 447] on button "I use Airbnb" at bounding box center [699, 446] width 243 height 49
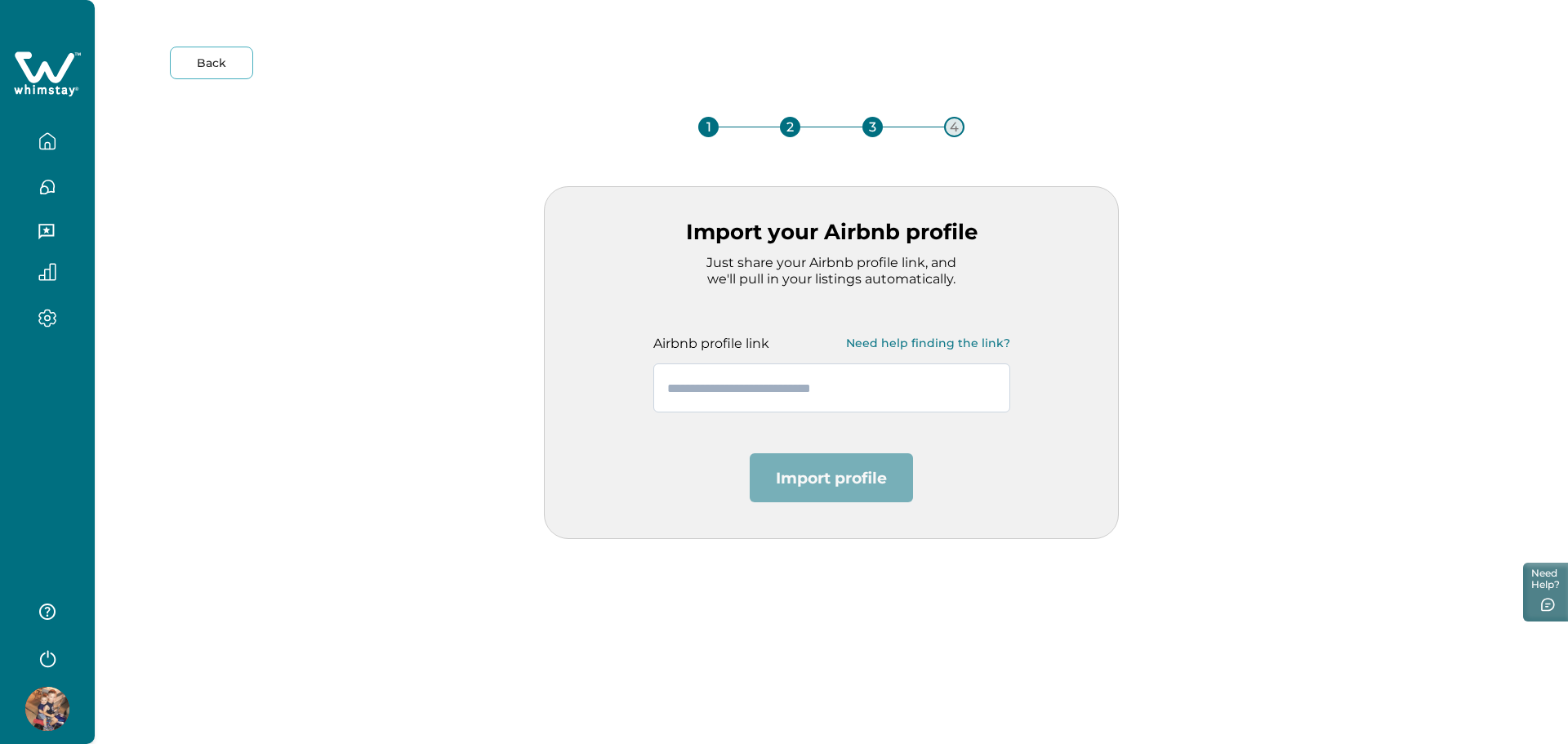
click at [729, 397] on input "text" at bounding box center [832, 387] width 357 height 49
click at [884, 380] on input "text" at bounding box center [832, 387] width 357 height 49
paste input "**********"
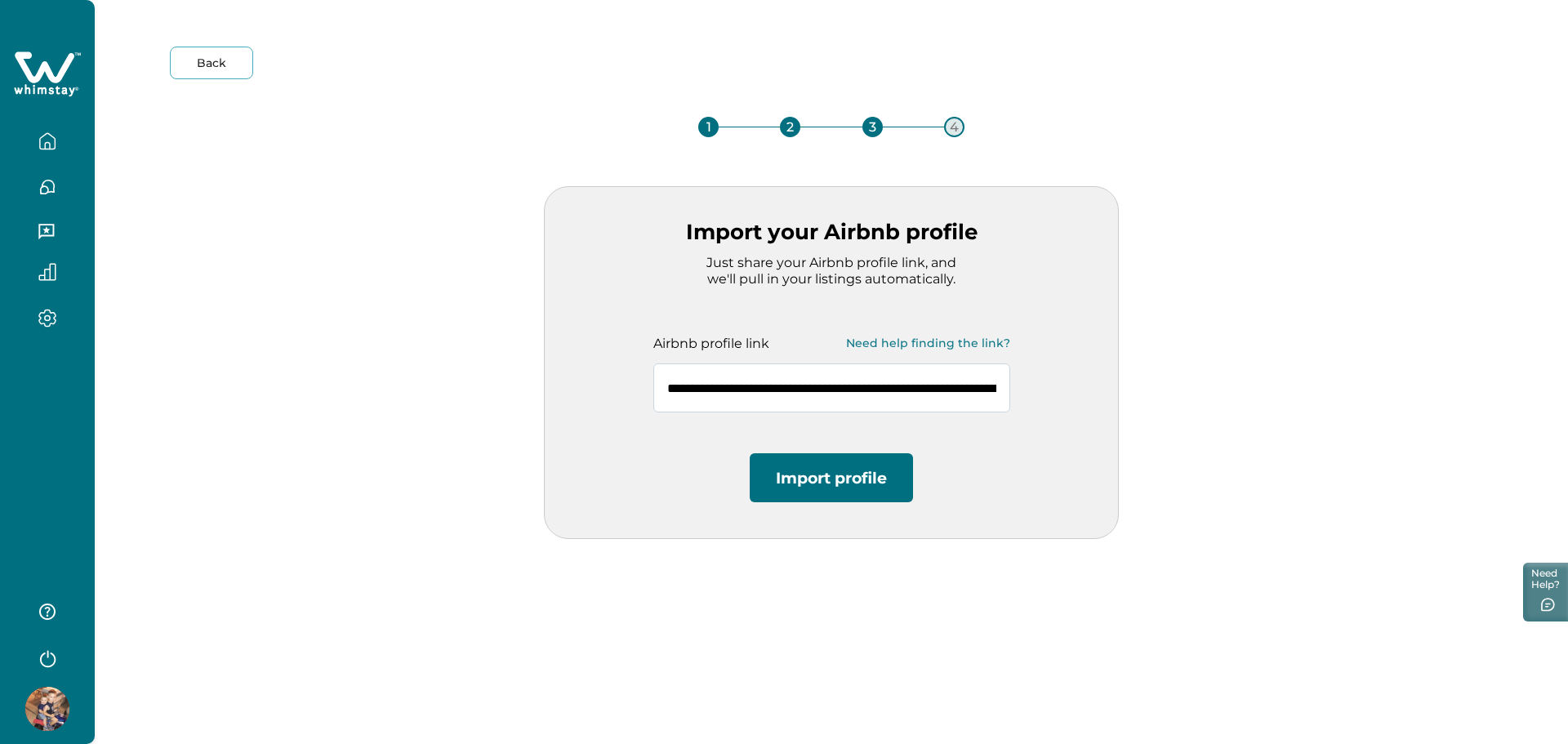
scroll to position [0, 412]
type input "**********"
click at [856, 479] on button "Import profile" at bounding box center [831, 477] width 163 height 49
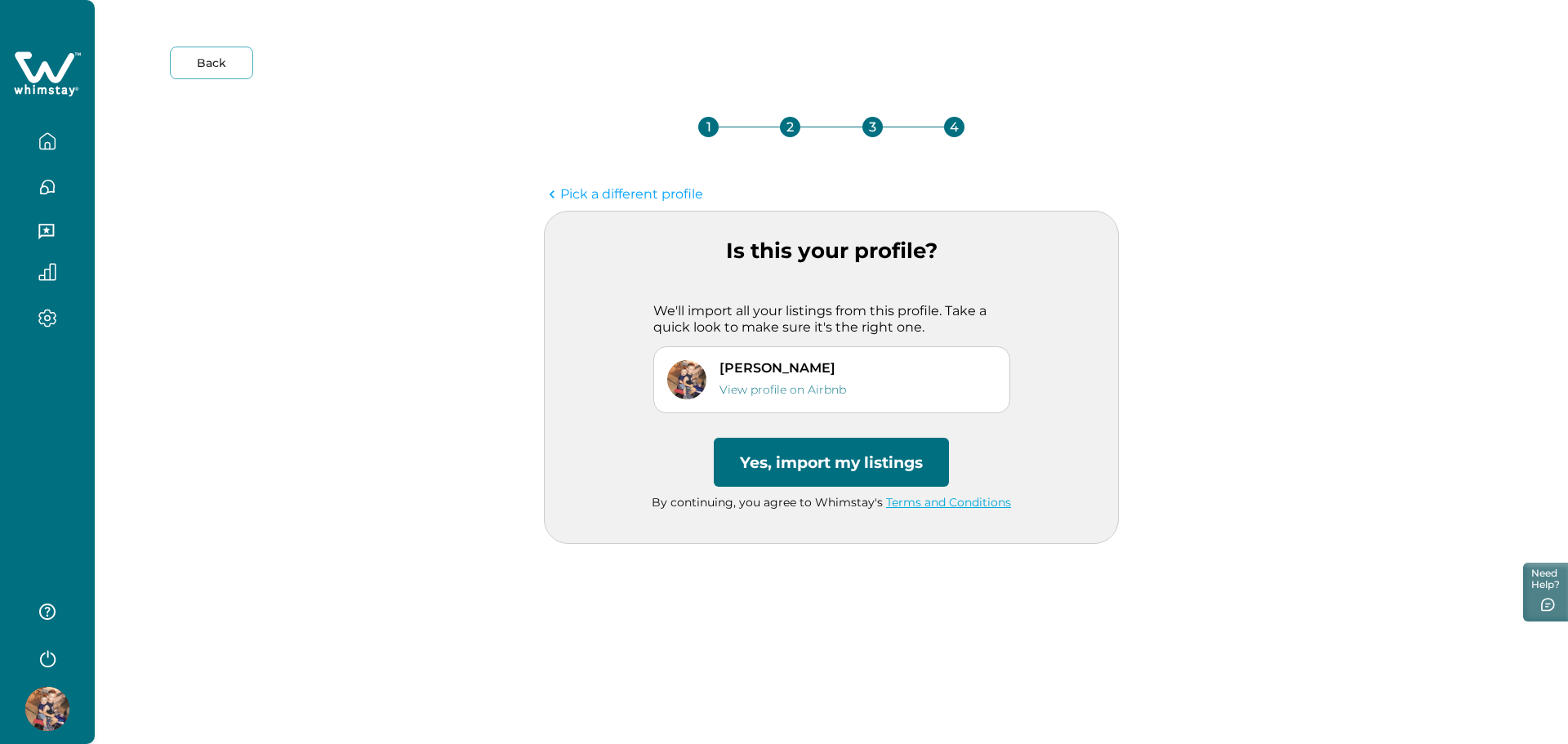
click at [838, 468] on button "Yes, import my listings" at bounding box center [831, 462] width 235 height 49
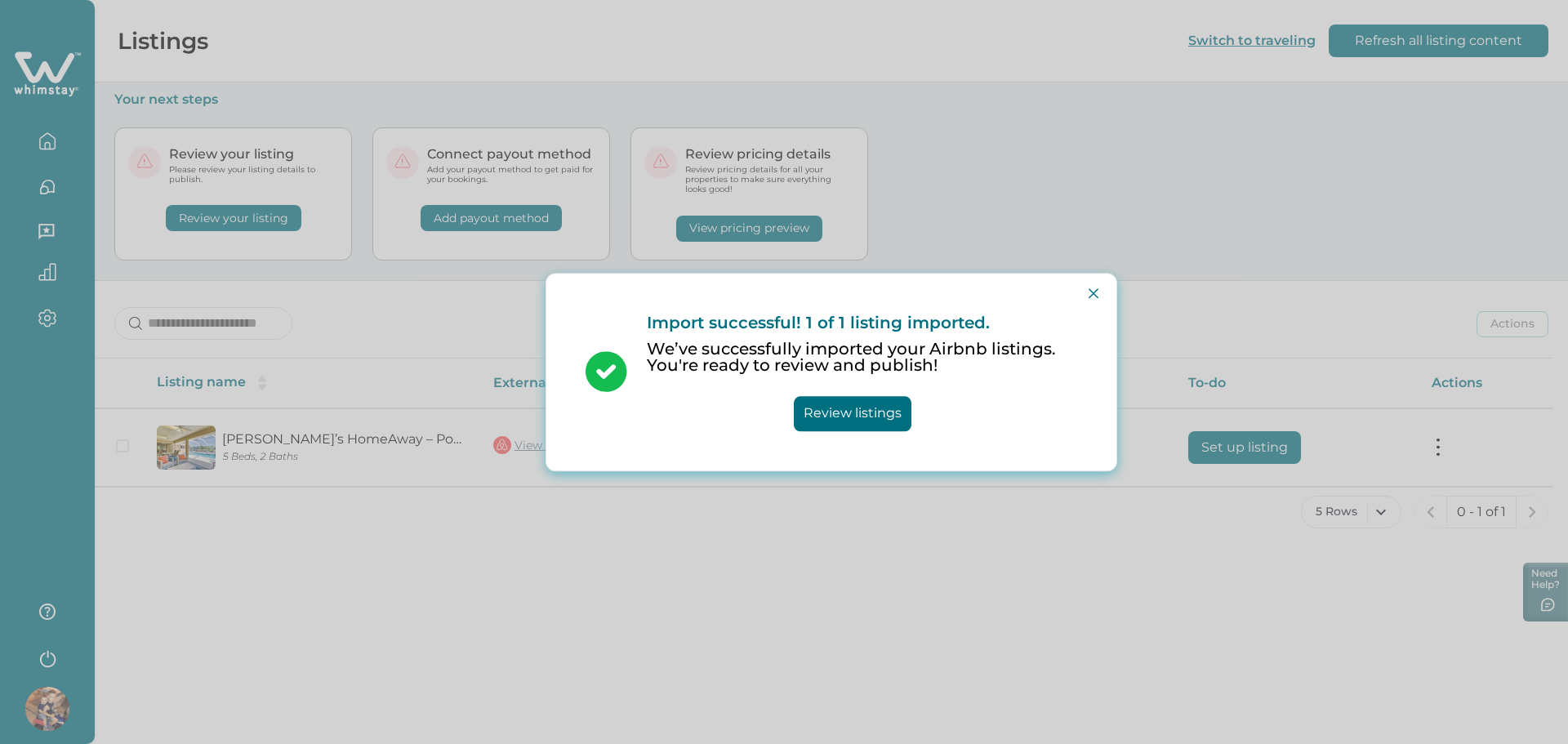
click at [870, 422] on button "Review listings" at bounding box center [852, 413] width 118 height 35
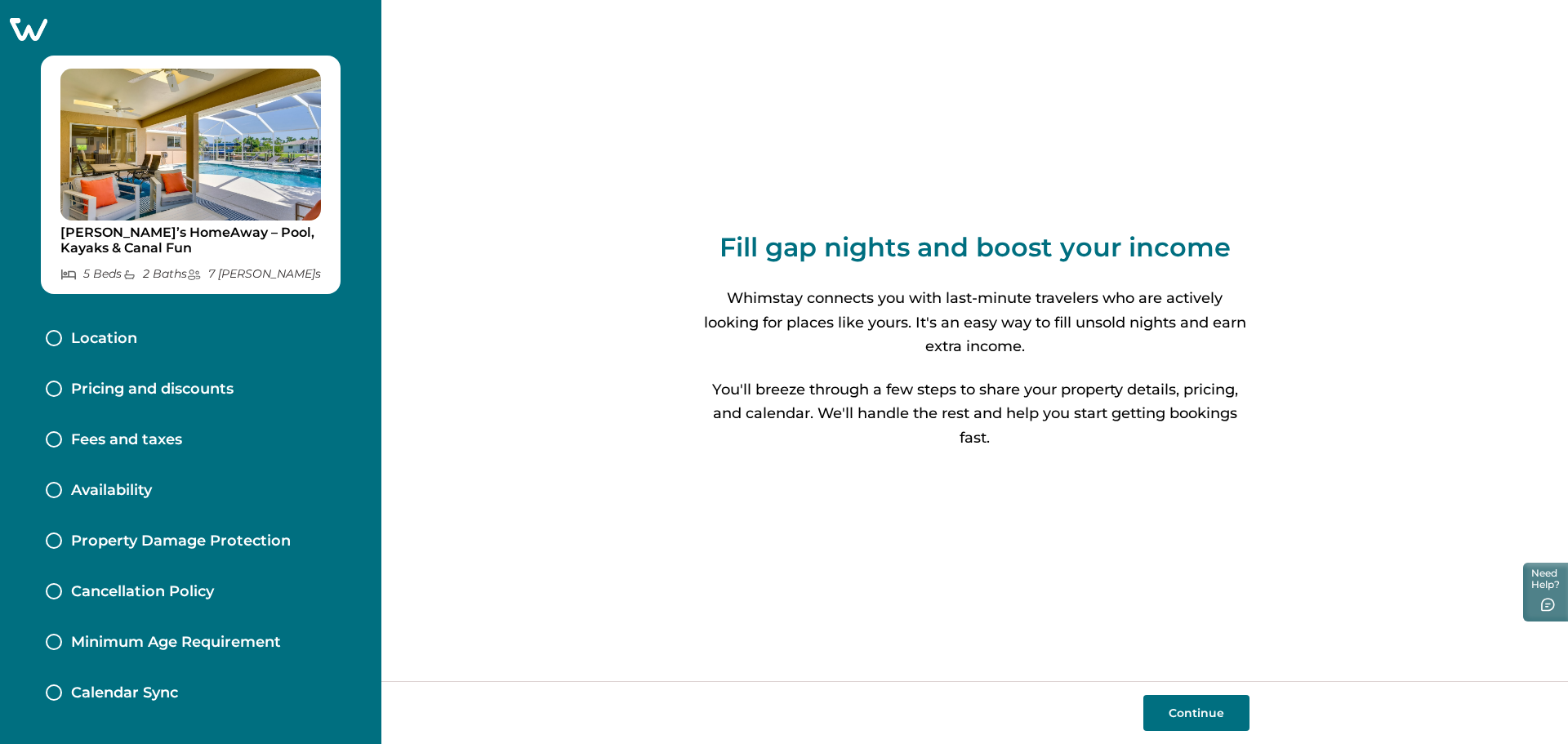
click at [1199, 712] on button "Continue" at bounding box center [1197, 712] width 106 height 36
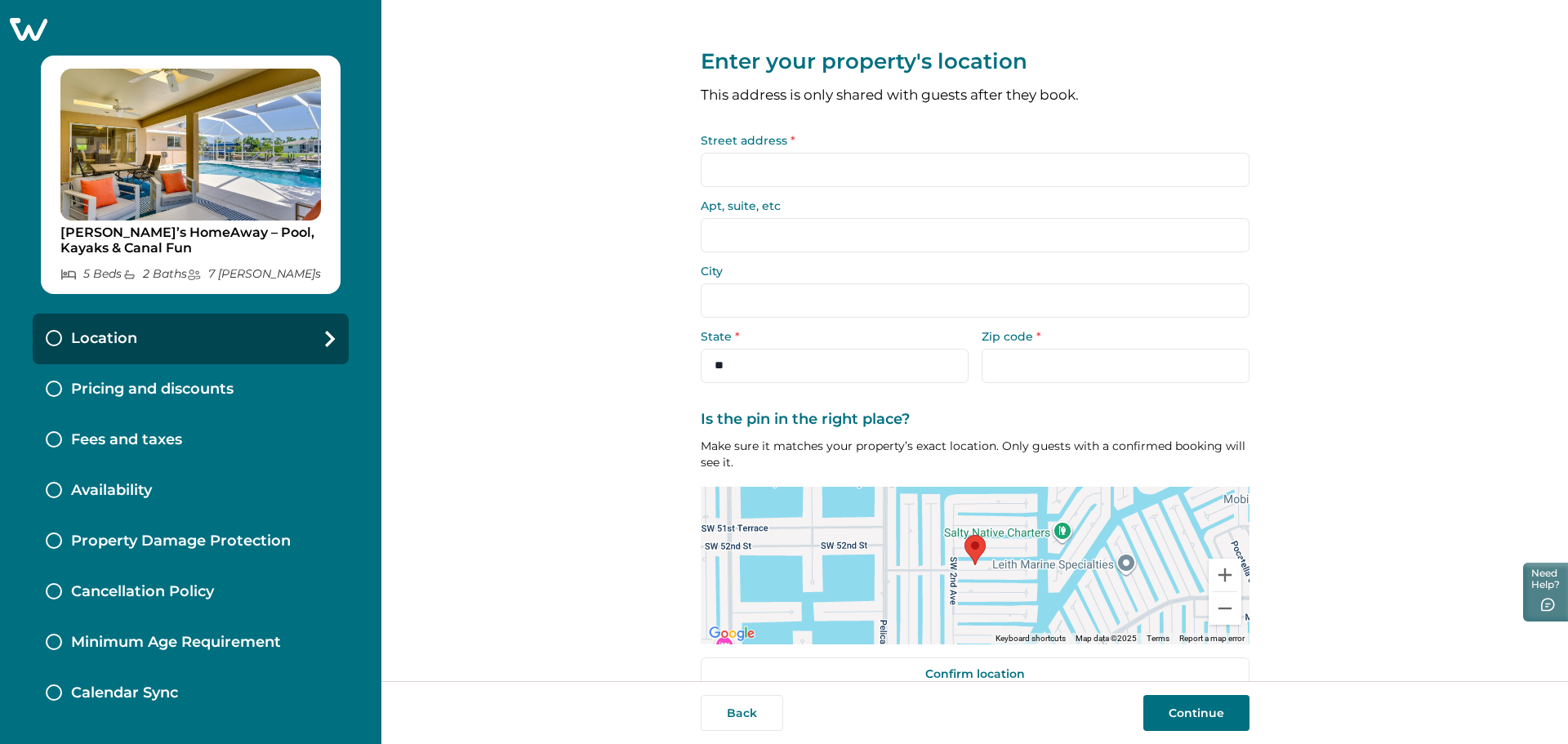
click at [856, 163] on input "Street address *" at bounding box center [975, 170] width 549 height 35
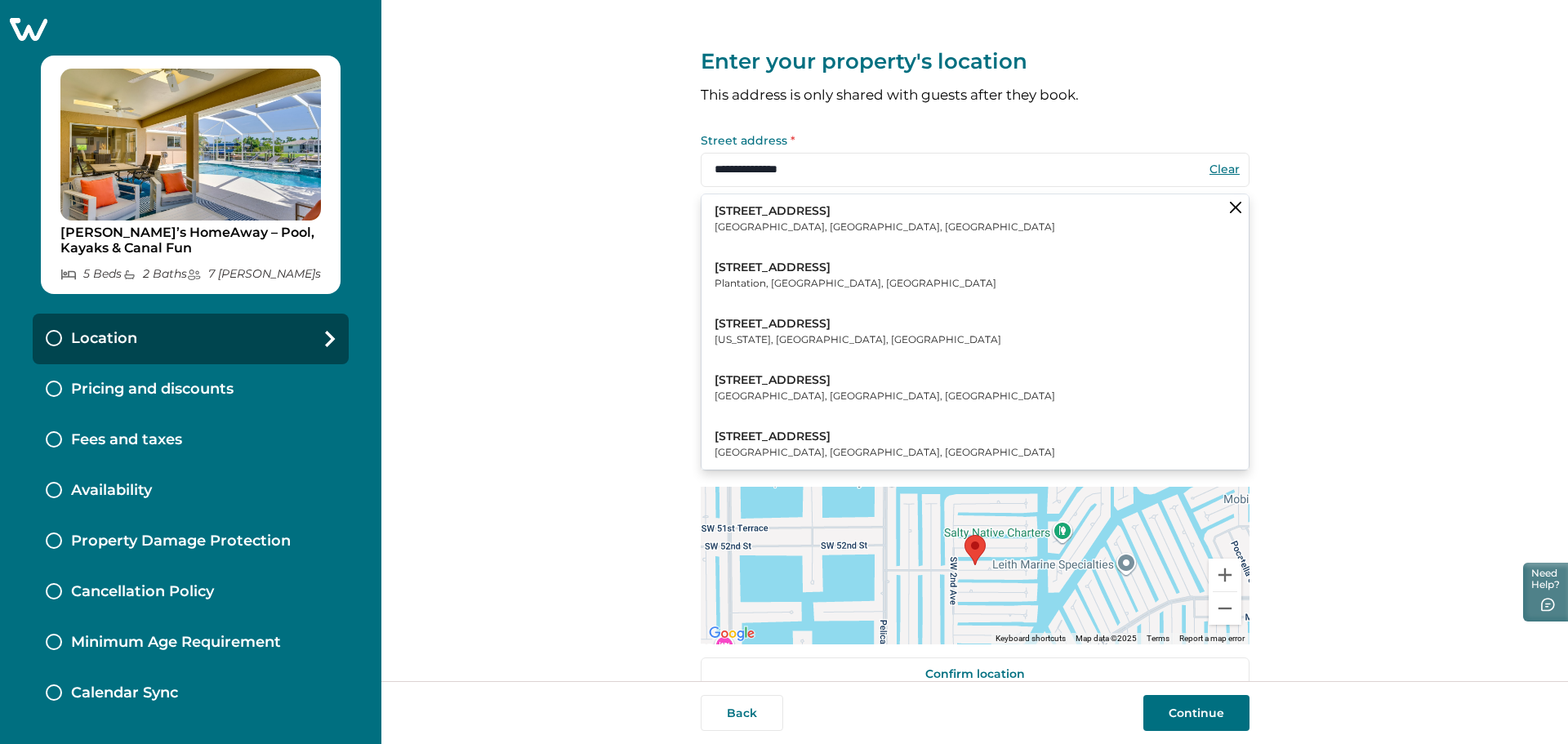
click at [852, 205] on p "155 Southwest 52nd Terrace" at bounding box center [884, 211] width 340 height 16
type input "**********"
select select "**"
type input "*****"
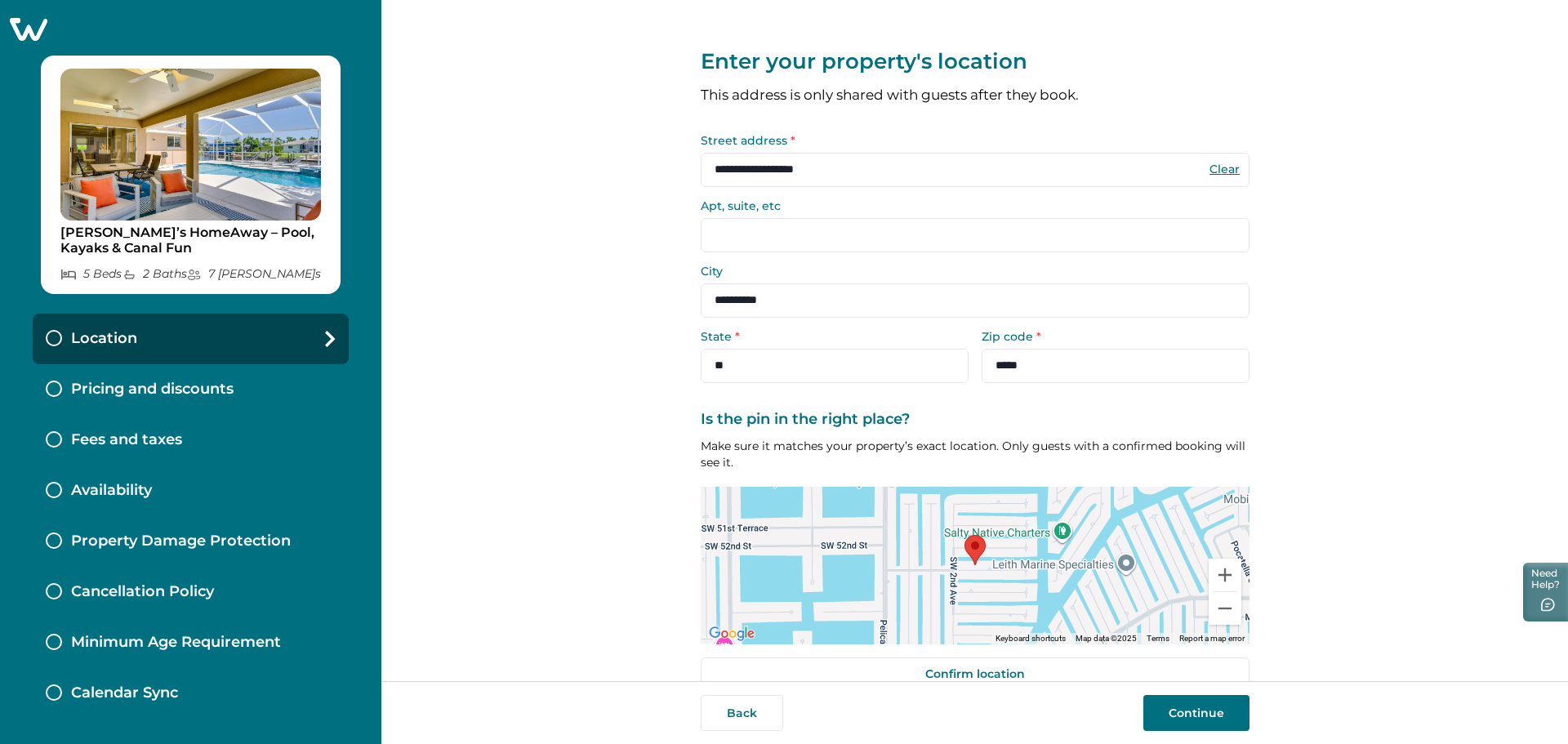
click at [1195, 712] on button "Continue" at bounding box center [1197, 712] width 106 height 36
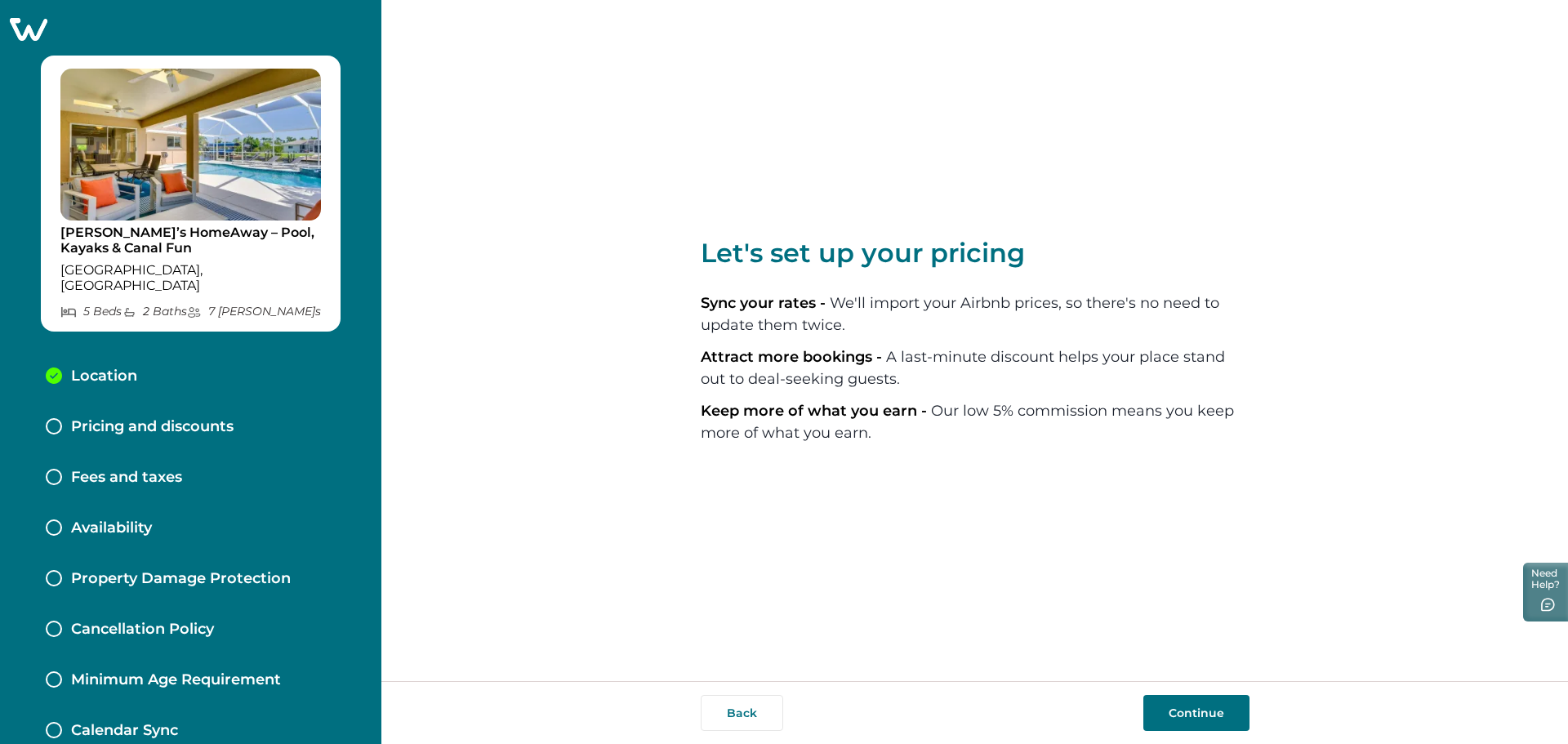
click at [1214, 710] on button "Continue" at bounding box center [1197, 712] width 106 height 36
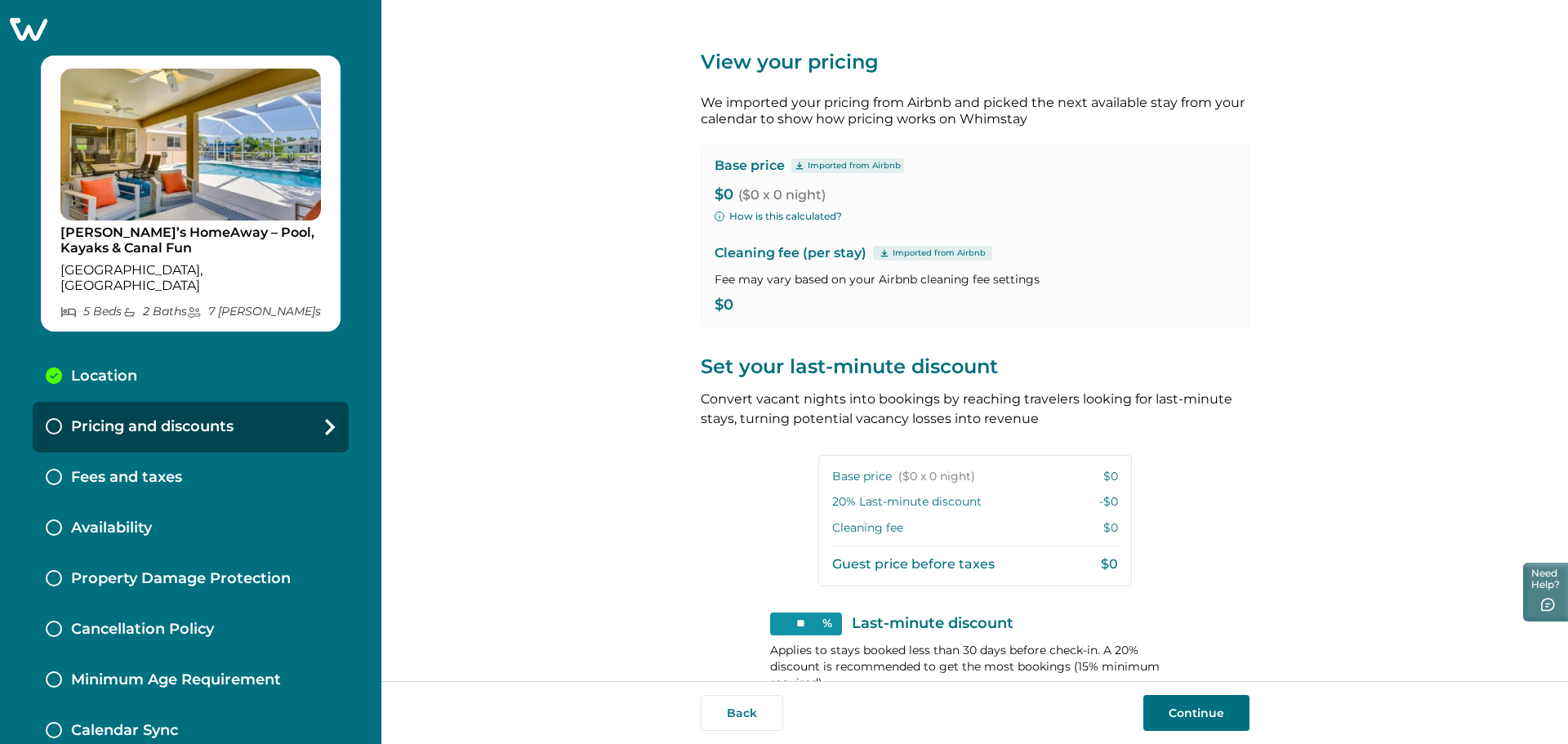
click at [718, 306] on p "$0" at bounding box center [975, 305] width 521 height 16
click at [893, 255] on p "Imported from Airbnb" at bounding box center [939, 253] width 94 height 13
click at [879, 255] on icon at bounding box center [884, 252] width 10 height 8
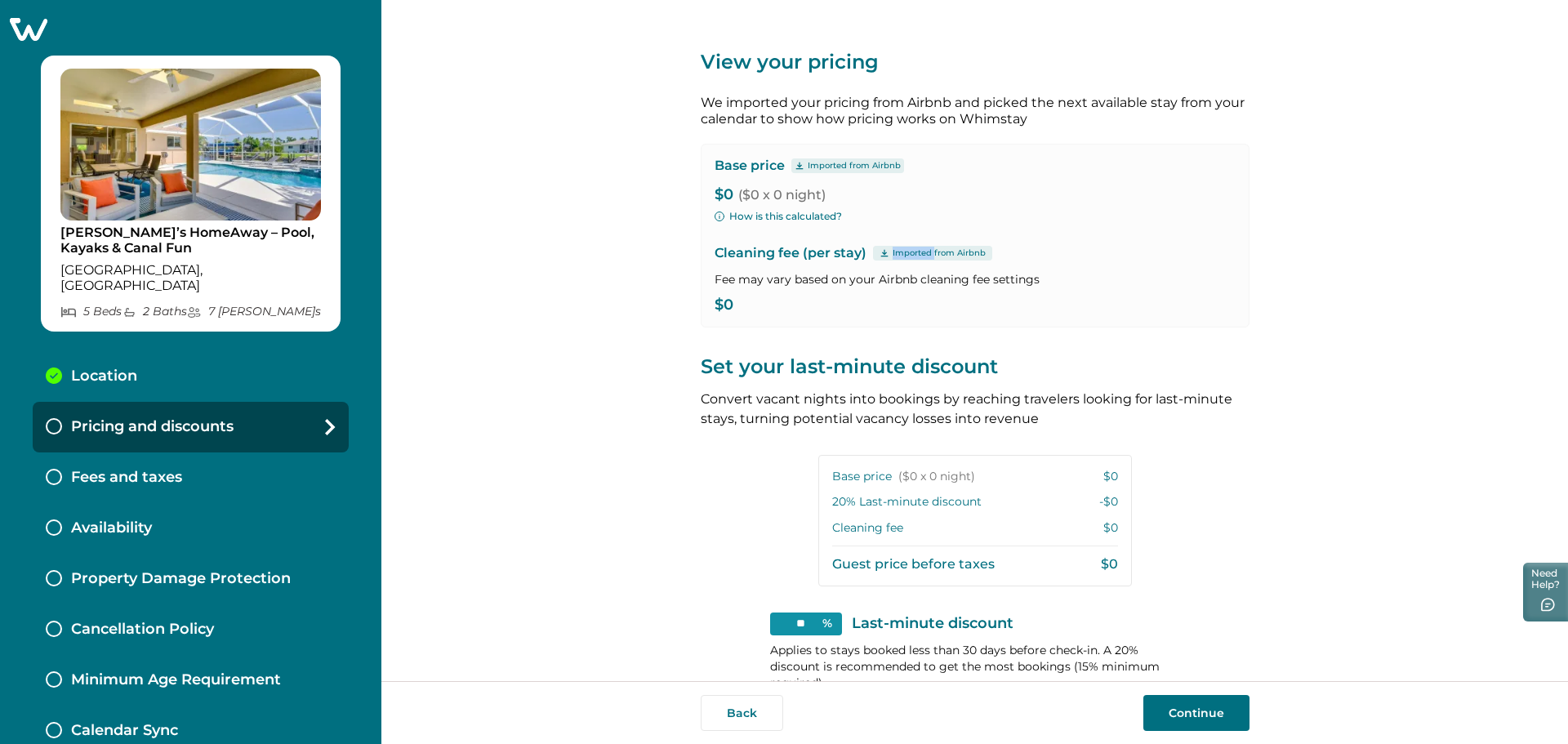
click at [879, 255] on icon at bounding box center [884, 252] width 10 height 8
click at [1545, 593] on button "Need Help?" at bounding box center [1543, 591] width 49 height 62
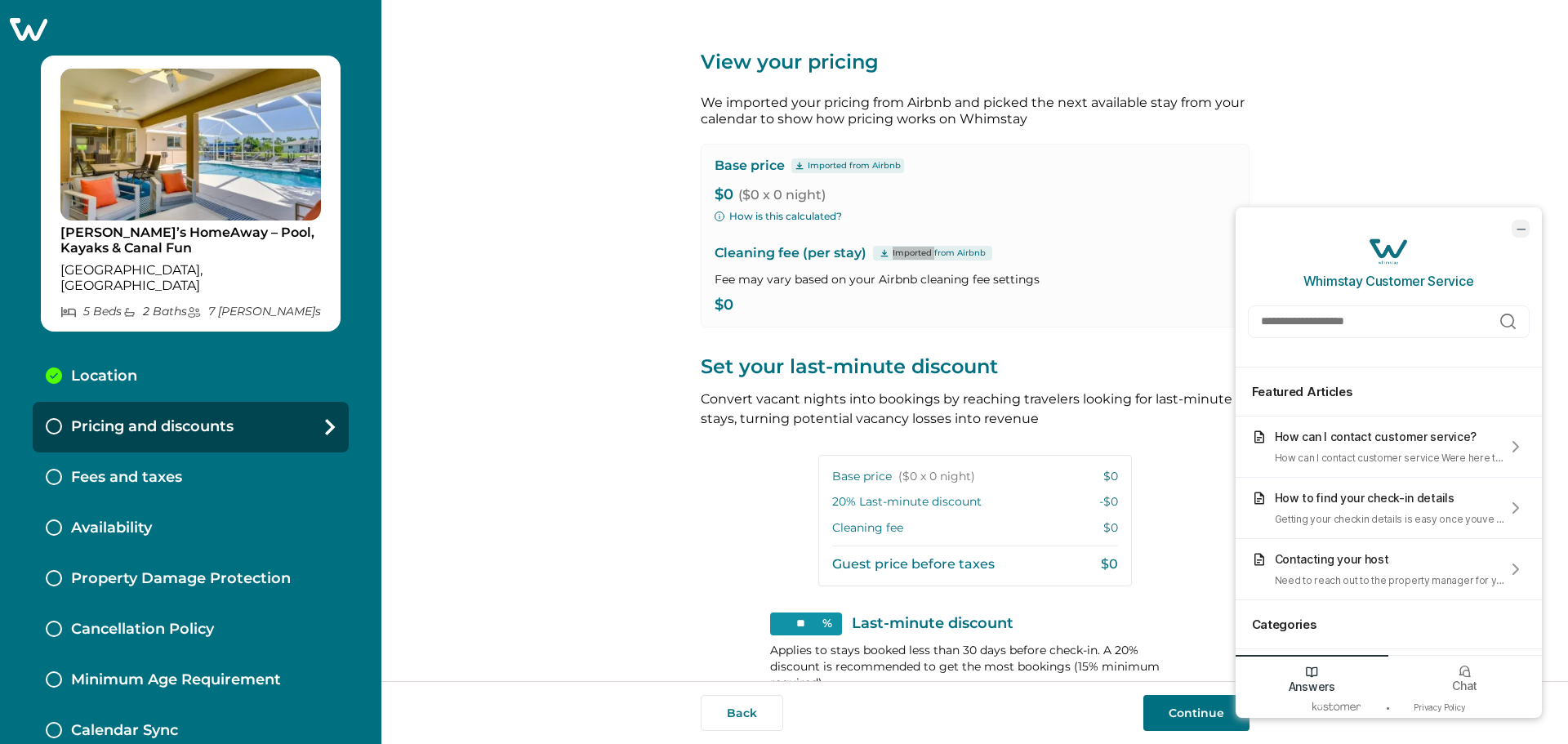
drag, startPoint x: 2751, startPoint y: 426, endPoint x: 1527, endPoint y: 229, distance: 1239.8
click at [1527, 229] on icon "minimize chat widget" at bounding box center [1520, 228] width 14 height 14
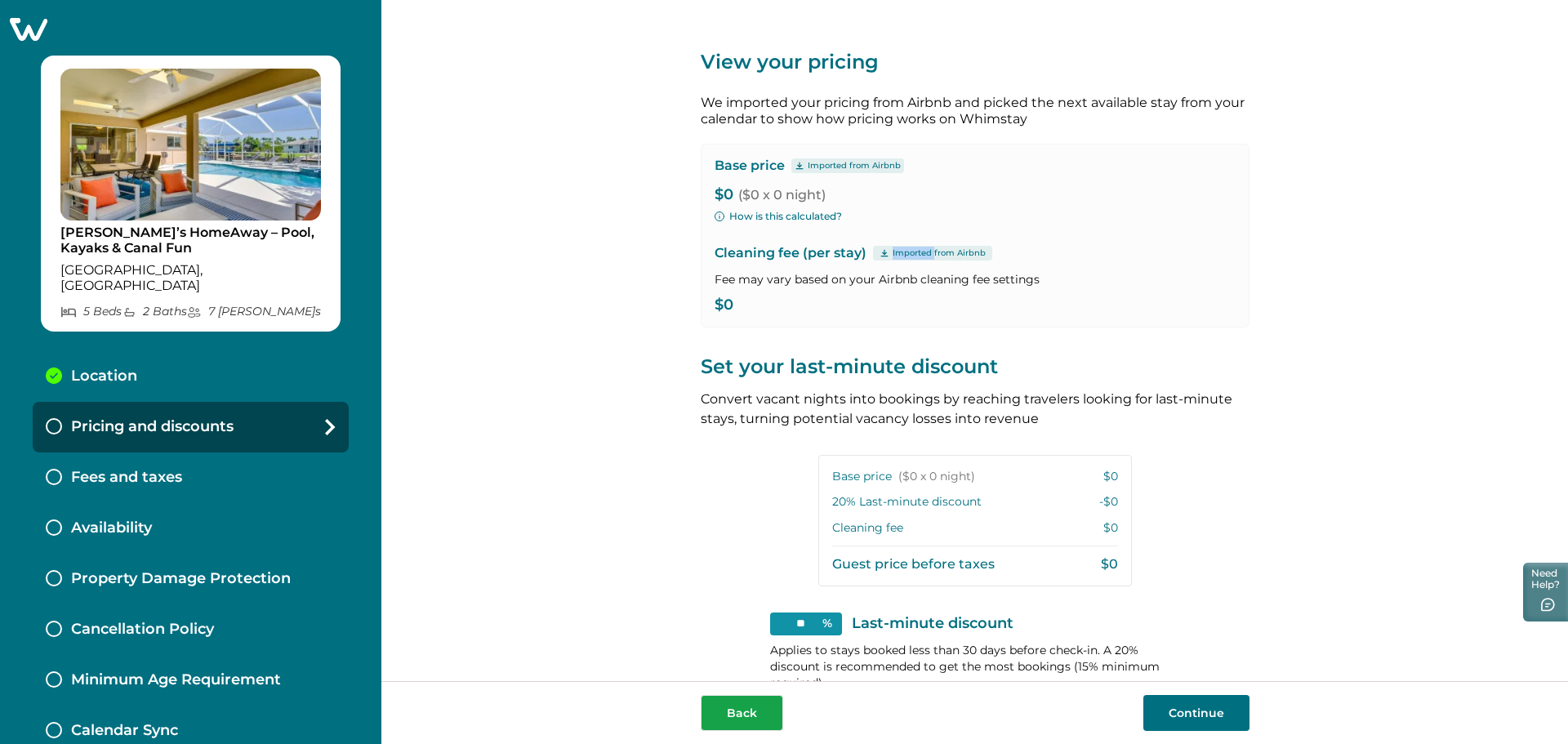
click at [760, 720] on button "Back" at bounding box center [743, 712] width 83 height 36
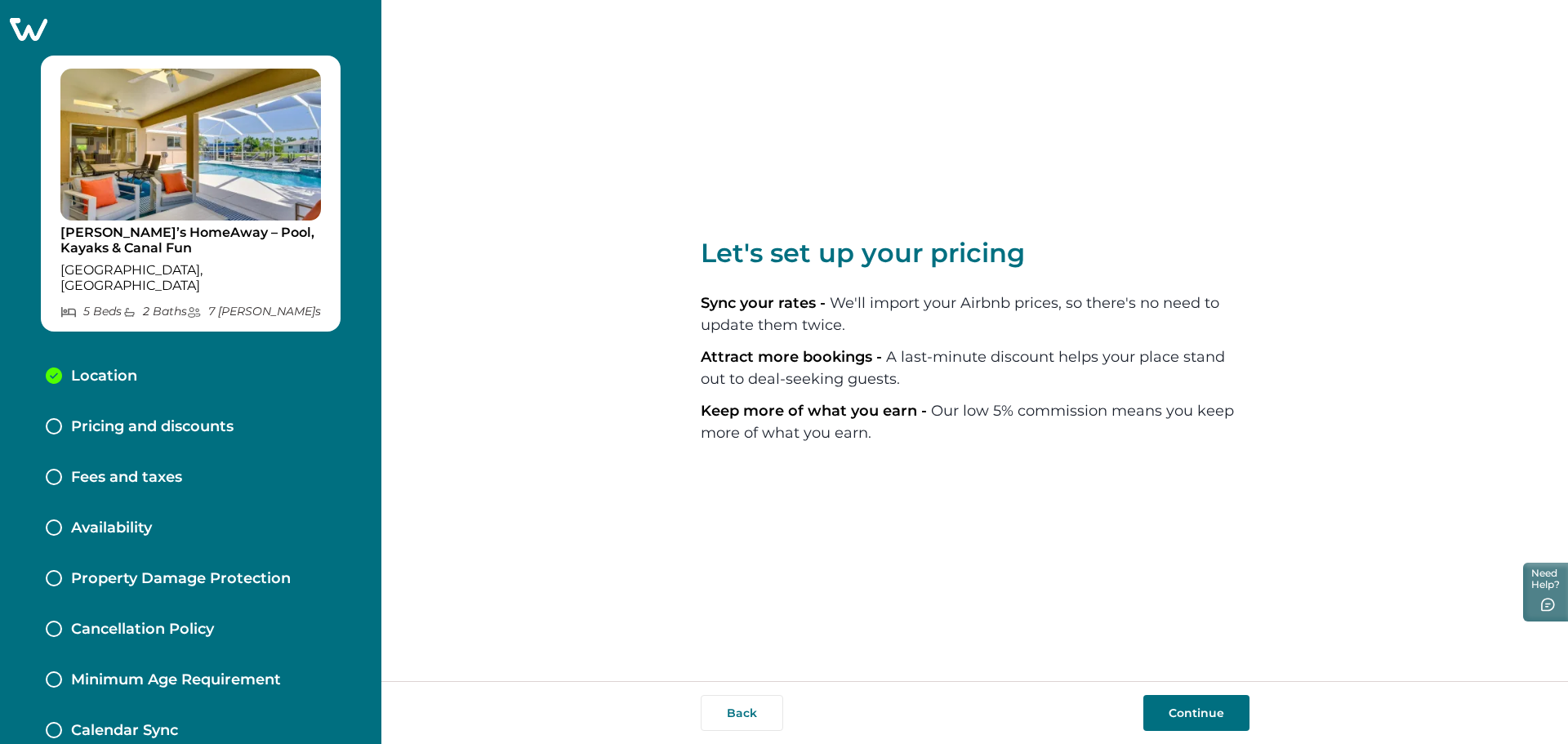
click at [1163, 711] on button "Continue" at bounding box center [1197, 712] width 106 height 36
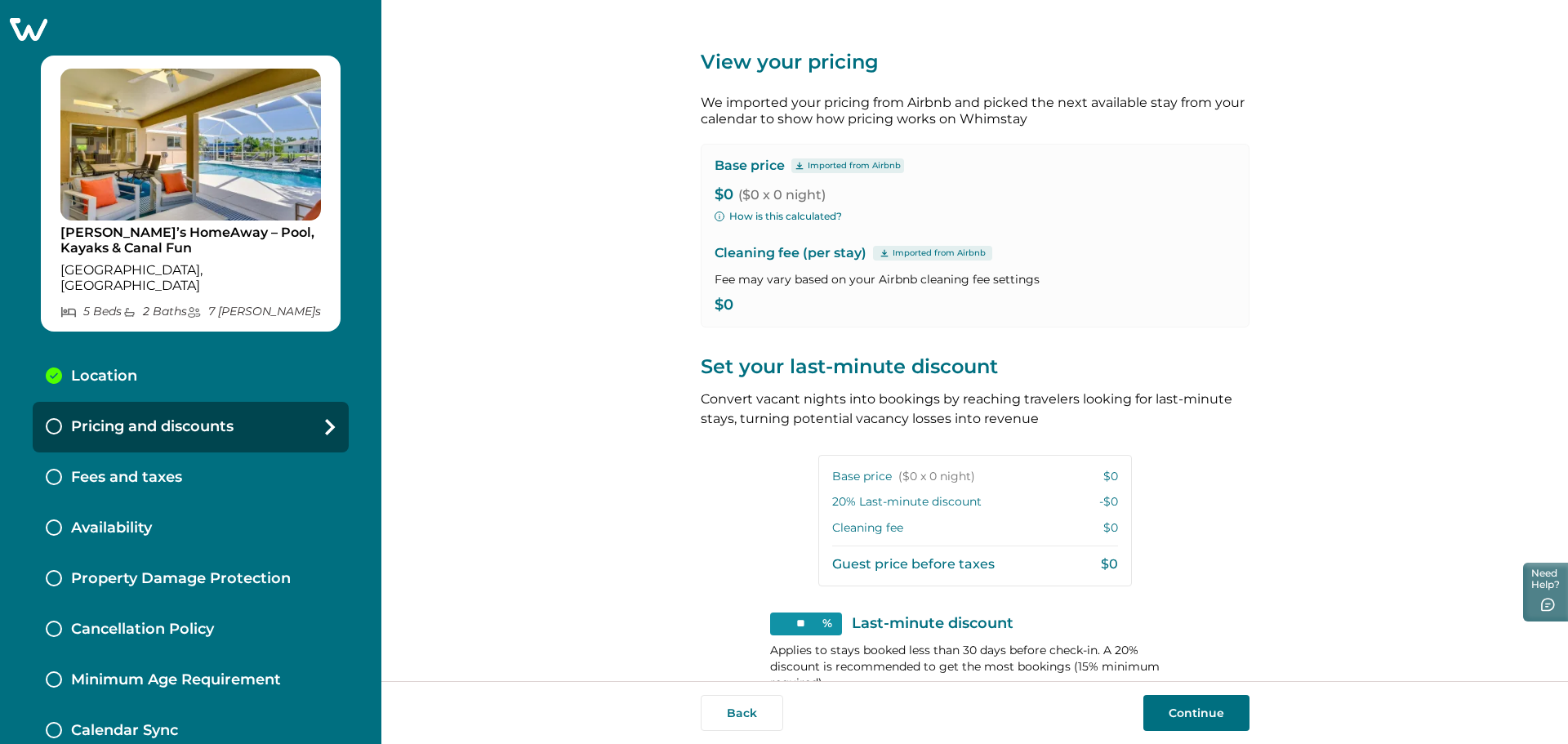
click at [848, 162] on p "Imported from Airbnb" at bounding box center [854, 166] width 94 height 13
click at [761, 168] on p "Base price" at bounding box center [749, 165] width 70 height 16
click at [1226, 723] on button "Continue" at bounding box center [1197, 712] width 106 height 36
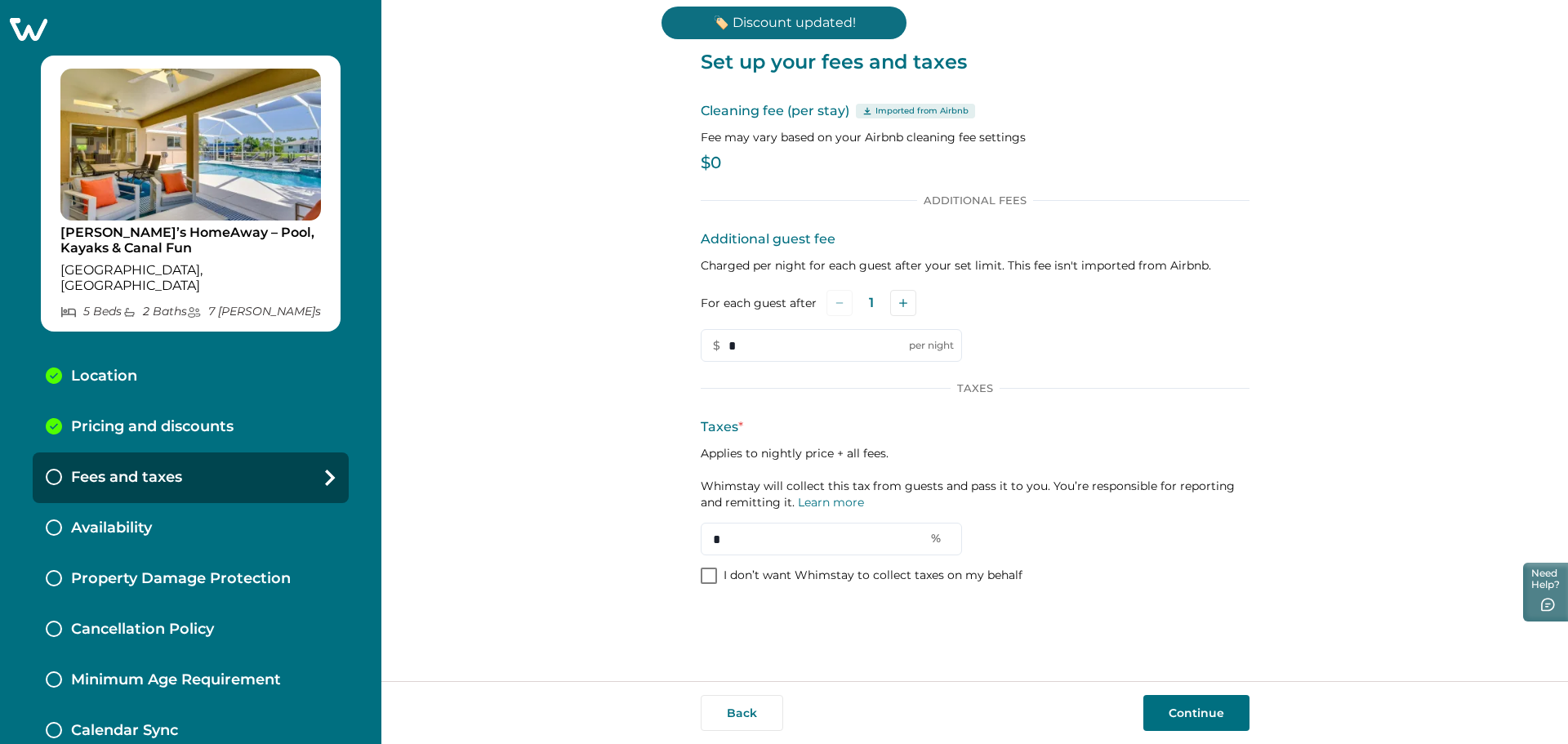
click at [730, 28] on p "🏷️ Discount updated!" at bounding box center [784, 23] width 245 height 33
click at [770, 18] on p "🏷️ Discount updated!" at bounding box center [784, 23] width 245 height 33
click at [728, 18] on p "🏷️ Discount updated!" at bounding box center [784, 23] width 245 height 33
click at [959, 569] on p "I don’t want Whimstay to collect taxes on my behalf" at bounding box center [873, 575] width 299 height 16
click at [851, 578] on p "I don’t want Whimstay to collect taxes on my behalf" at bounding box center [873, 575] width 299 height 16
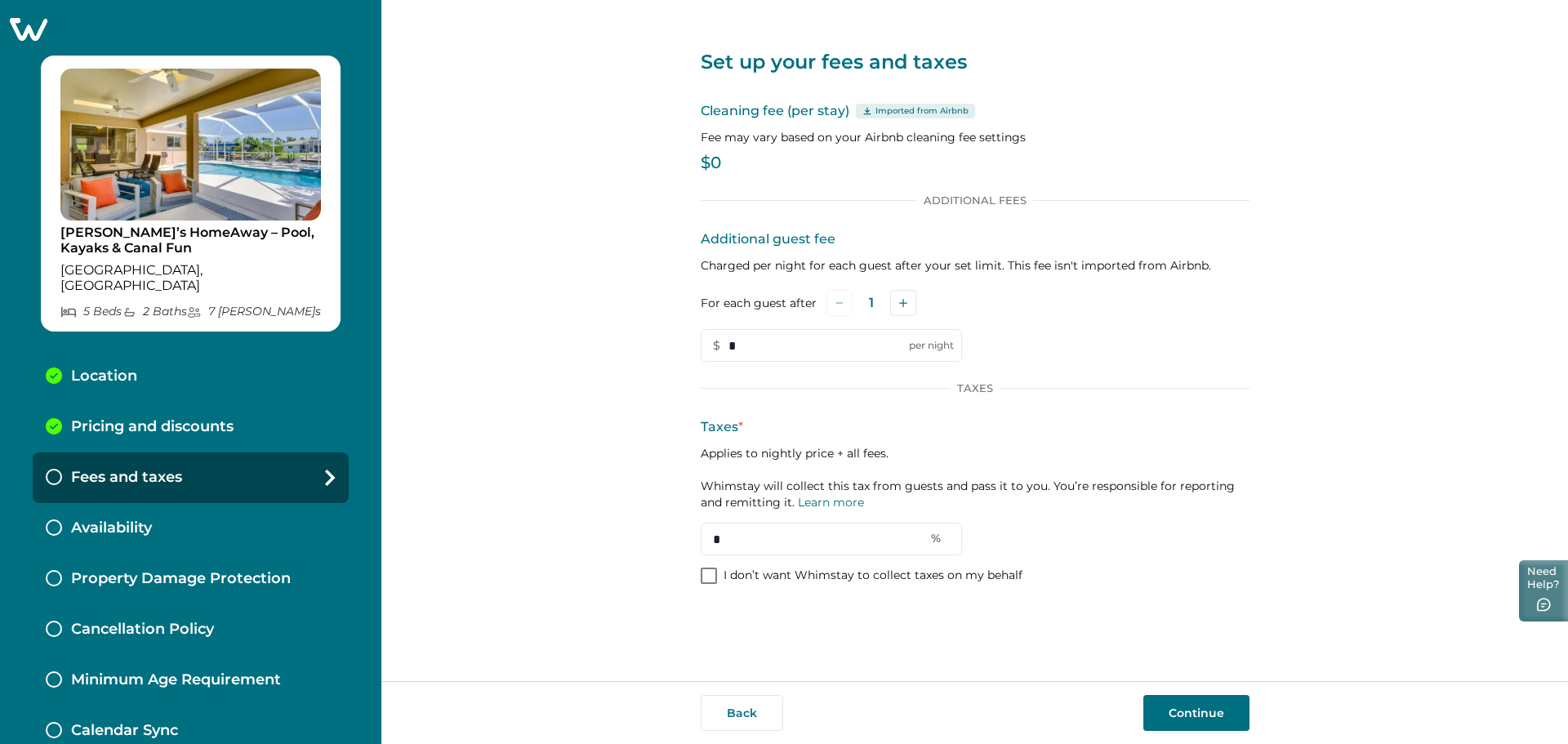
click at [1557, 602] on button "Need Help?" at bounding box center [1543, 591] width 49 height 62
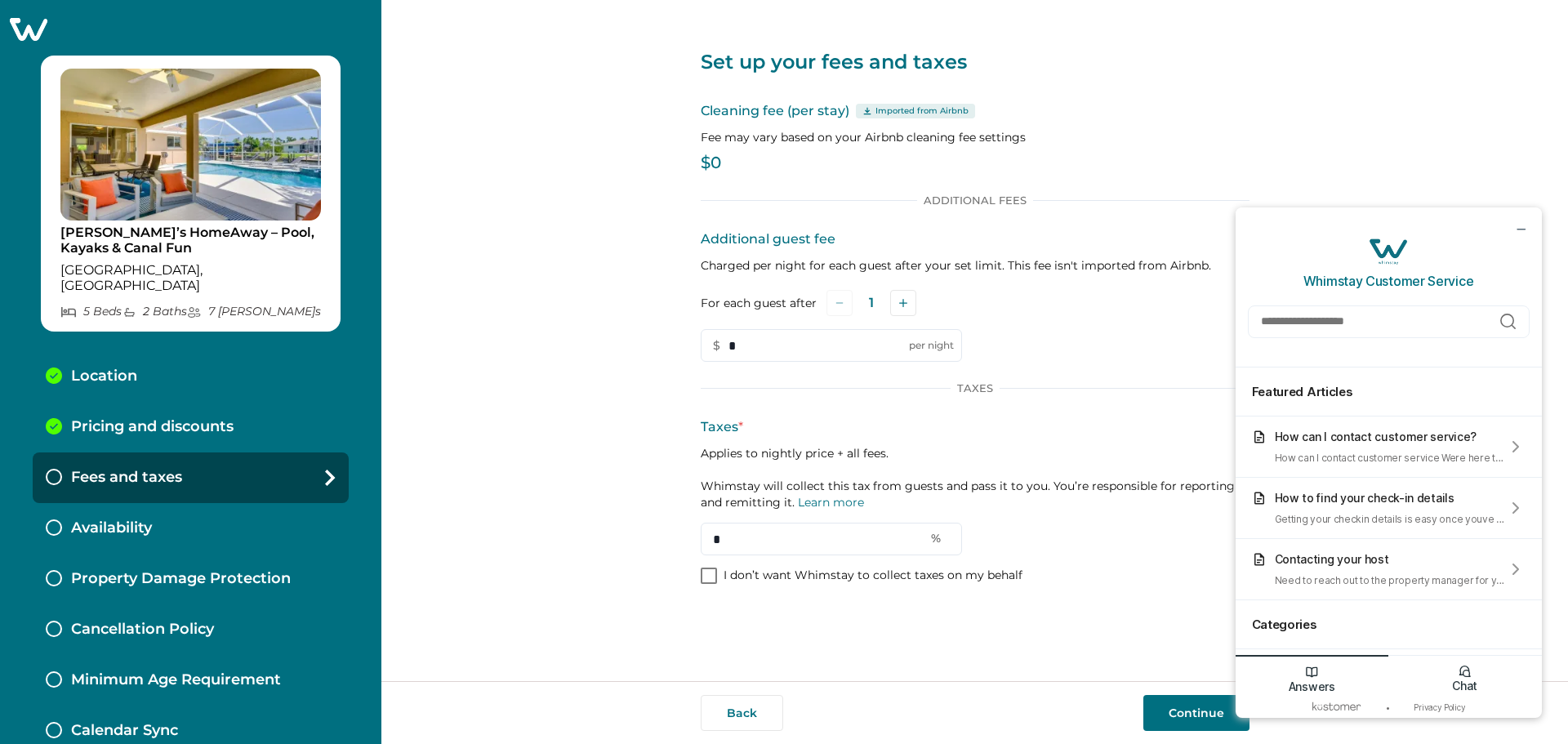
click at [1457, 681] on p "Chat" at bounding box center [1465, 685] width 25 height 13
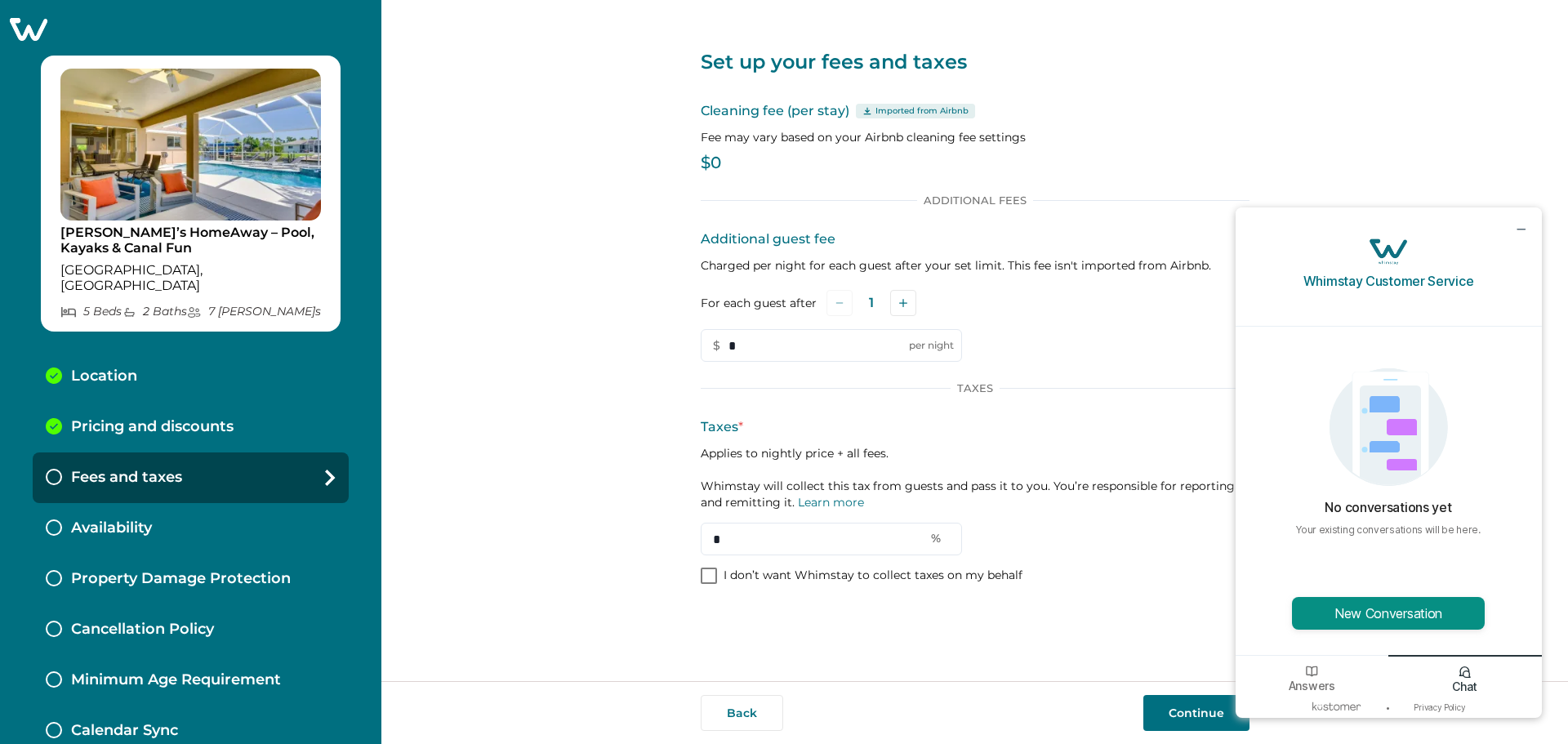
click at [1437, 610] on button "New Conversation" at bounding box center [1389, 613] width 193 height 33
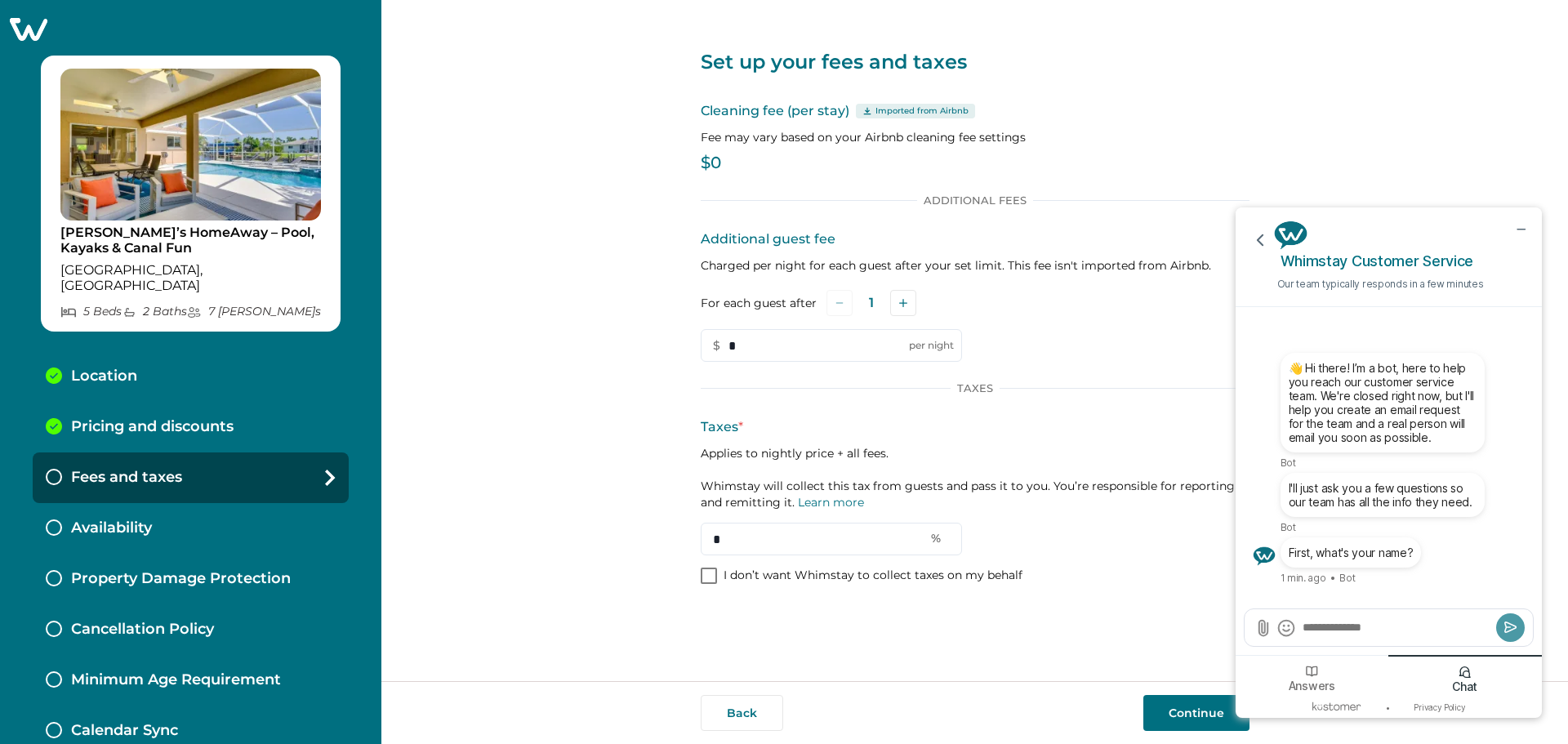
drag, startPoint x: 1299, startPoint y: 626, endPoint x: 1310, endPoint y: 626, distance: 11.0
click at [1299, 626] on div at bounding box center [1389, 627] width 288 height 37
click at [1339, 629] on textarea "Send a message" at bounding box center [1396, 626] width 191 height 16
type textarea "*****"
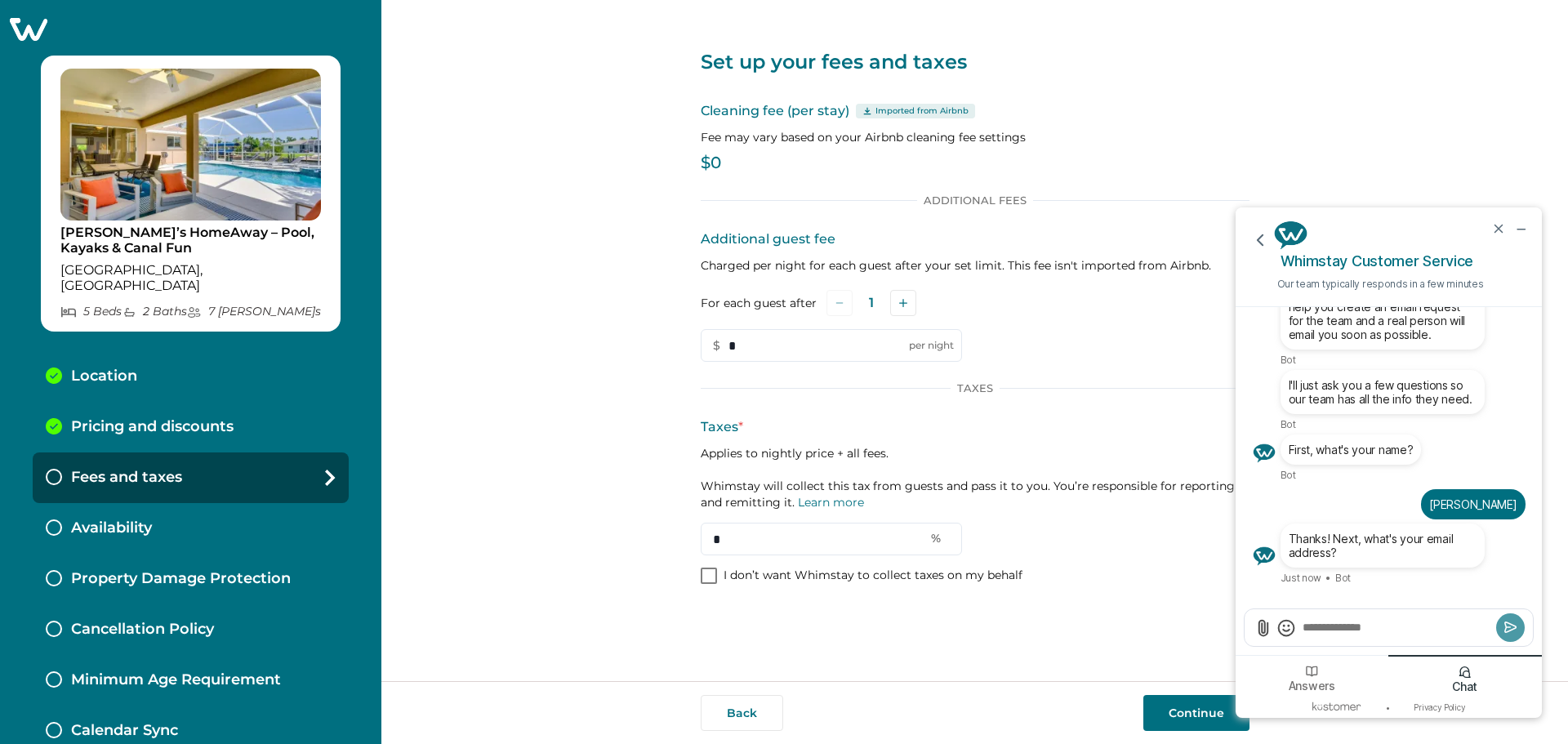
click at [1378, 624] on textarea "Send a message" at bounding box center [1396, 626] width 191 height 16
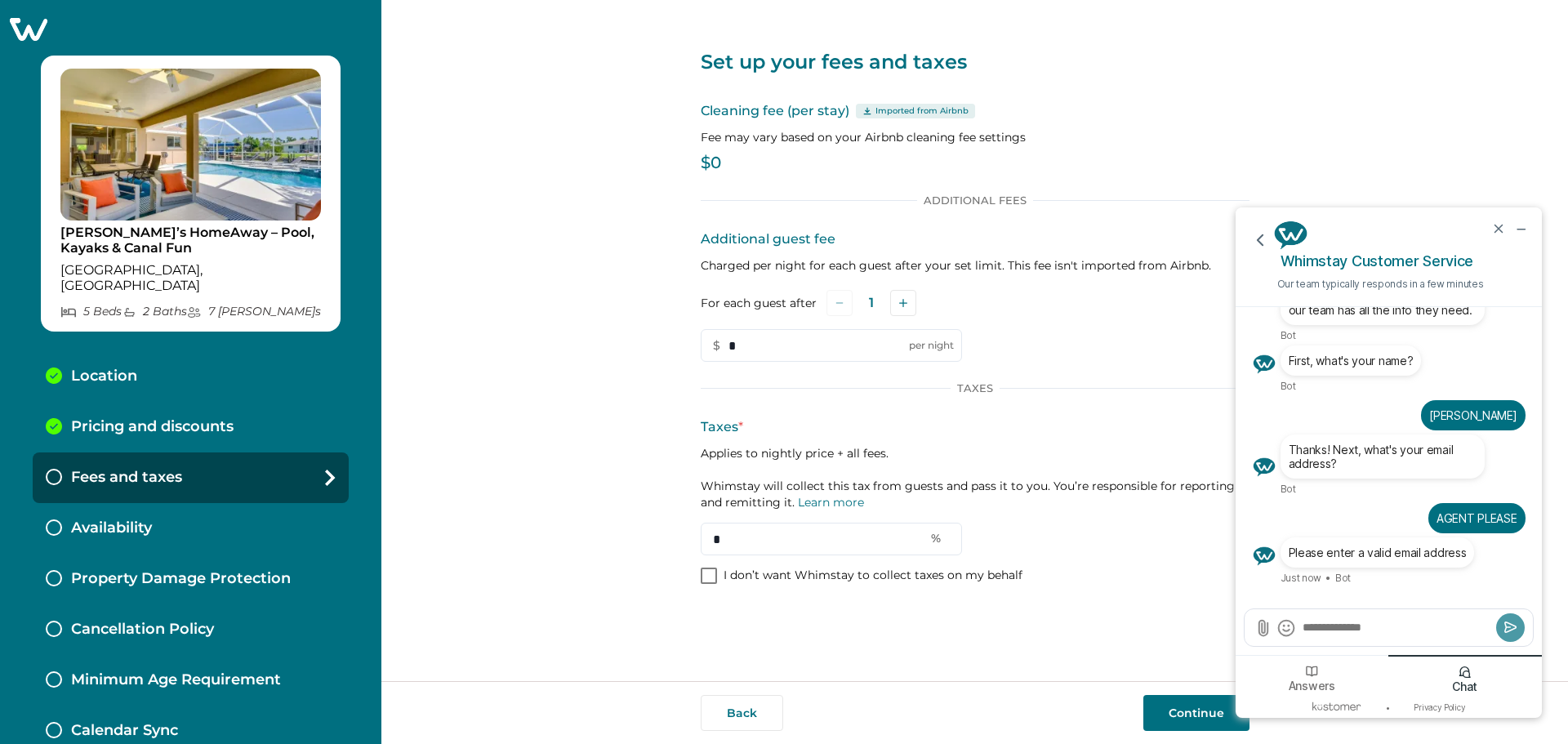
click at [1402, 618] on div at bounding box center [1389, 627] width 288 height 37
click at [1395, 631] on textarea "Send a message" at bounding box center [1396, 626] width 191 height 16
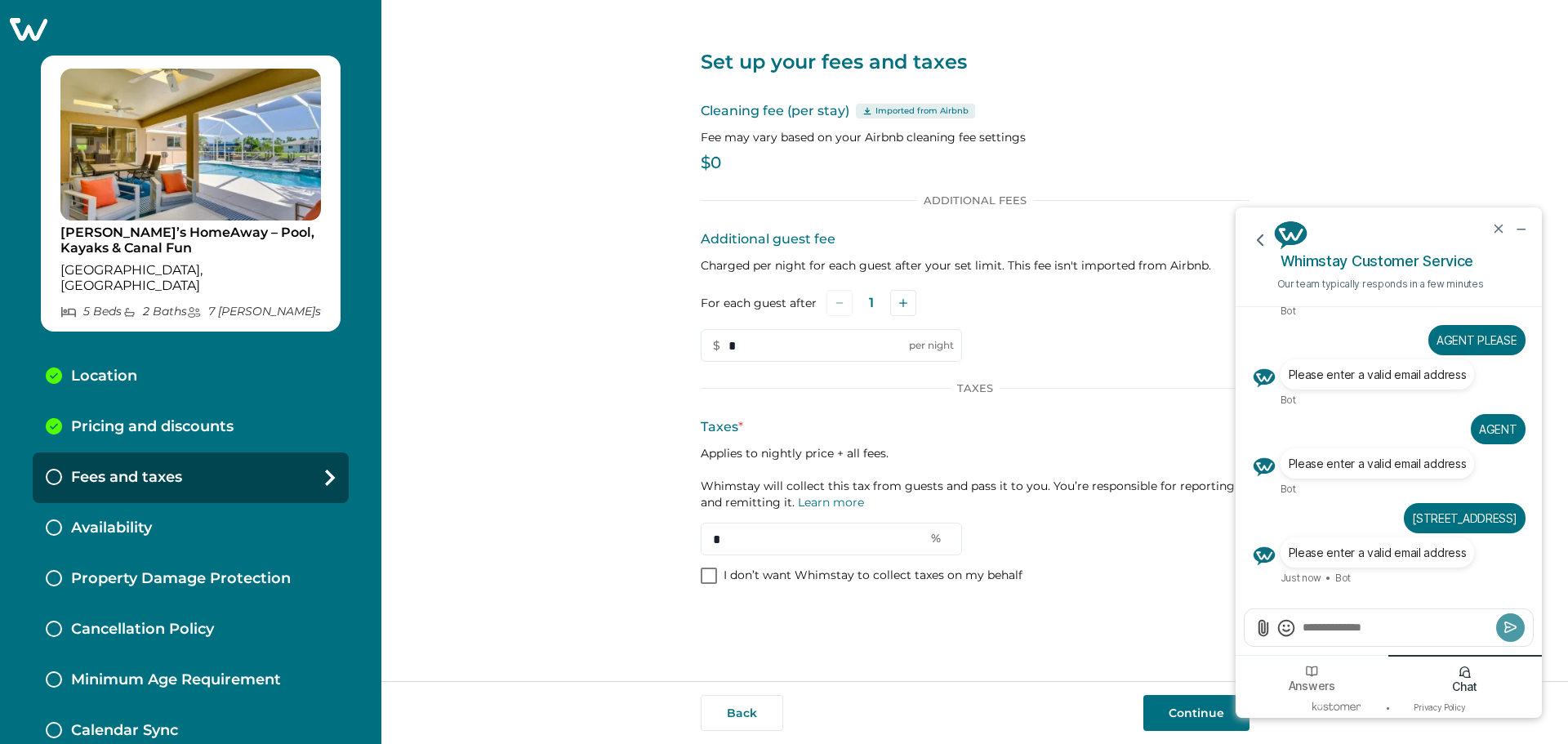
click at [1395, 628] on textarea "Send a message" at bounding box center [1396, 626] width 191 height 16
click at [1379, 618] on div at bounding box center [1389, 627] width 288 height 37
click at [1379, 625] on textarea "Send a message" at bounding box center [1396, 626] width 191 height 16
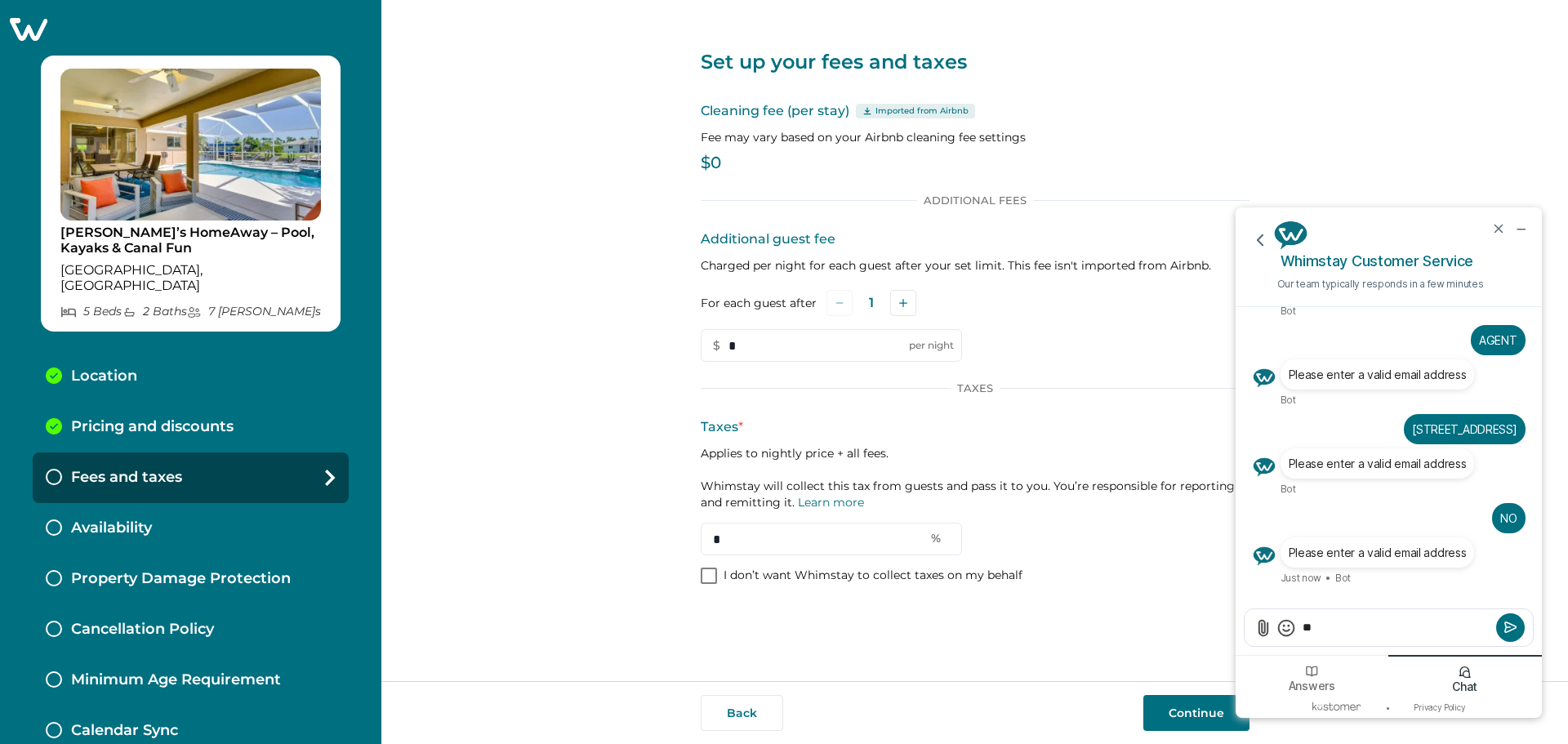
type textarea "*"
type textarea "**********"
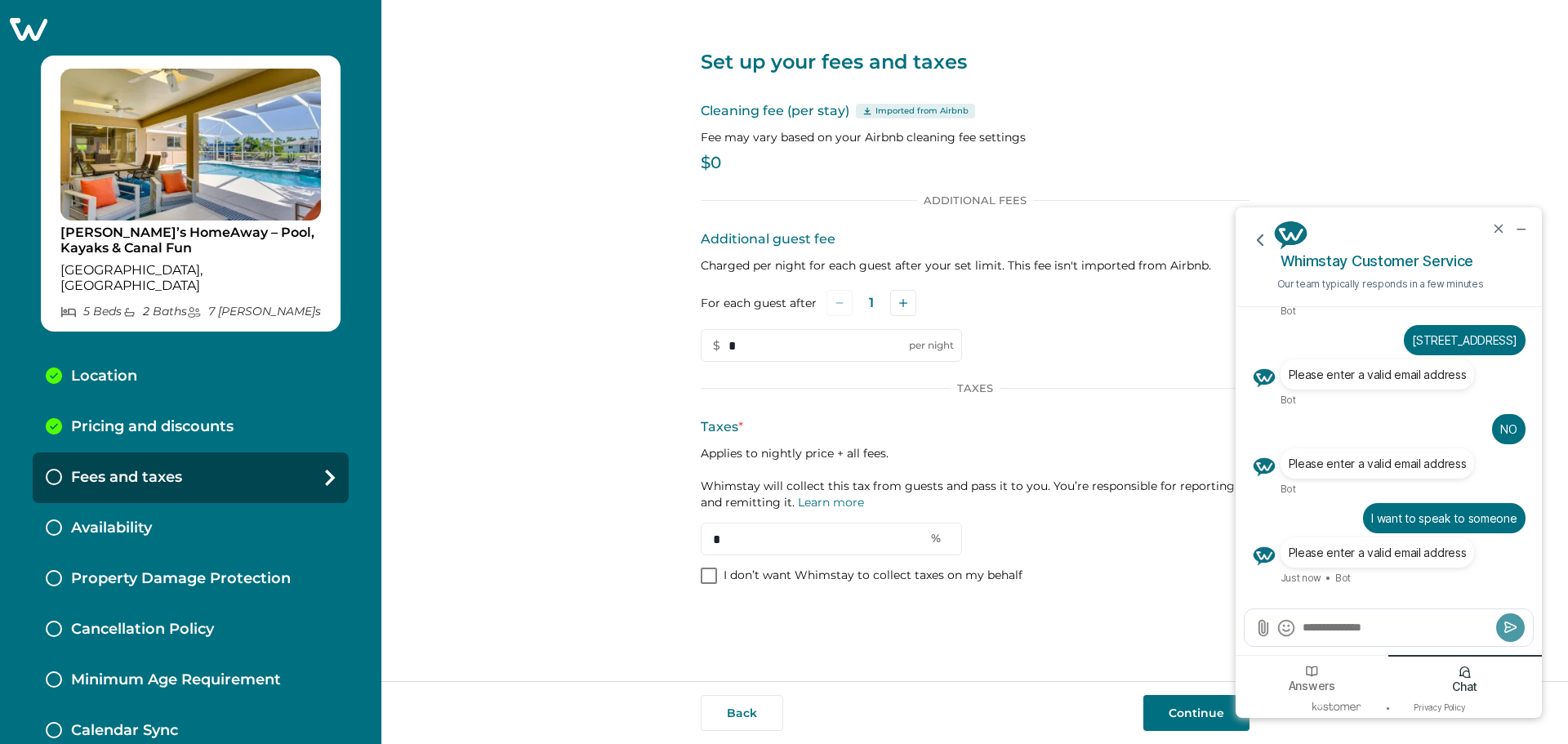
click at [1221, 712] on button "Continue" at bounding box center [1197, 712] width 106 height 36
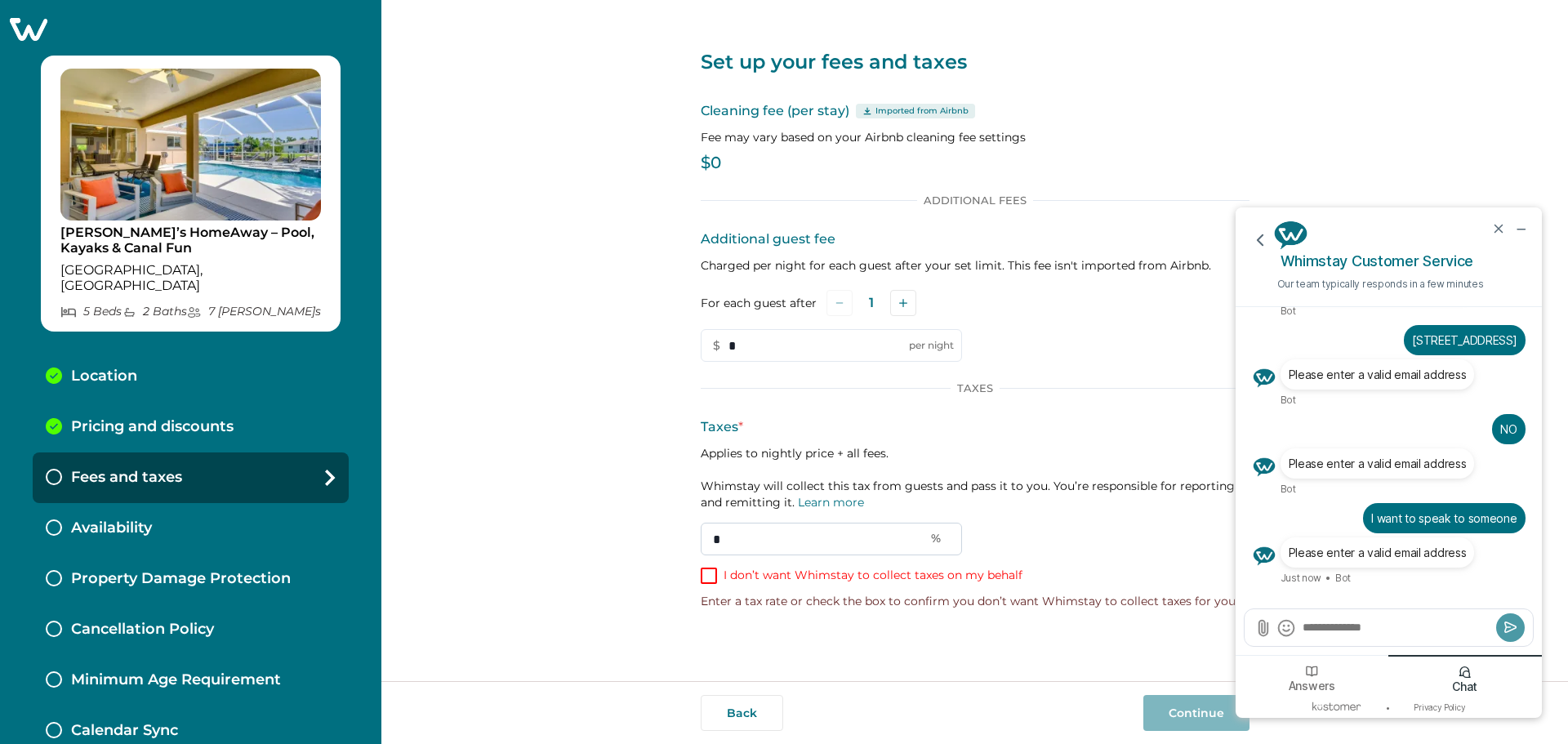
click at [850, 550] on input "*" at bounding box center [831, 539] width 261 height 33
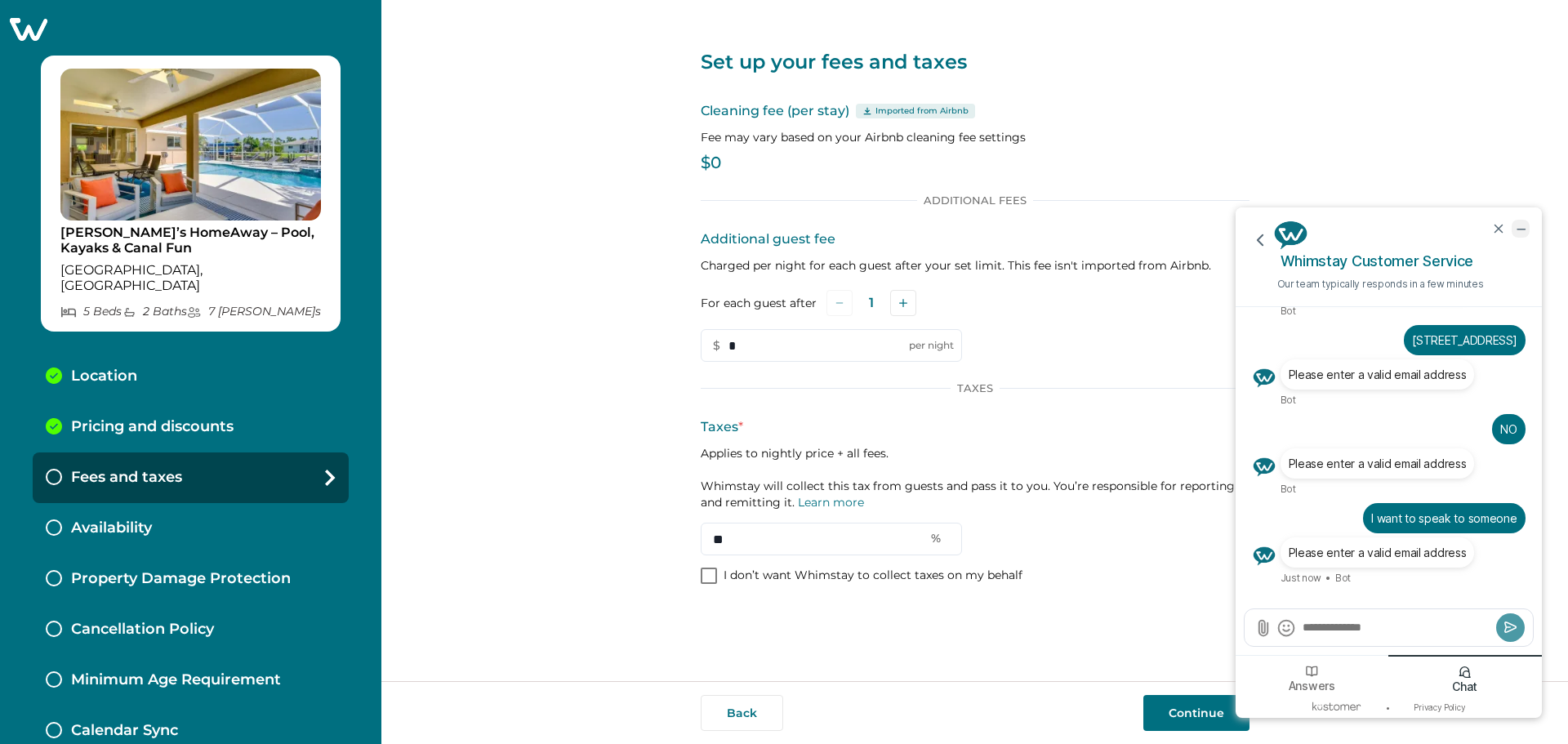
type input "**"
click at [1524, 226] on icon "minimize chat widget" at bounding box center [1520, 228] width 14 height 14
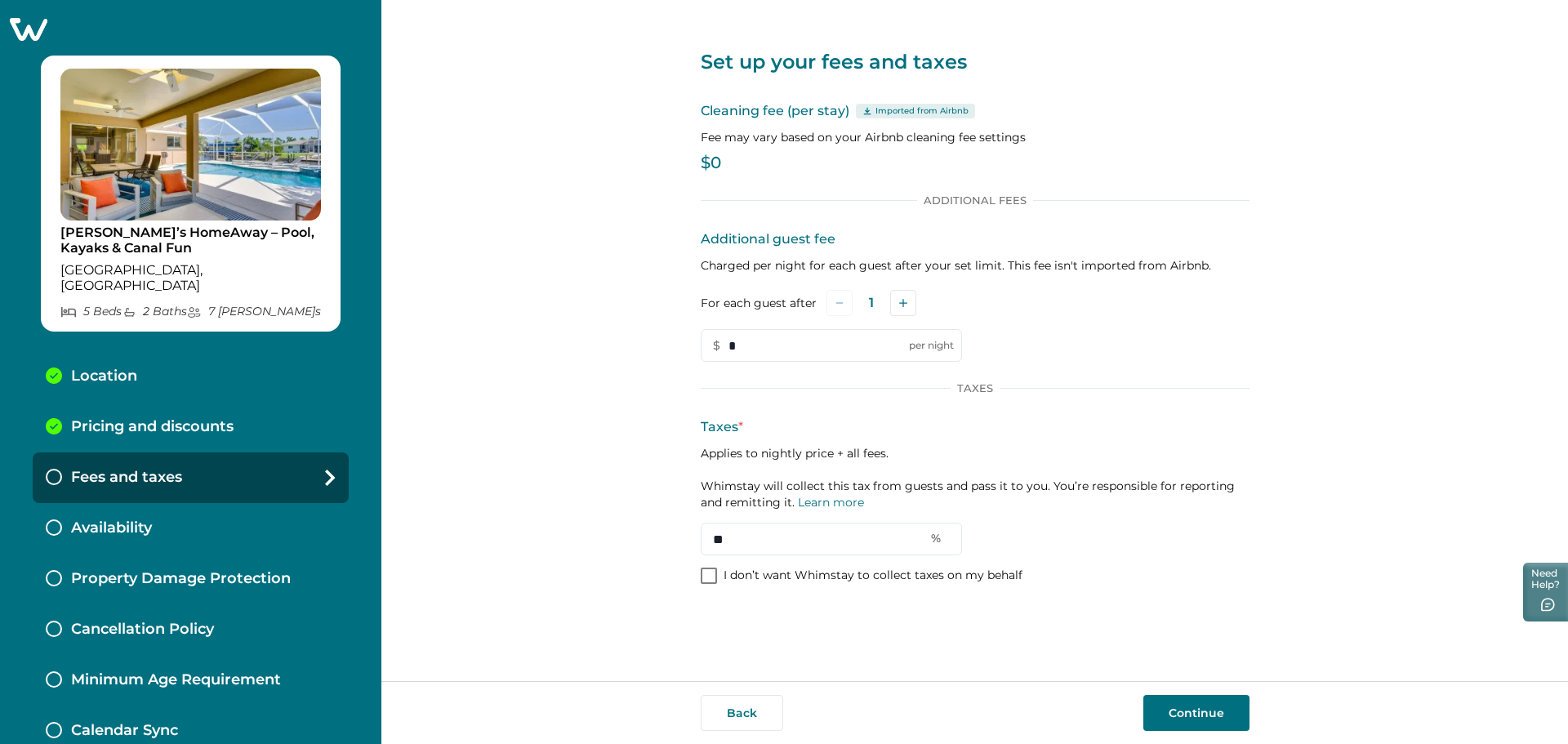
click at [1221, 716] on button "Continue" at bounding box center [1197, 712] width 106 height 36
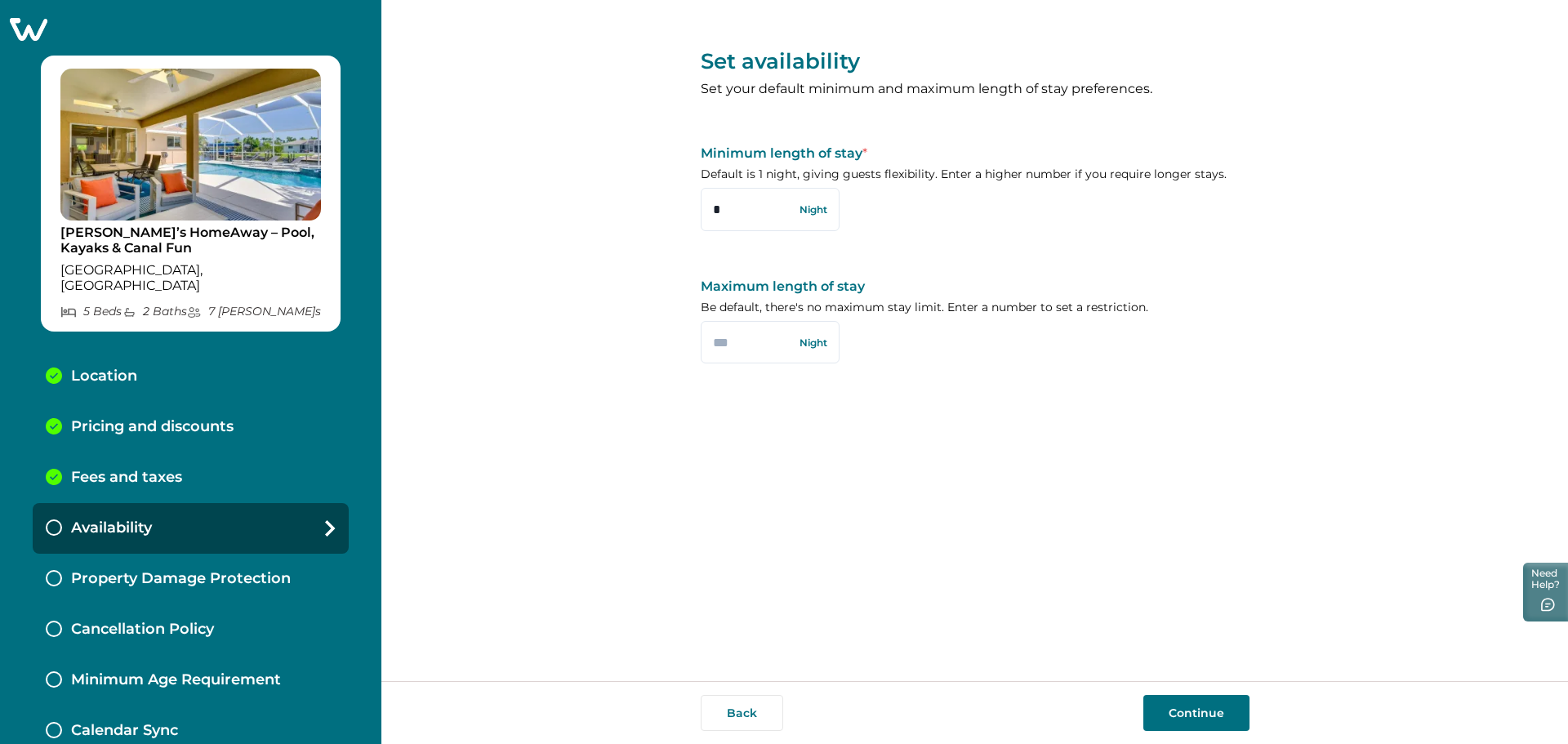
click at [147, 672] on p "Minimum Age Requirement" at bounding box center [176, 679] width 210 height 18
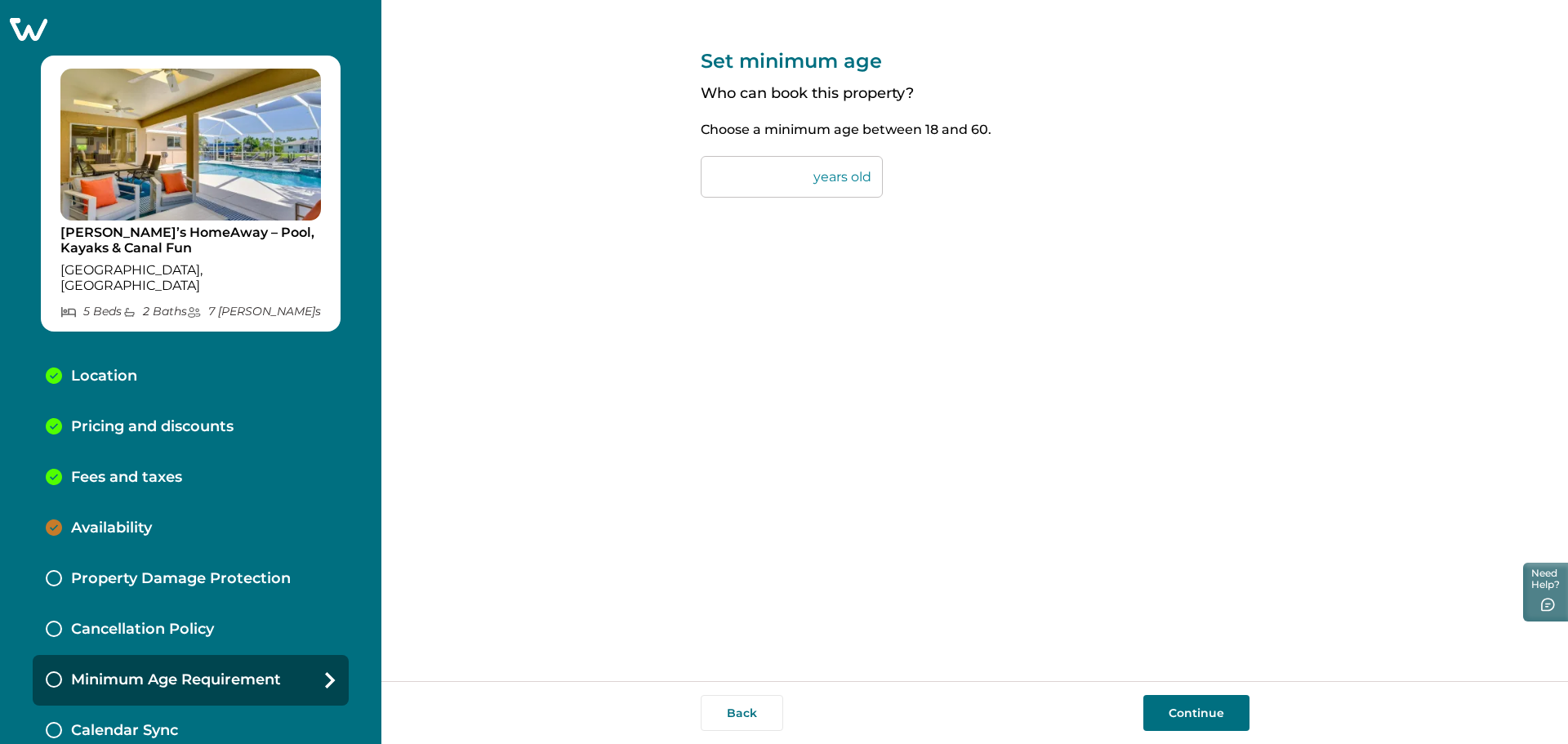
click at [140, 621] on p "Cancellation Policy" at bounding box center [143, 629] width 143 height 18
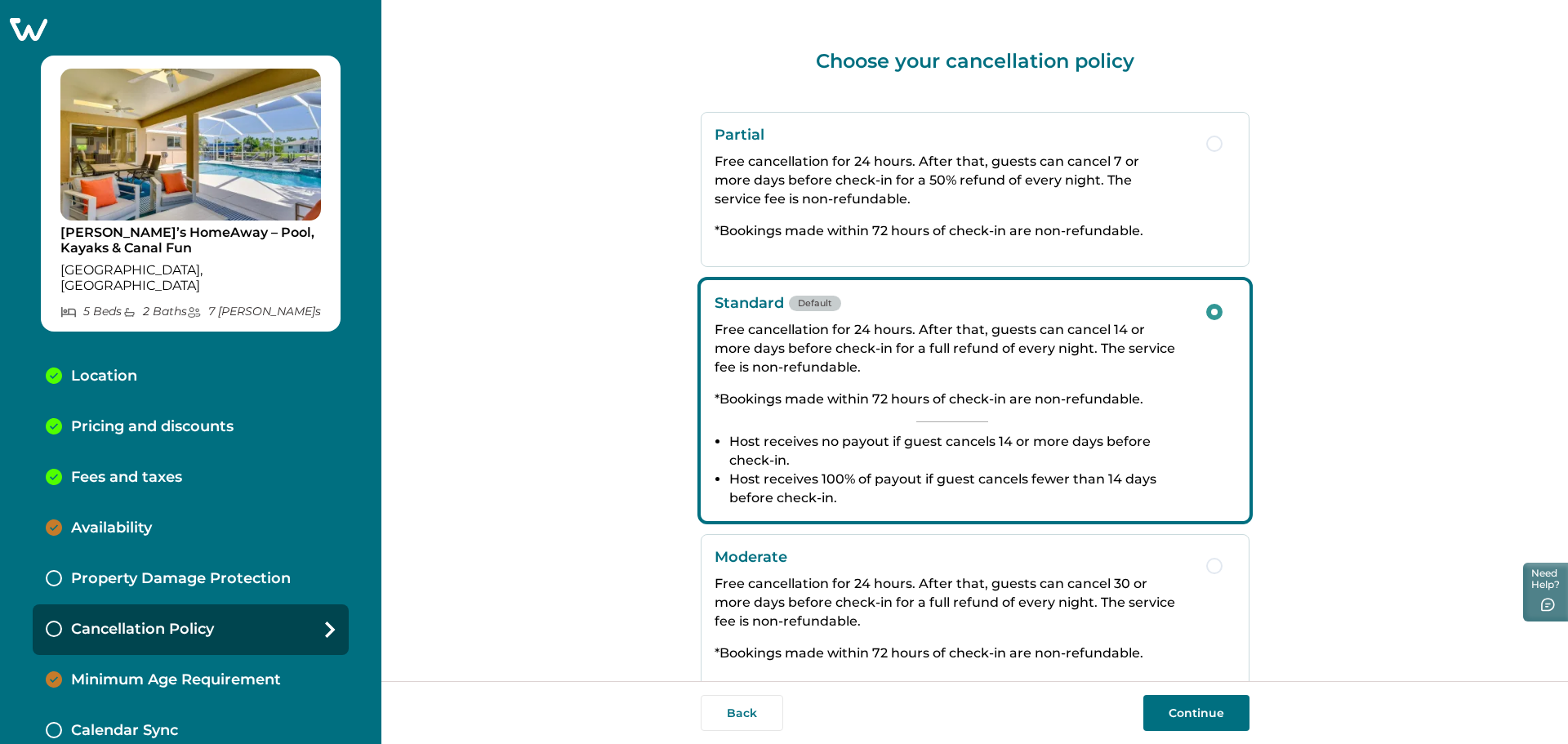
click at [147, 570] on p "Property Damage Protection" at bounding box center [181, 578] width 220 height 18
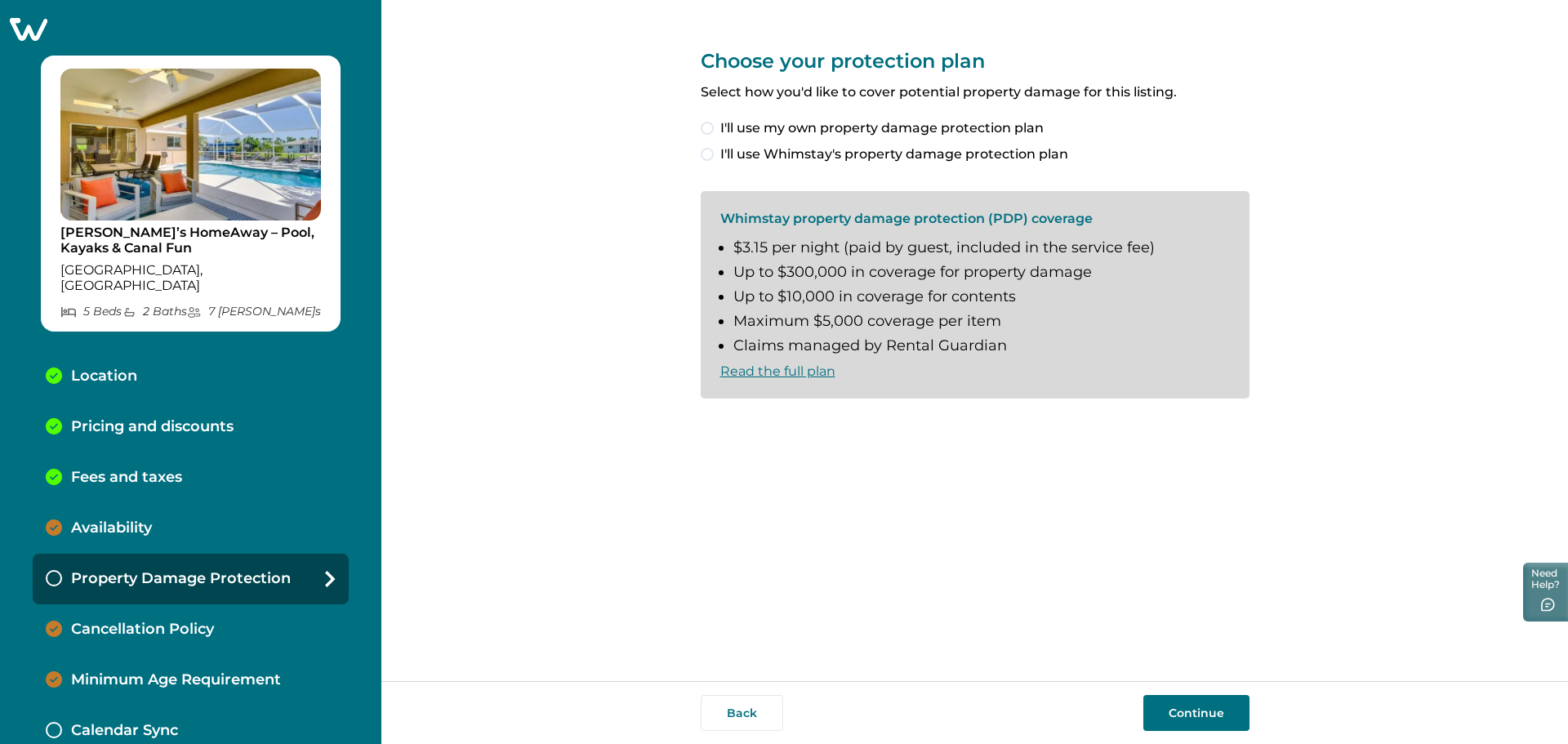
click at [111, 468] on p "Fees and taxes" at bounding box center [126, 477] width 111 height 18
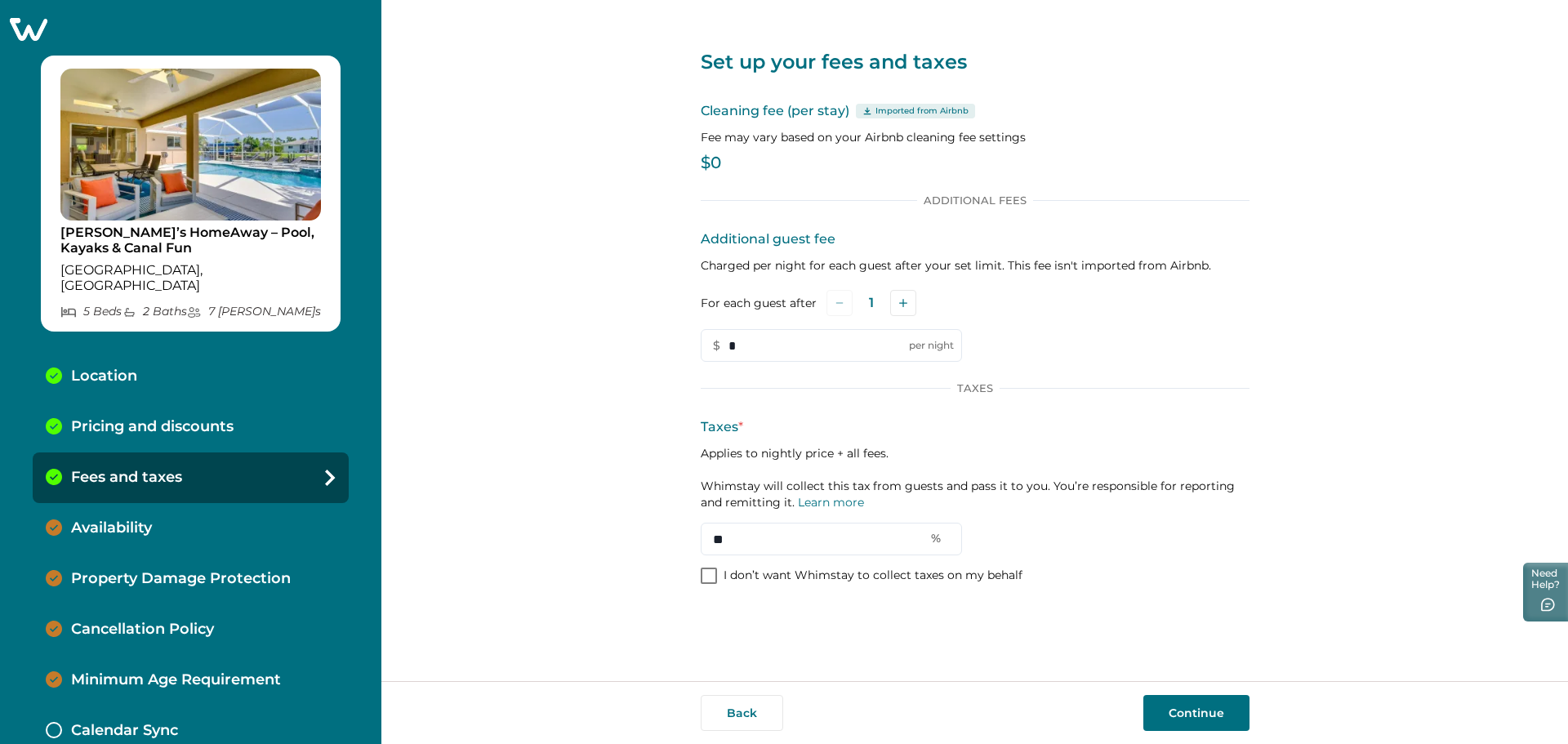
click at [860, 109] on div "Imported from Airbnb" at bounding box center [916, 111] width 120 height 14
click at [867, 110] on icon at bounding box center [867, 111] width 8 height 8
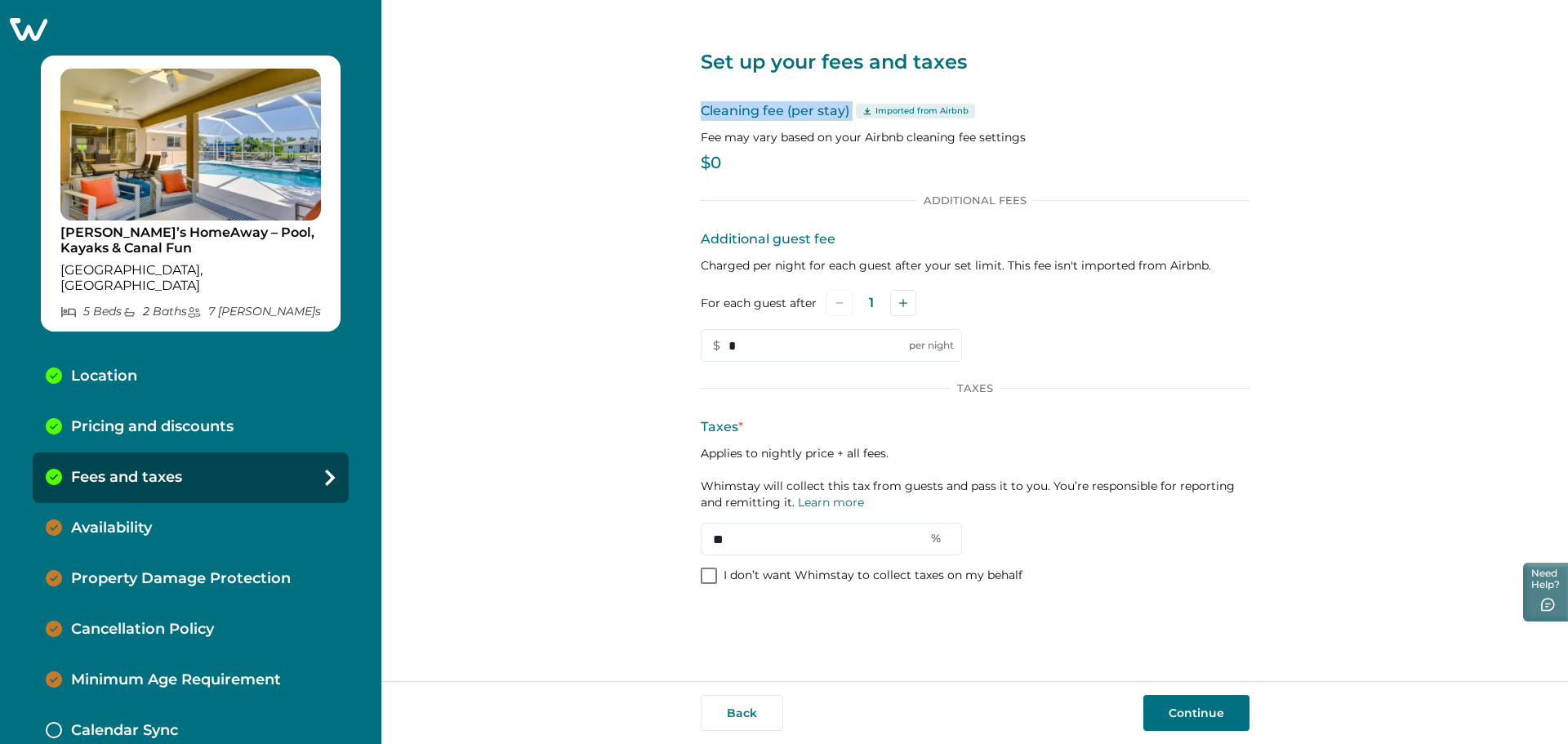
click at [867, 110] on icon at bounding box center [867, 111] width 8 height 8
click at [852, 131] on p "Fee may vary based on your Airbnb cleaning fee settings" at bounding box center [975, 137] width 549 height 16
click at [827, 152] on div "Cleaning fee (per stay) Imported from Airbnb Fee may vary based on your Airbnb …" at bounding box center [975, 140] width 549 height 77
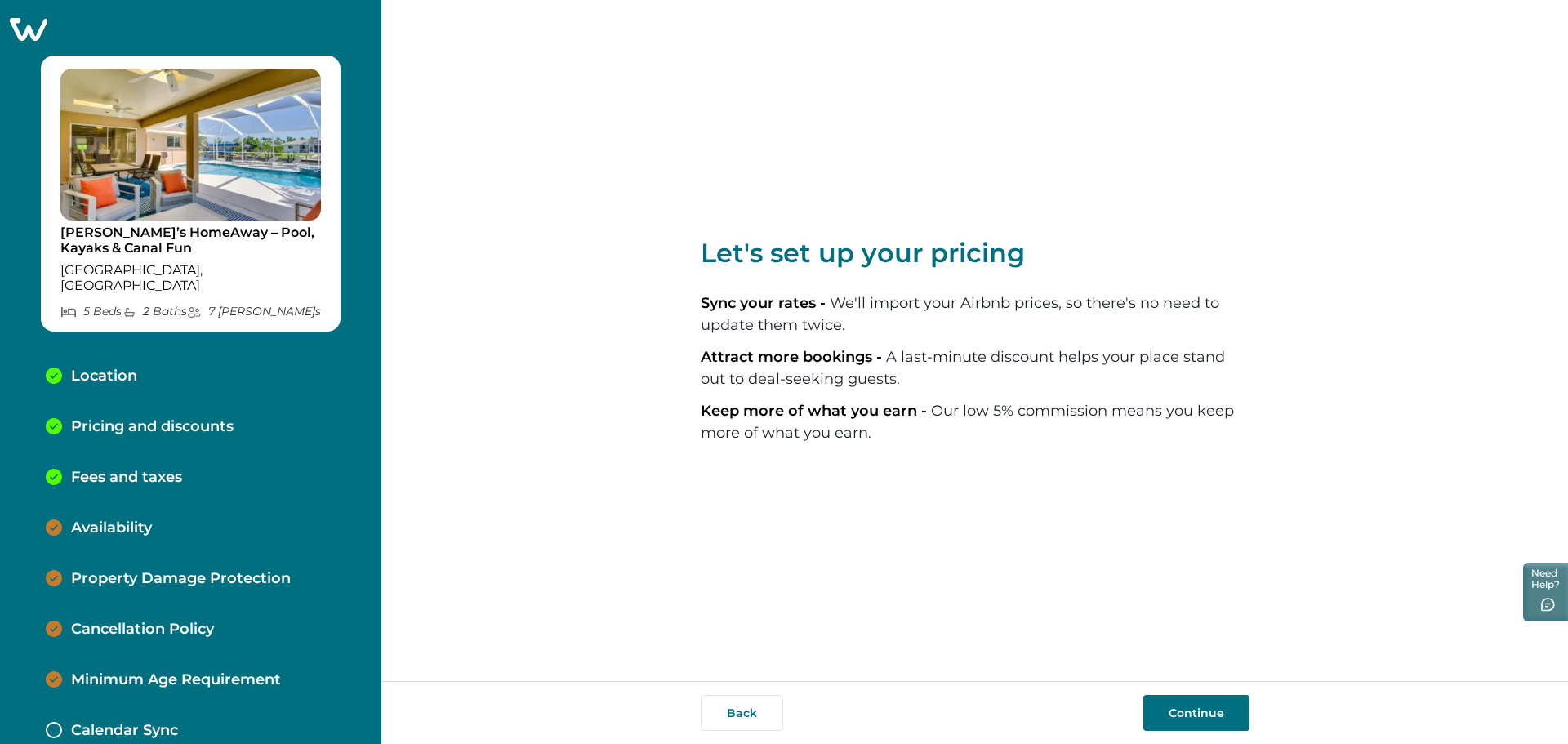
select select "**"
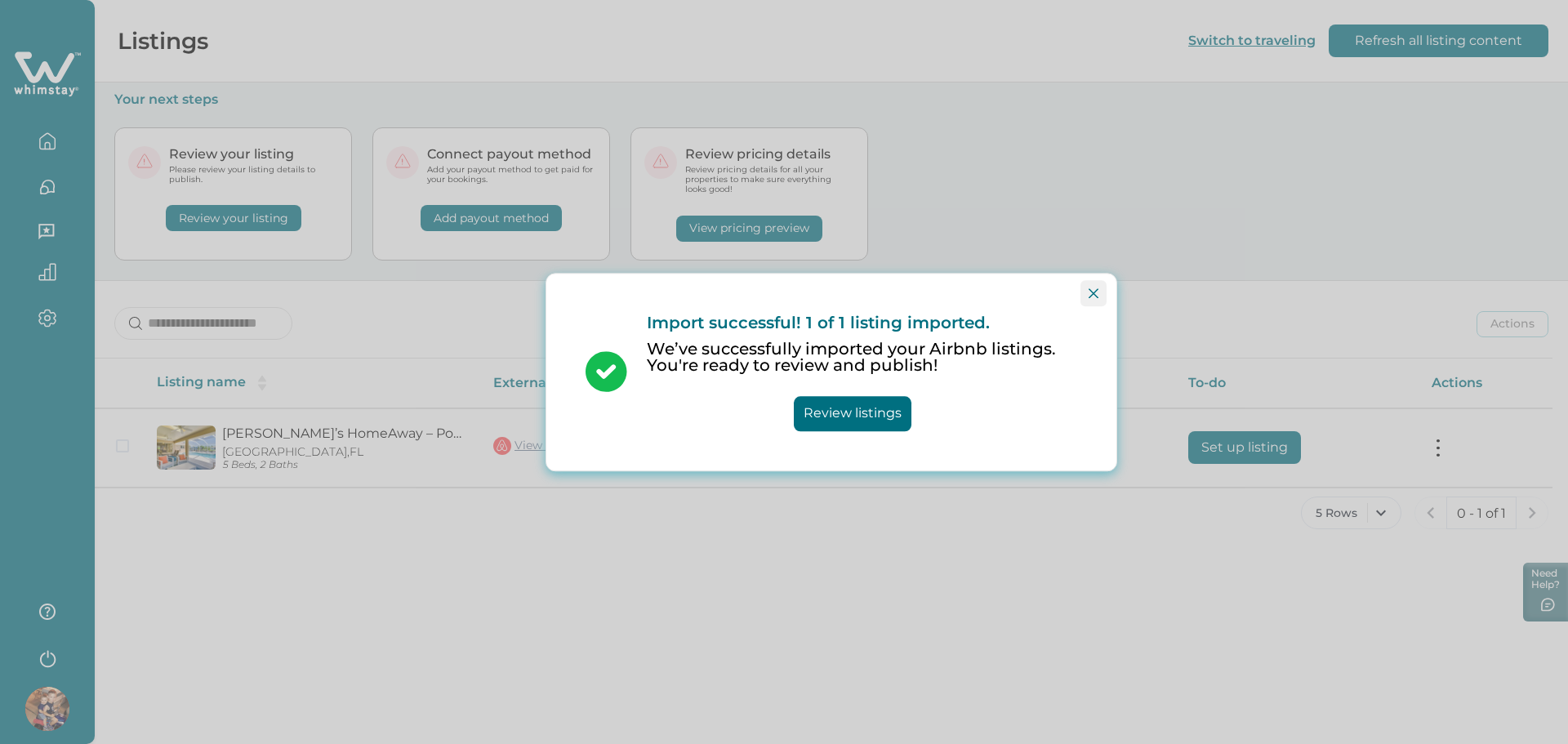
click at [1096, 294] on icon "Close" at bounding box center [1094, 293] width 10 height 10
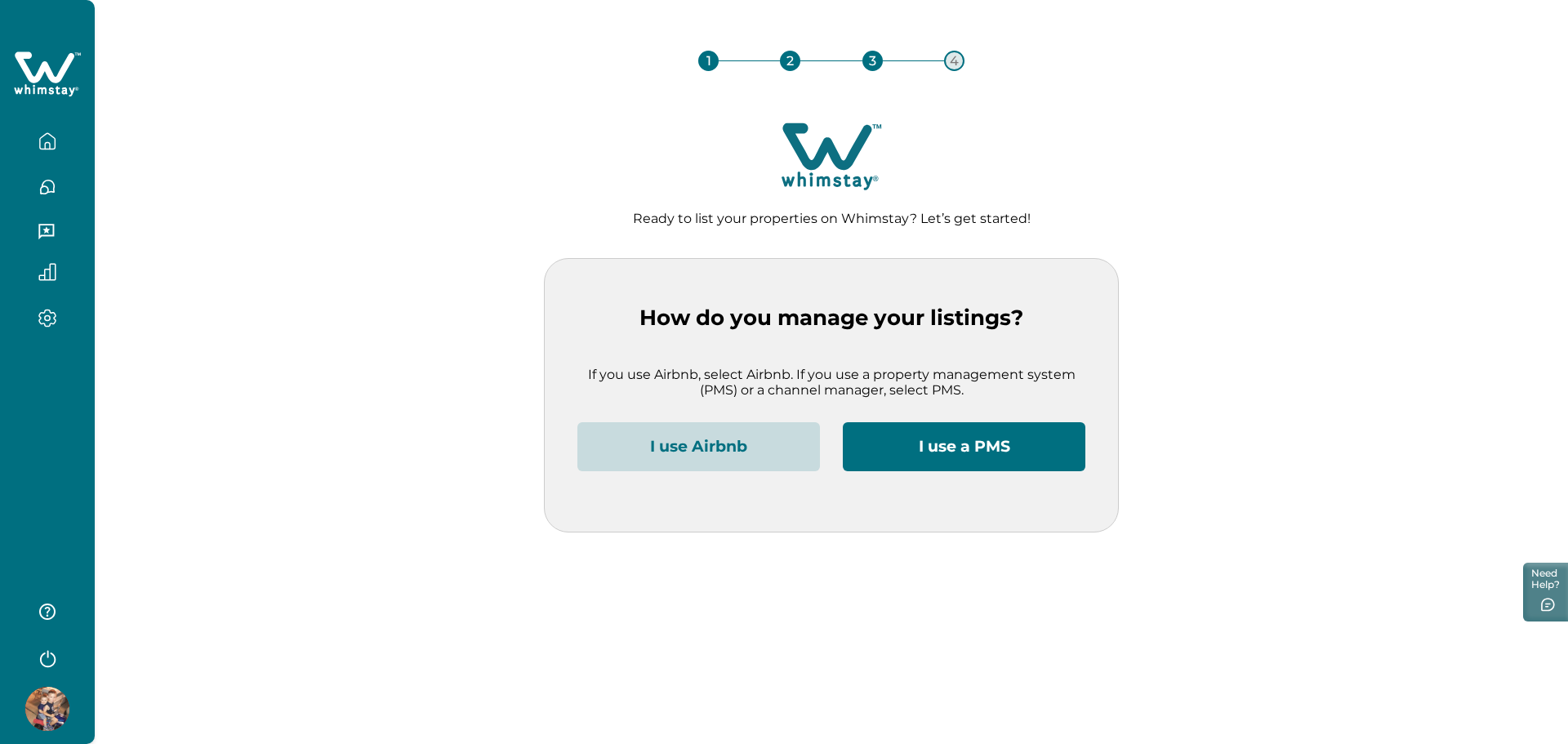
click at [980, 450] on button "I use a PMS" at bounding box center [964, 446] width 243 height 49
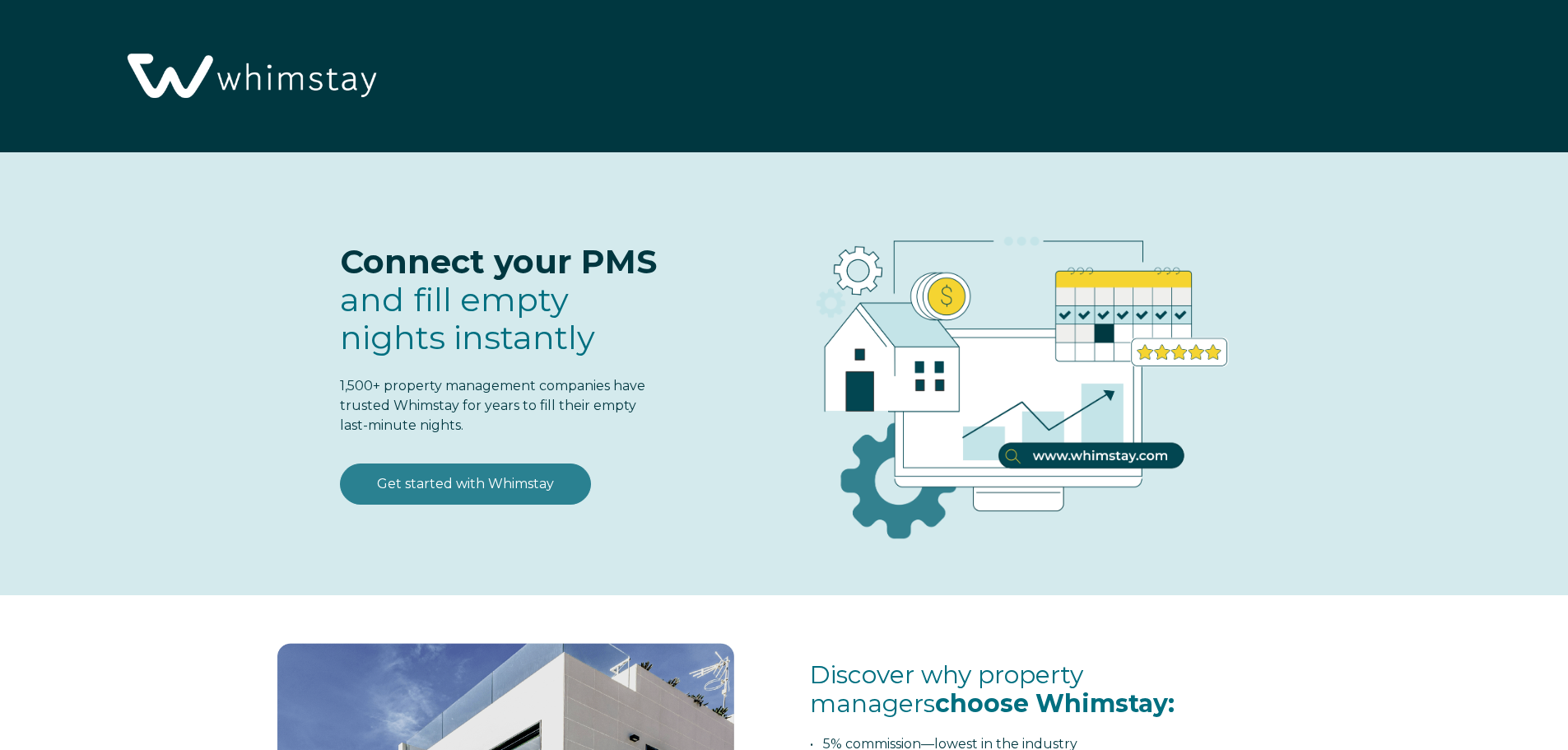
select select "US"
select select "Standard"
click at [472, 482] on link "Get started with Whimstay" at bounding box center [465, 484] width 251 height 41
select select "US"
select select "Standard"
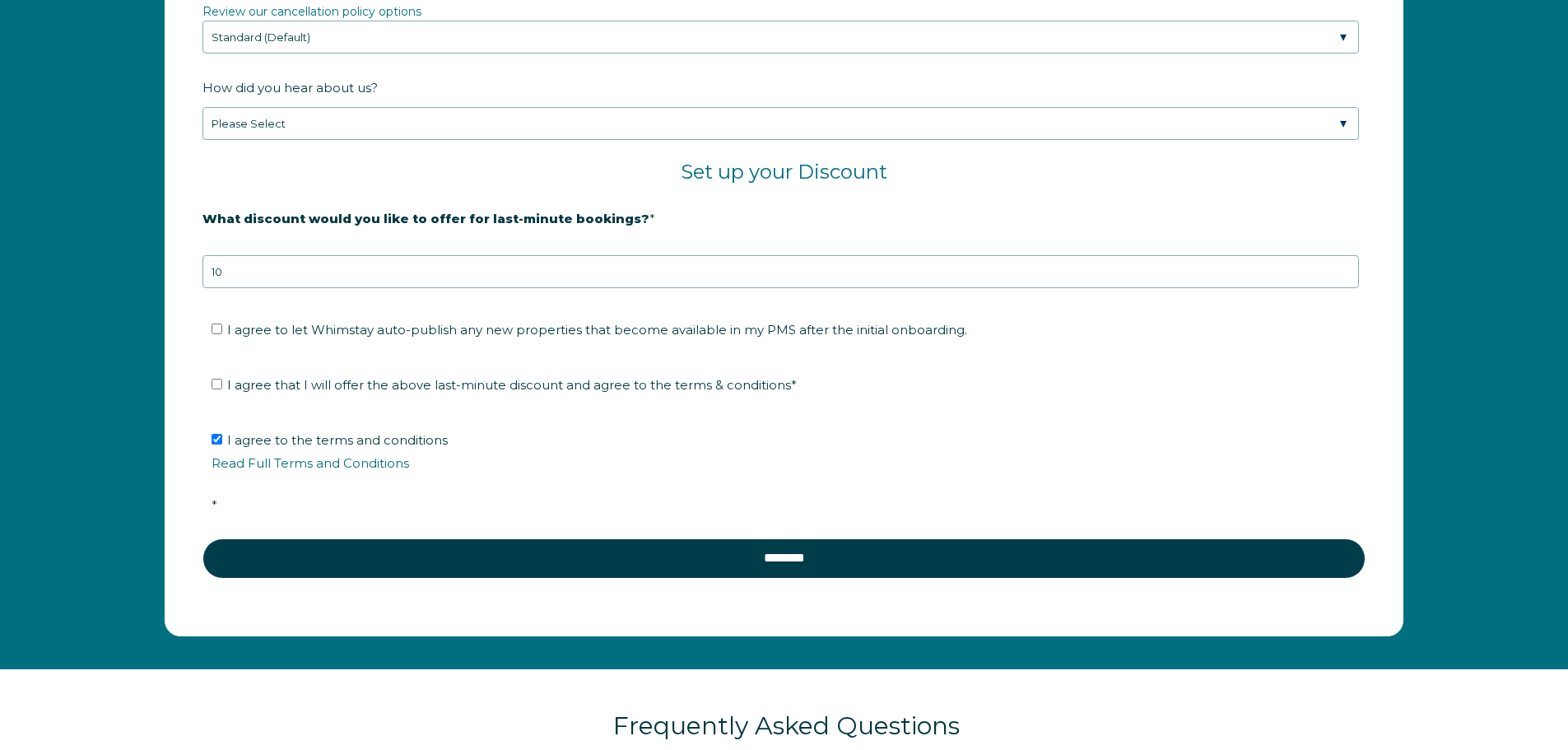
scroll to position [2810, 0]
